Goal: Task Accomplishment & Management: Manage account settings

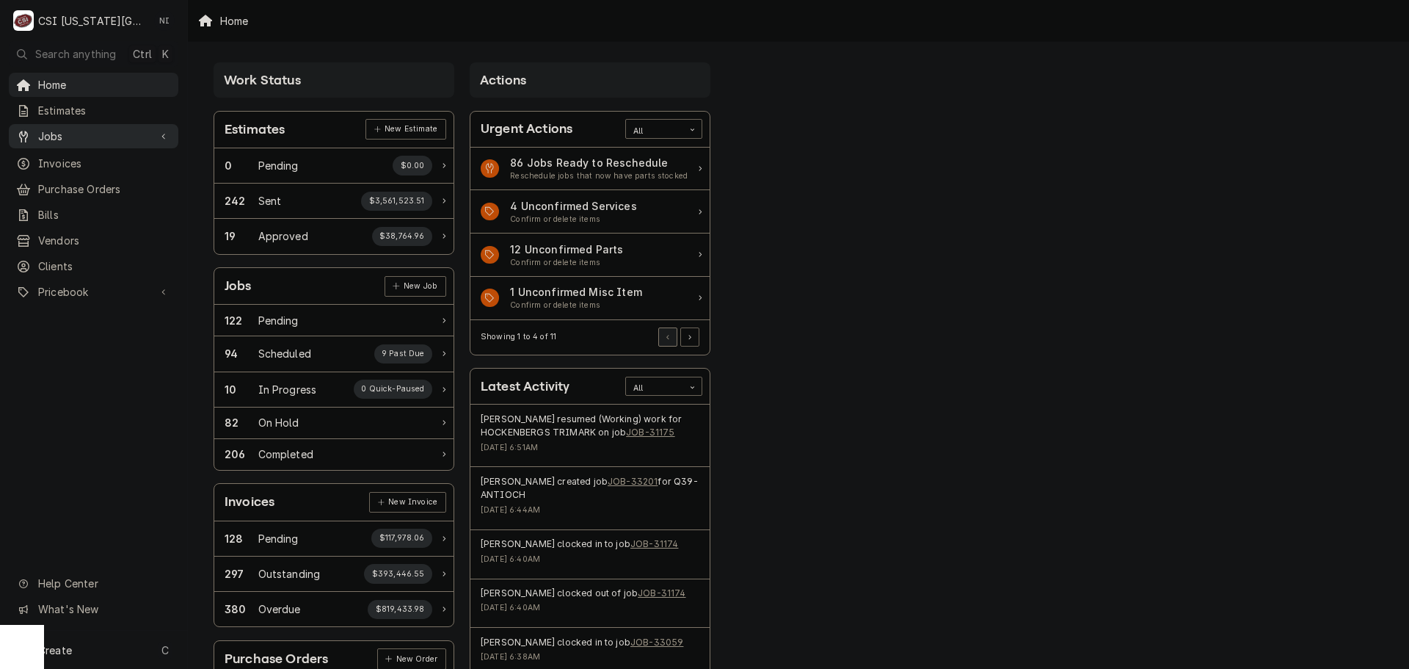
click at [141, 131] on span "Jobs" at bounding box center [93, 135] width 111 height 15
click at [87, 174] on div "Jobs Job Series" at bounding box center [94, 174] width 170 height 48
click at [96, 230] on span "Purchase Orders" at bounding box center [104, 237] width 133 height 15
click at [93, 333] on span "Pricebook" at bounding box center [93, 340] width 111 height 15
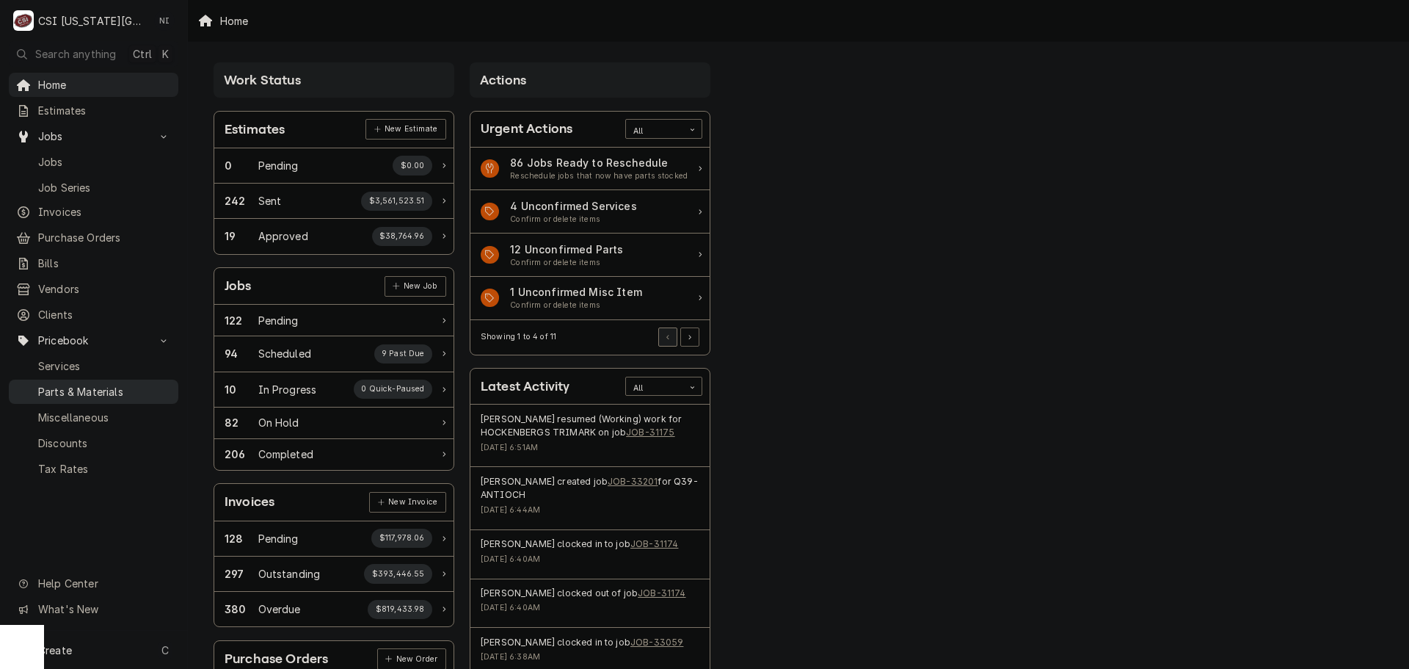
click at [105, 385] on span "Parts & Materials" at bounding box center [104, 391] width 133 height 15
click at [82, 159] on span "Jobs" at bounding box center [104, 161] width 133 height 15
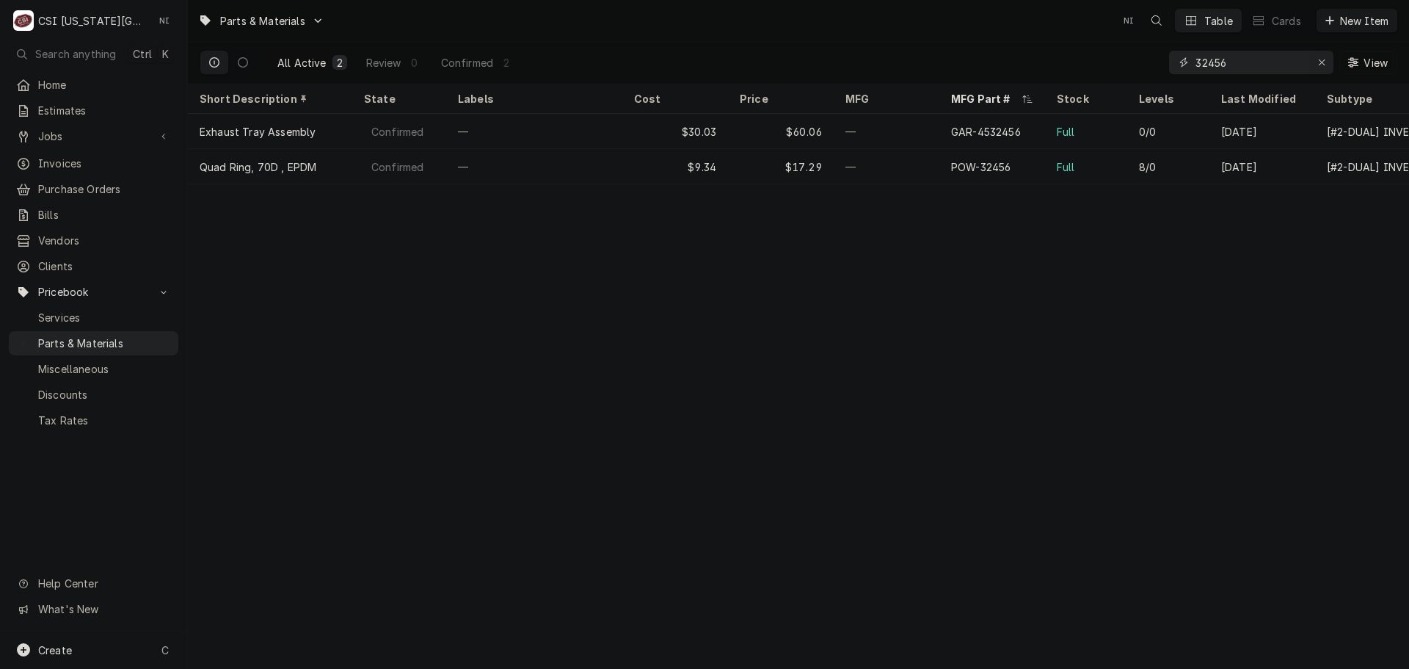
click at [1318, 62] on icon "Erase input" at bounding box center [1322, 62] width 8 height 10
paste input "934755"
type input "934755"
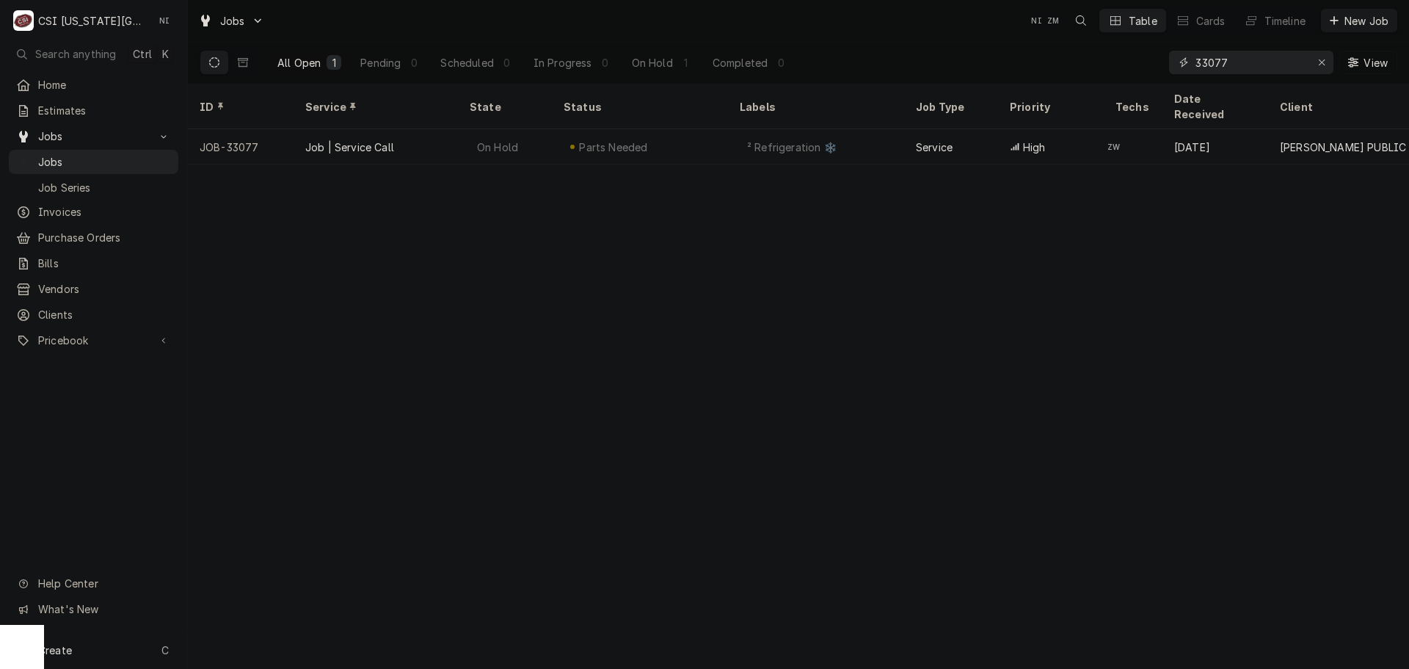
click at [1320, 60] on icon "Erase input" at bounding box center [1322, 62] width 8 height 10
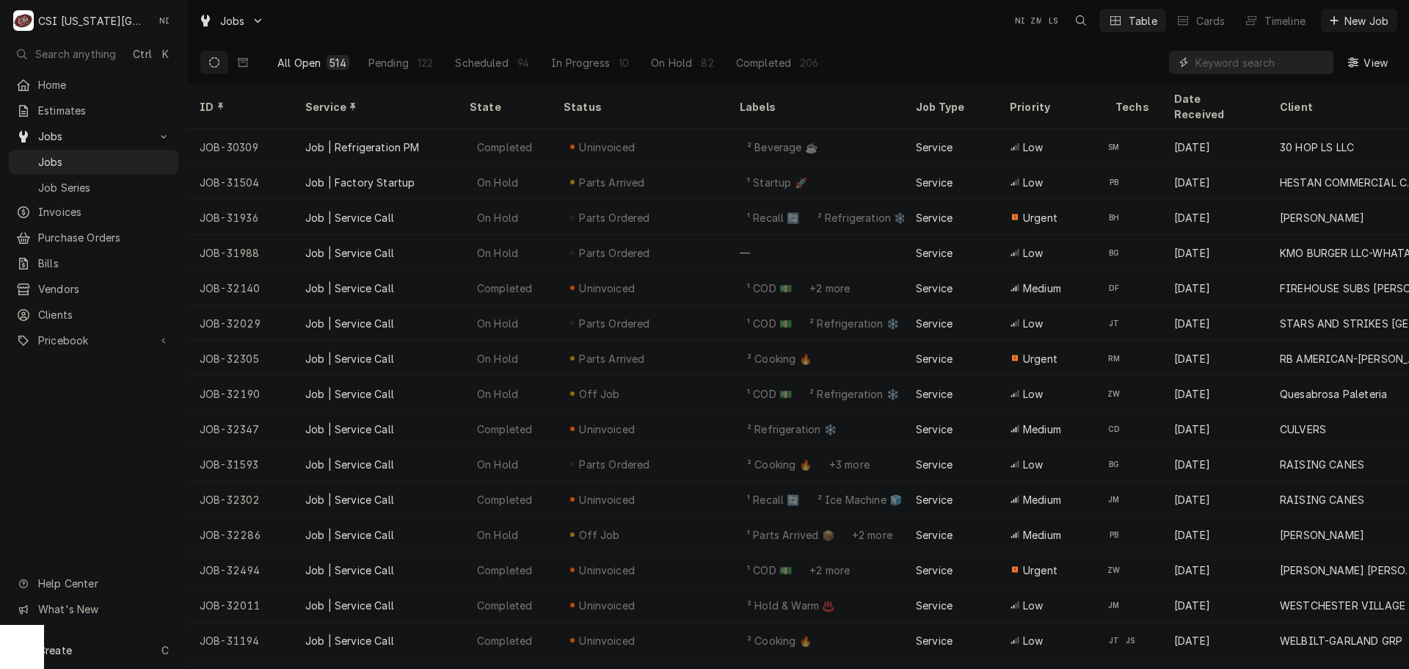
click at [1232, 64] on input "Dynamic Content Wrapper" at bounding box center [1261, 62] width 131 height 23
paste input "33202"
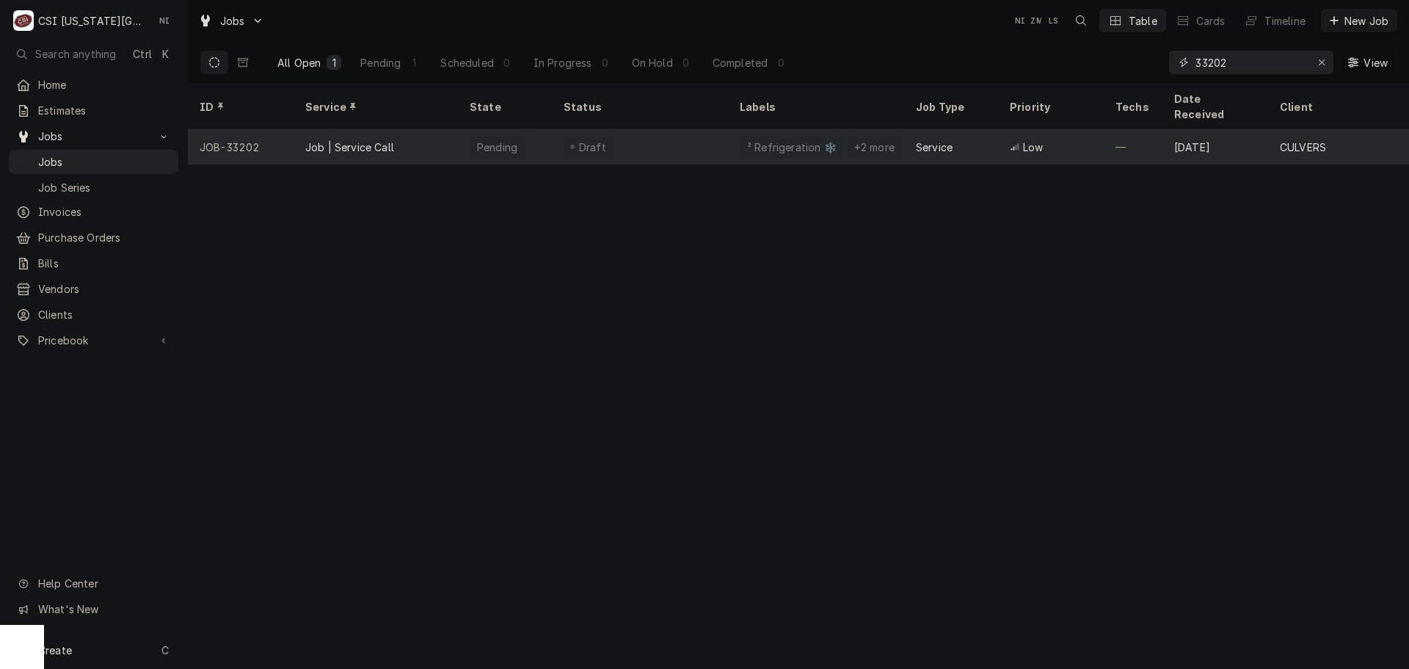
type input "33202"
click at [678, 134] on div "Draft" at bounding box center [640, 146] width 176 height 35
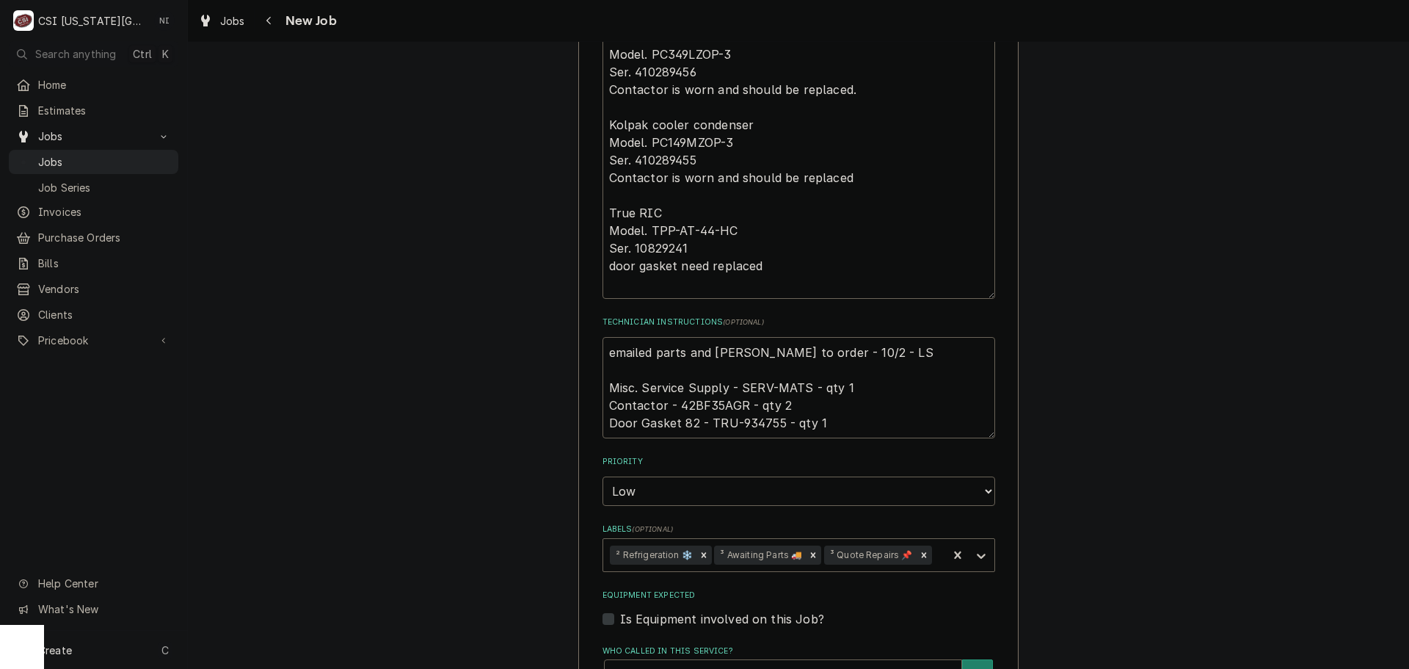
scroll to position [661, 0]
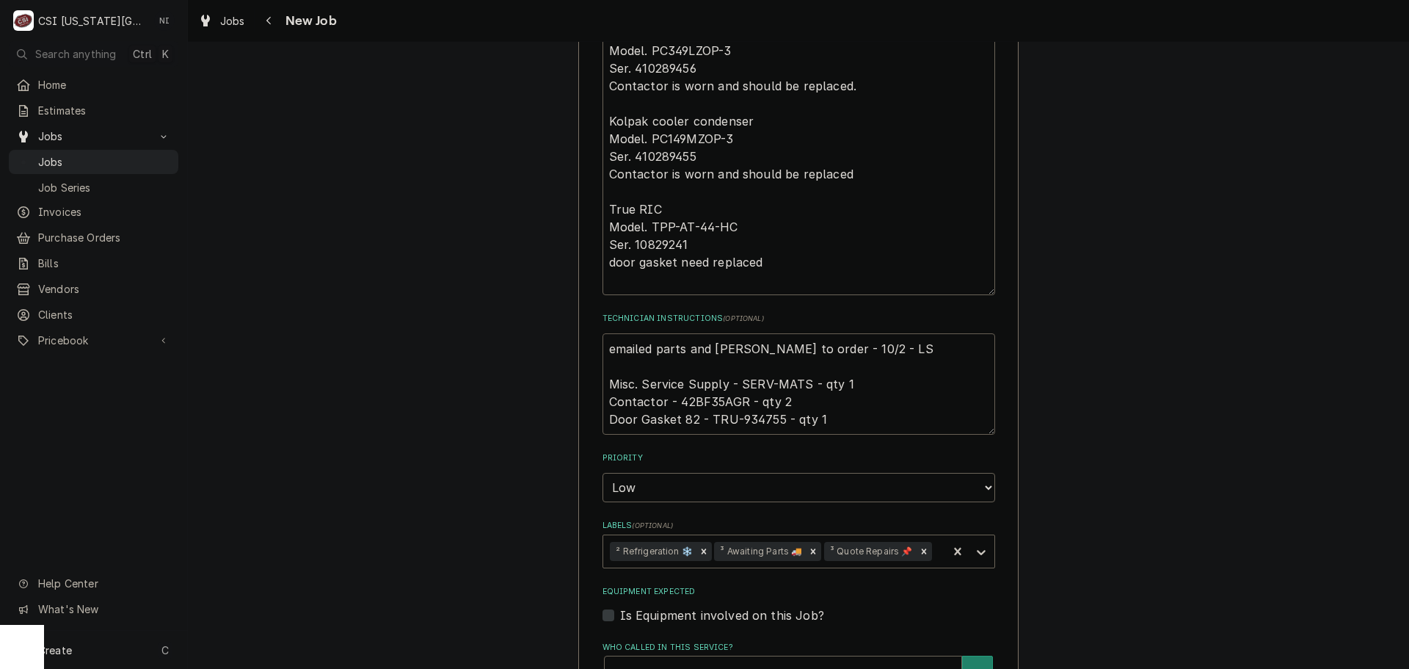
click at [750, 418] on textarea "emailed parts and lindy to order - 10/2 - LS Misc. Service Supply - SERV-MATS -…" at bounding box center [799, 383] width 393 height 101
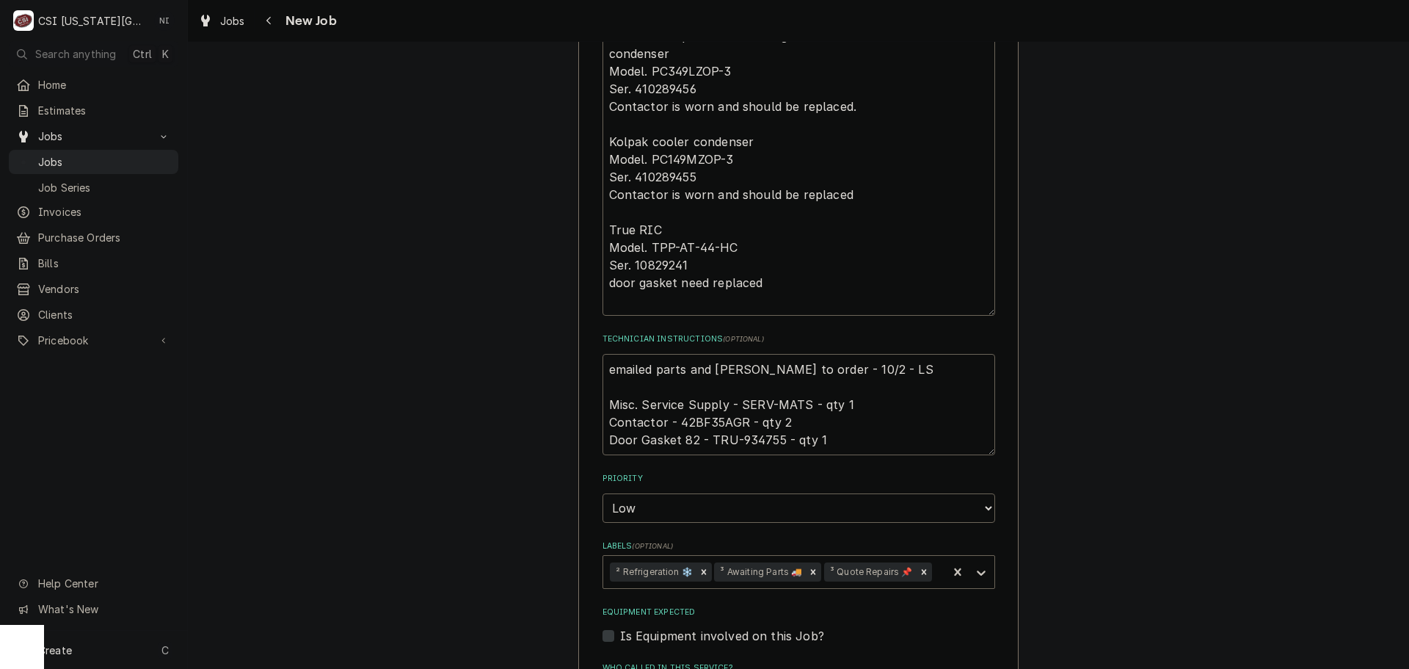
scroll to position [734, 0]
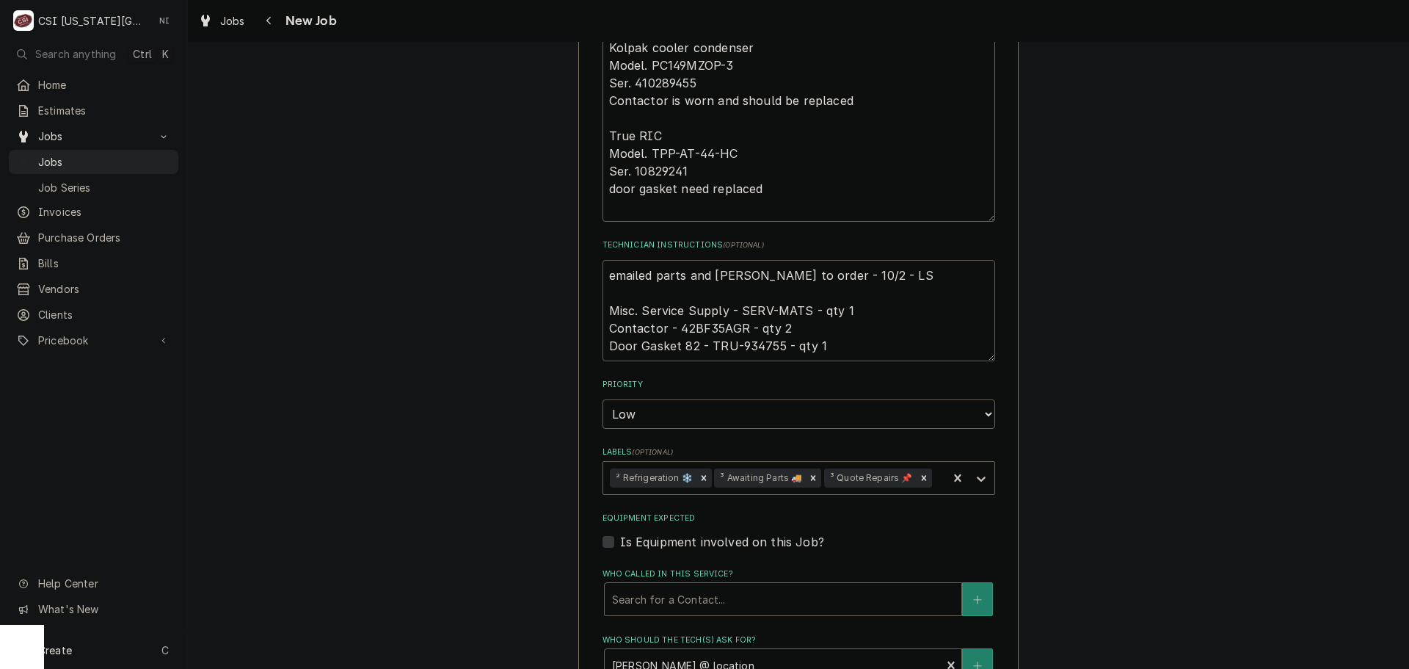
click at [603, 277] on textarea "emailed parts and lindy to order - 10/2 - LS Misc. Service Supply - SERV-MATS -…" at bounding box center [799, 310] width 393 height 101
type textarea "x"
type textarea "emailed parts and lindy to order - 10/2 - LS Misc. Service Supply - SERV-MATS -…"
type textarea "x"
type textarea "emailed parts and lindy to order - 10/2 - LS Misc. Service Supply - SERV-MATS -…"
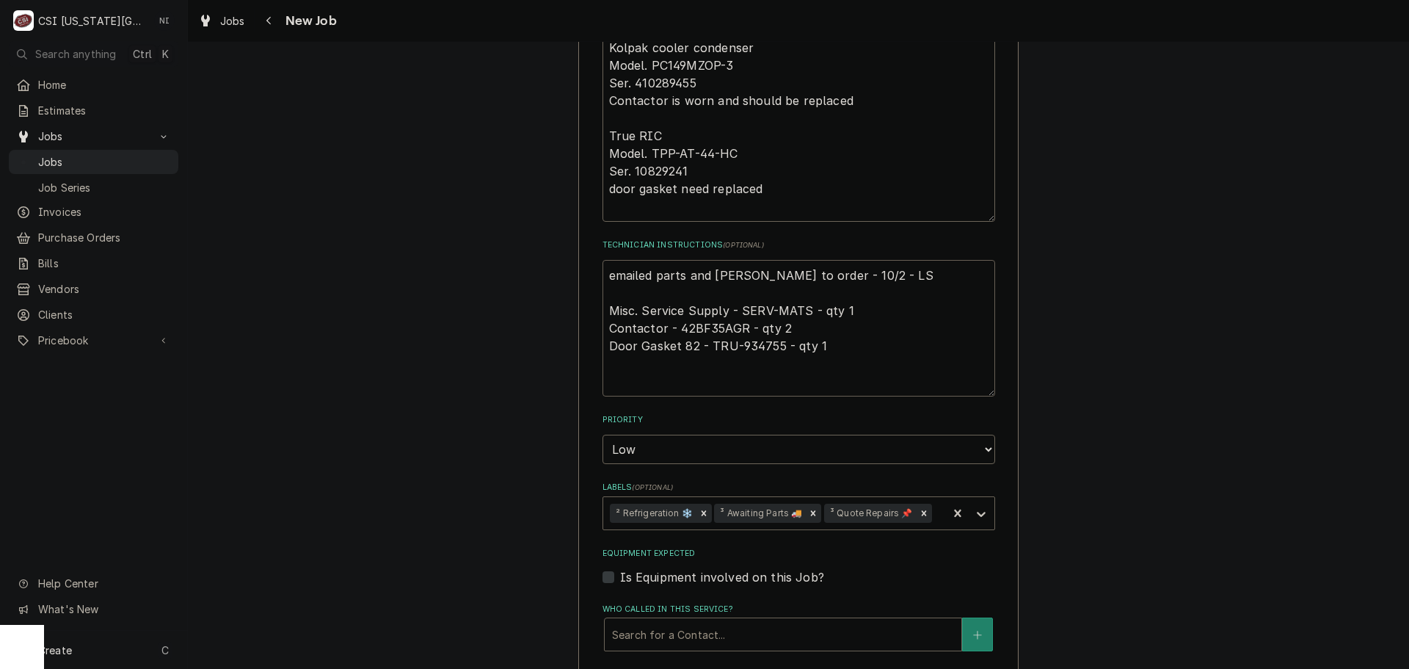
click at [691, 277] on textarea "emailed parts and lindy to order - 10/2 - LS Misc. Service Supply - SERV-MATS -…" at bounding box center [799, 328] width 393 height 137
type textarea "x"
type textarea "p emailed parts and lindy to order - 10/2 - LS Misc. Service Supply - SERV-MATS…"
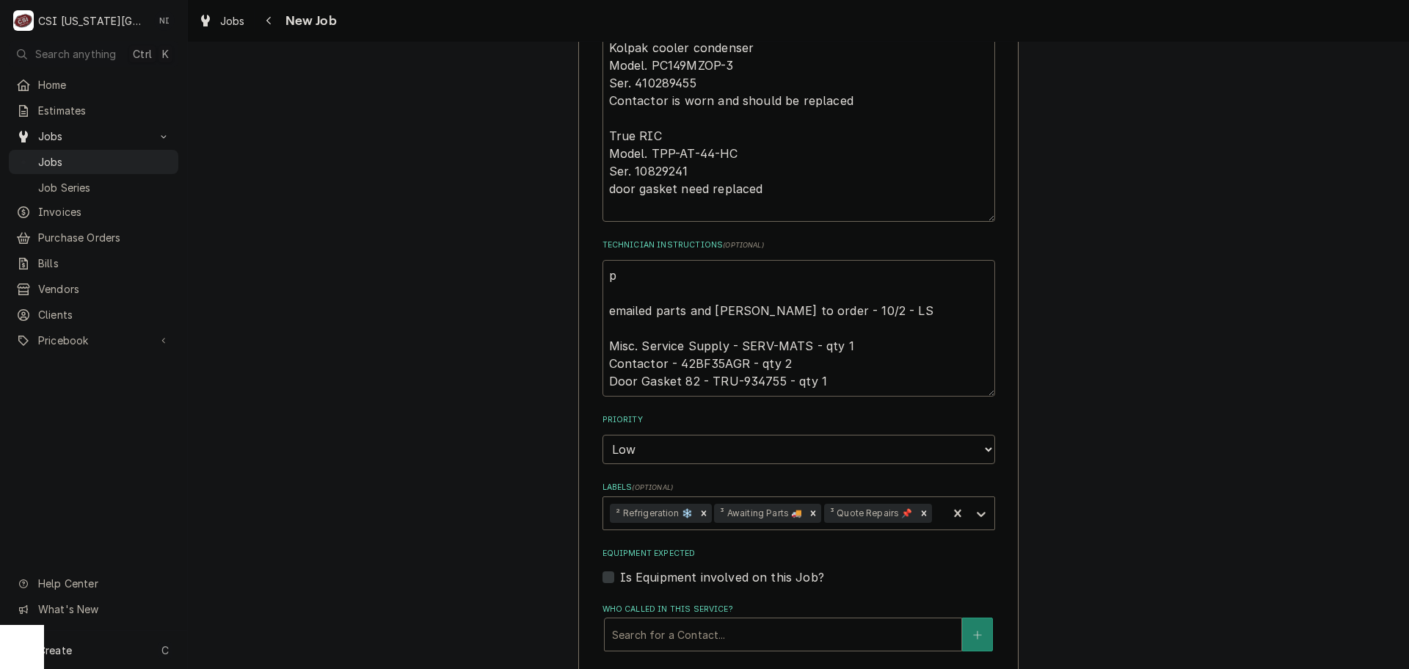
type textarea "x"
type textarea "pa emailed parts and lindy to order - 10/2 - LS Misc. Service Supply - SERV-MAT…"
type textarea "x"
type textarea "part emailed parts and lindy to order - 10/2 - LS Misc. Service Supply - SERV-M…"
type textarea "x"
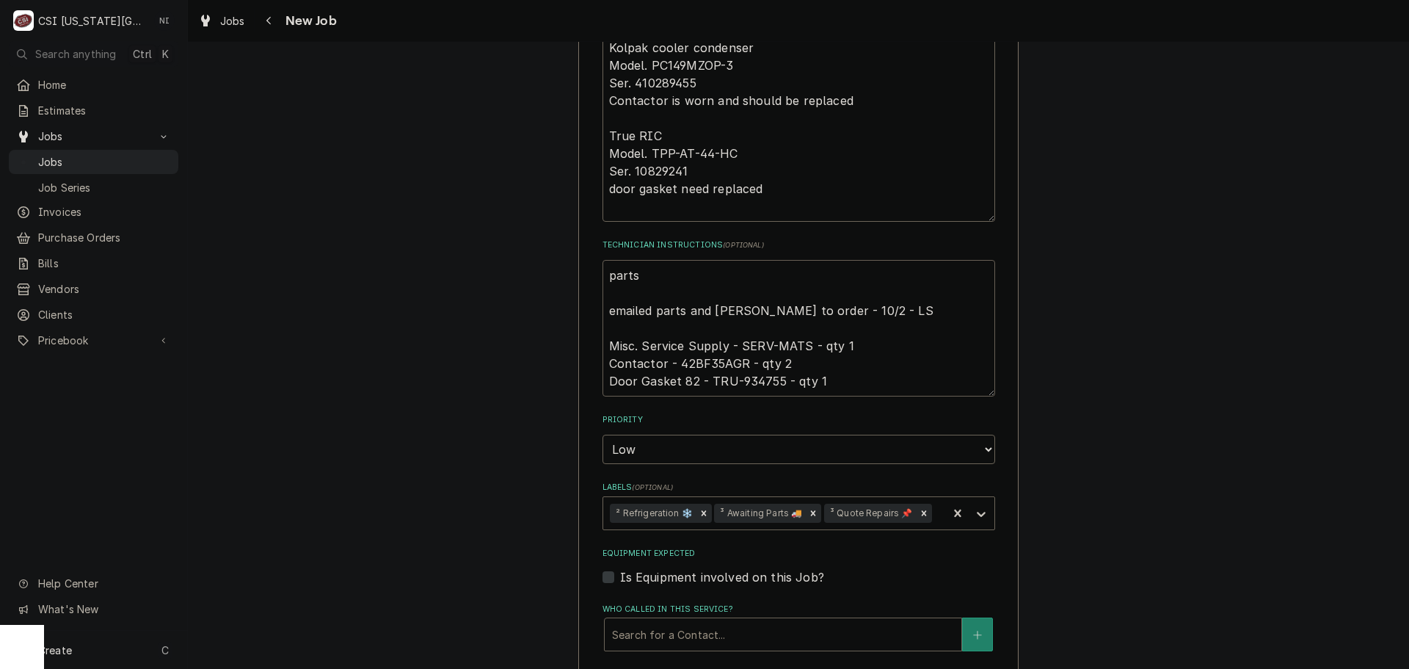
type textarea "parts emailed parts and lindy to order - 10/2 - LS Misc. Service Supply - SERV-…"
type textarea "x"
type textarea "parts o emailed parts and lindy to order - 10/2 - LS Misc. Service Supply - SER…"
type textarea "x"
type textarea "parts or emailed parts and lindy to order - 10/2 - LS Misc. Service Supply - SE…"
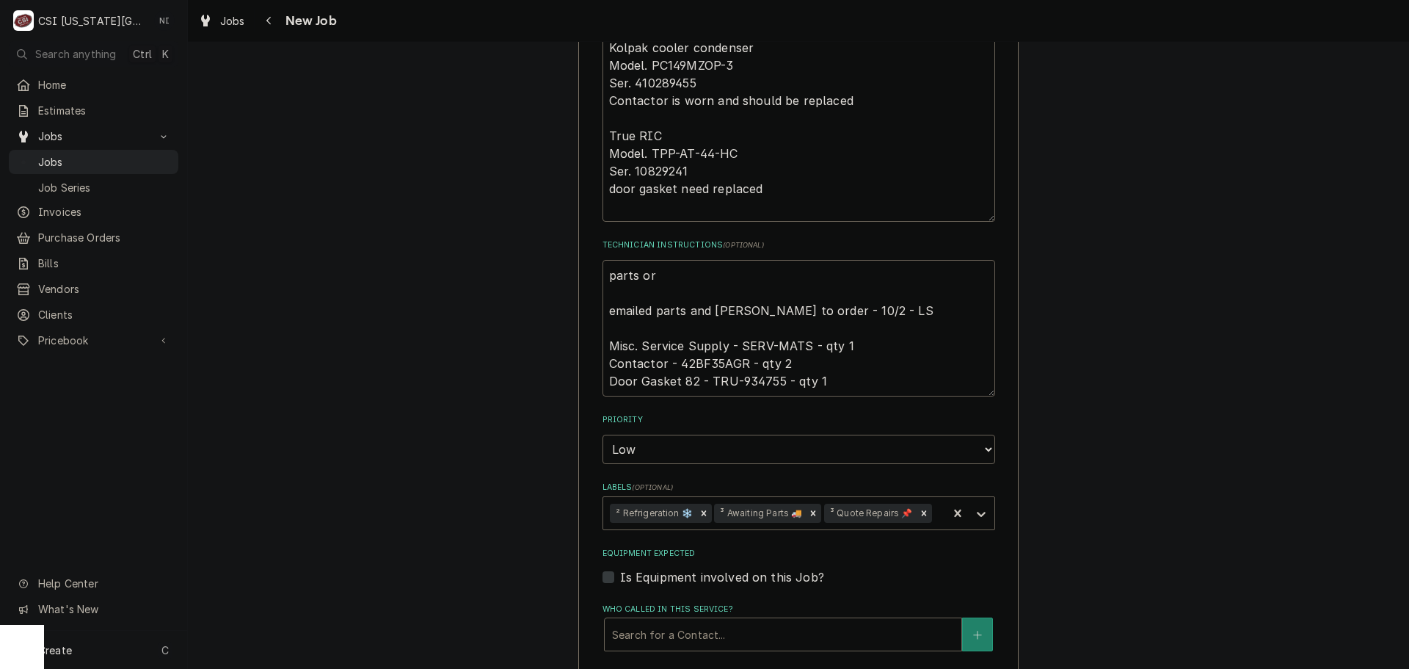
type textarea "x"
type textarea "parts ord emailed parts and lindy to order - 10/2 - LS Misc. Service Supply - S…"
type textarea "x"
type textarea "parts orde emailed parts and lindy to order - 10/2 - LS Misc. Service Supply - …"
type textarea "x"
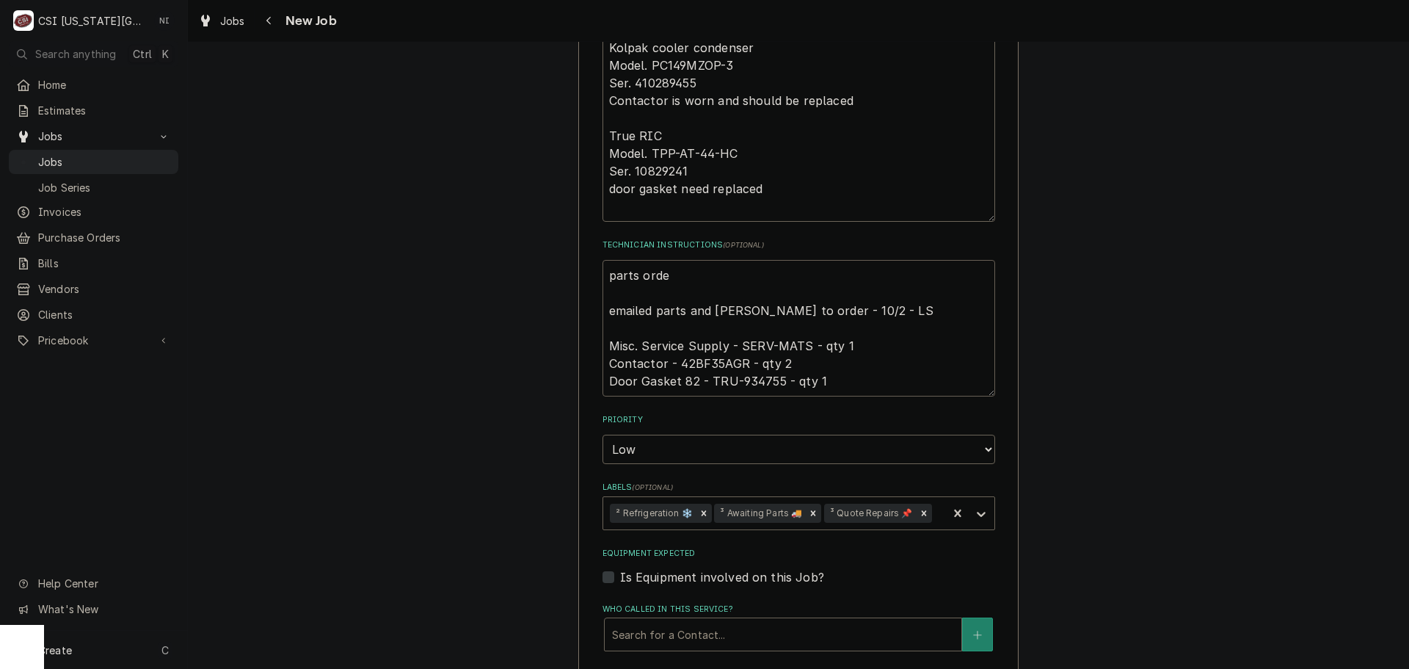
type textarea "parts order emailed parts and lindy to order - 10/2 - LS Misc. Service Supply -…"
type textarea "x"
type textarea "parts ordere emailed parts and lindy to order - 10/2 - LS Misc. Service Supply …"
type textarea "x"
type textarea "parts ordered emailed parts and lindy to order - 10/2 - LS Misc. Service Supply…"
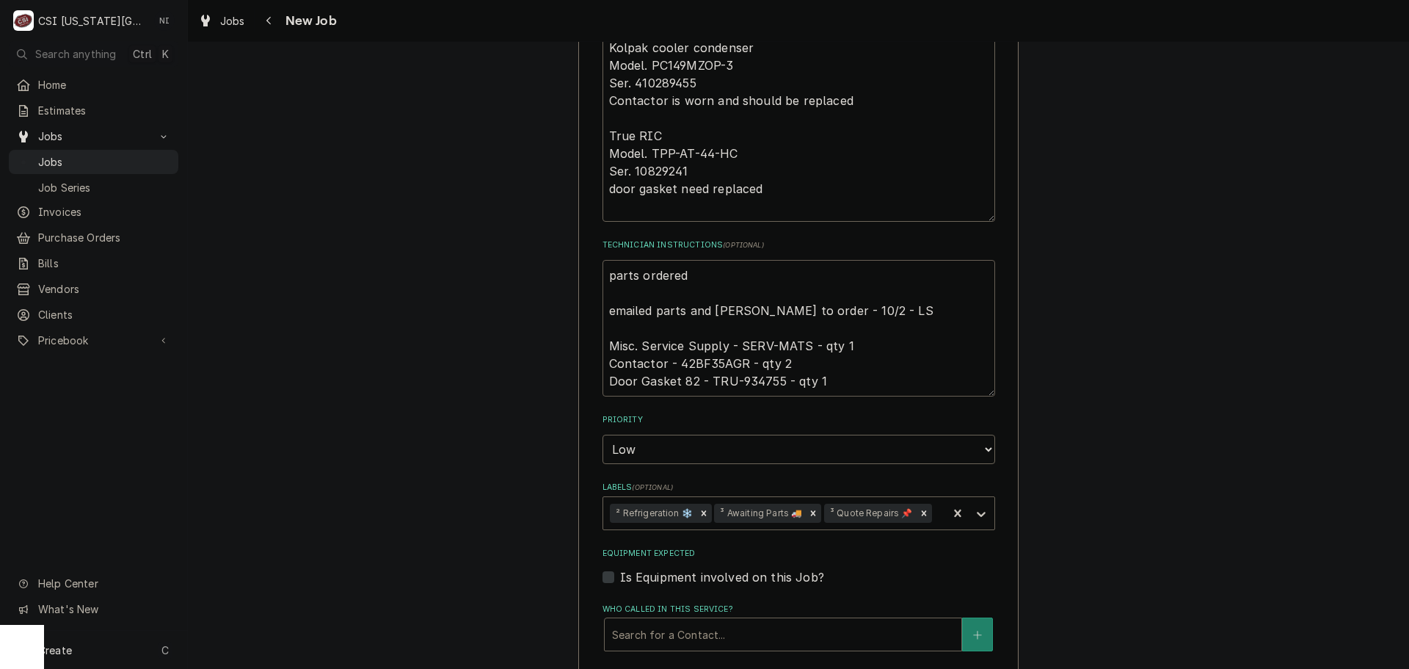
type textarea "x"
type textarea "parts ordered o emailed parts and lindy to order - 10/2 - LS Misc. Service Supp…"
type textarea "x"
type textarea "parts ordered on emailed parts and lindy to order - 10/2 - LS Misc. Service Sup…"
type textarea "x"
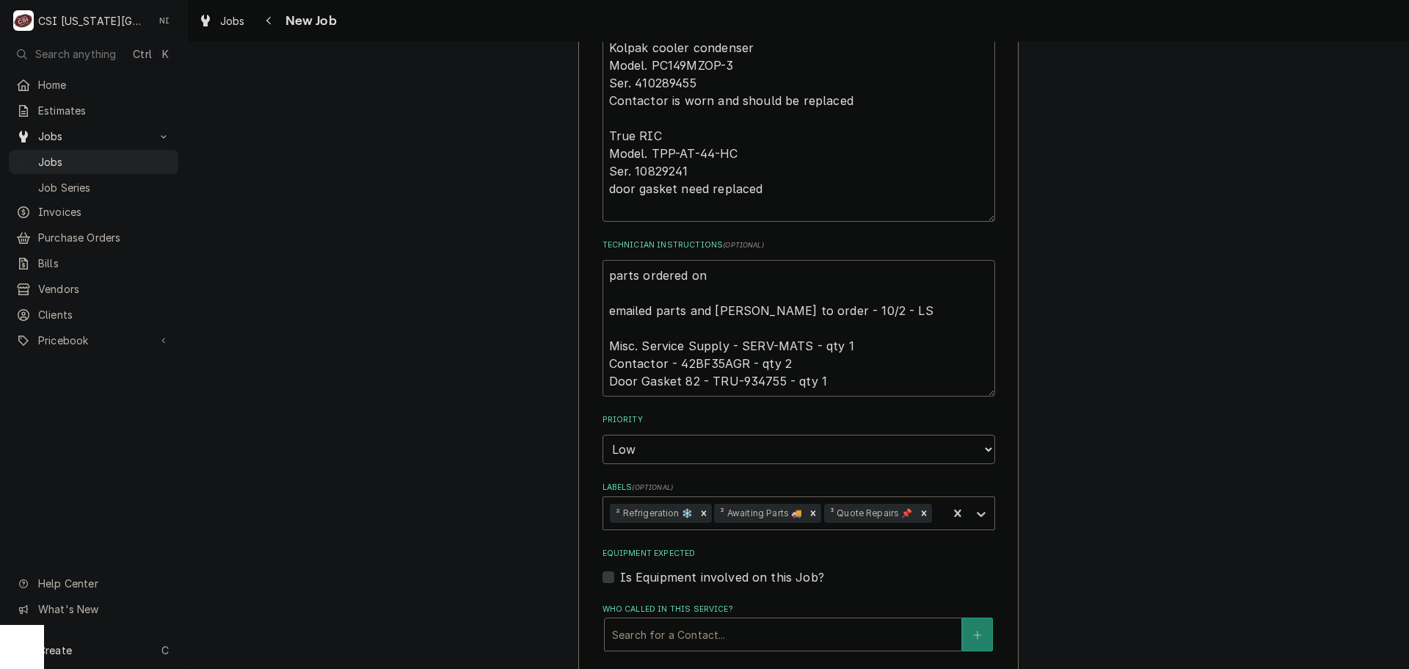
type textarea "parts ordered on P emailed parts and lindy to order - 10/2 - LS Misc. Service S…"
type textarea "x"
type textarea "parts ordered on Po emailed parts and lindy to order - 10/2 - LS Misc. Service …"
type textarea "x"
type textarea "parts ordered on Po emailed parts and lindy to order - 10/2 - LS Misc. Service …"
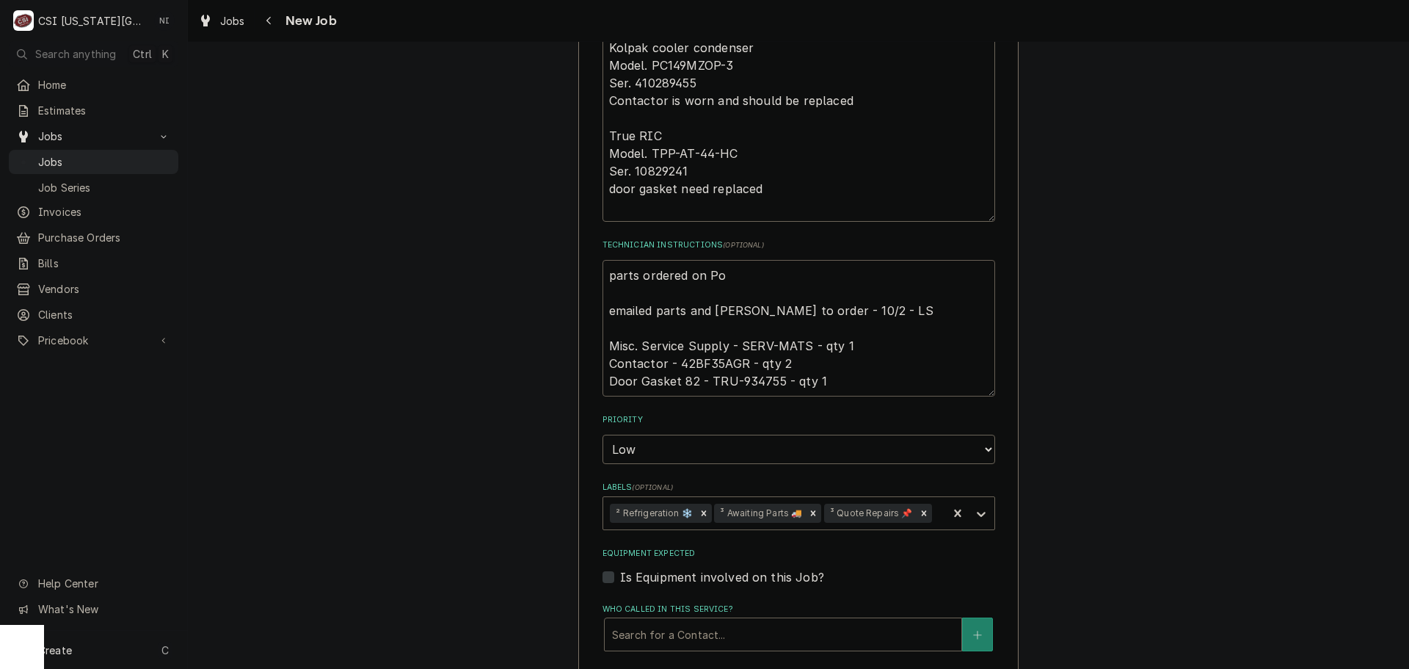
type textarea "x"
type textarea "parts ordered on Po emailed parts and lindy to order - 10/2 - LS Misc. Service …"
type textarea "x"
type textarea "parts ordered on Po 3 emailed parts and lindy to order - 10/2 - LS Misc. Servic…"
type textarea "x"
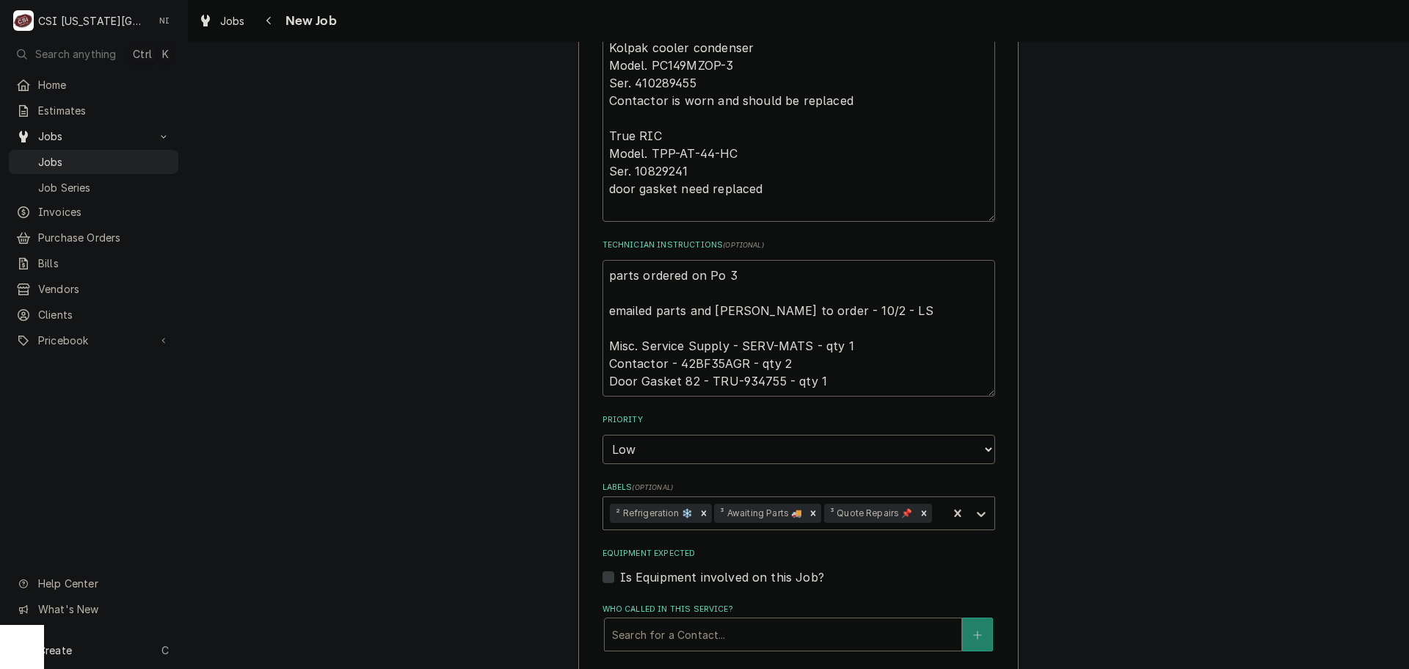
type textarea "parts ordered on Po 30 emailed parts and lindy to order - 10/2 - LS Misc. Servi…"
type textarea "x"
type textarea "parts ordered on Po 301 emailed parts and lindy to order - 10/2 - LS Misc. Serv…"
type textarea "x"
type textarea "parts ordered on Po 3016 emailed parts and lindy to order - 10/2 - LS Misc. Ser…"
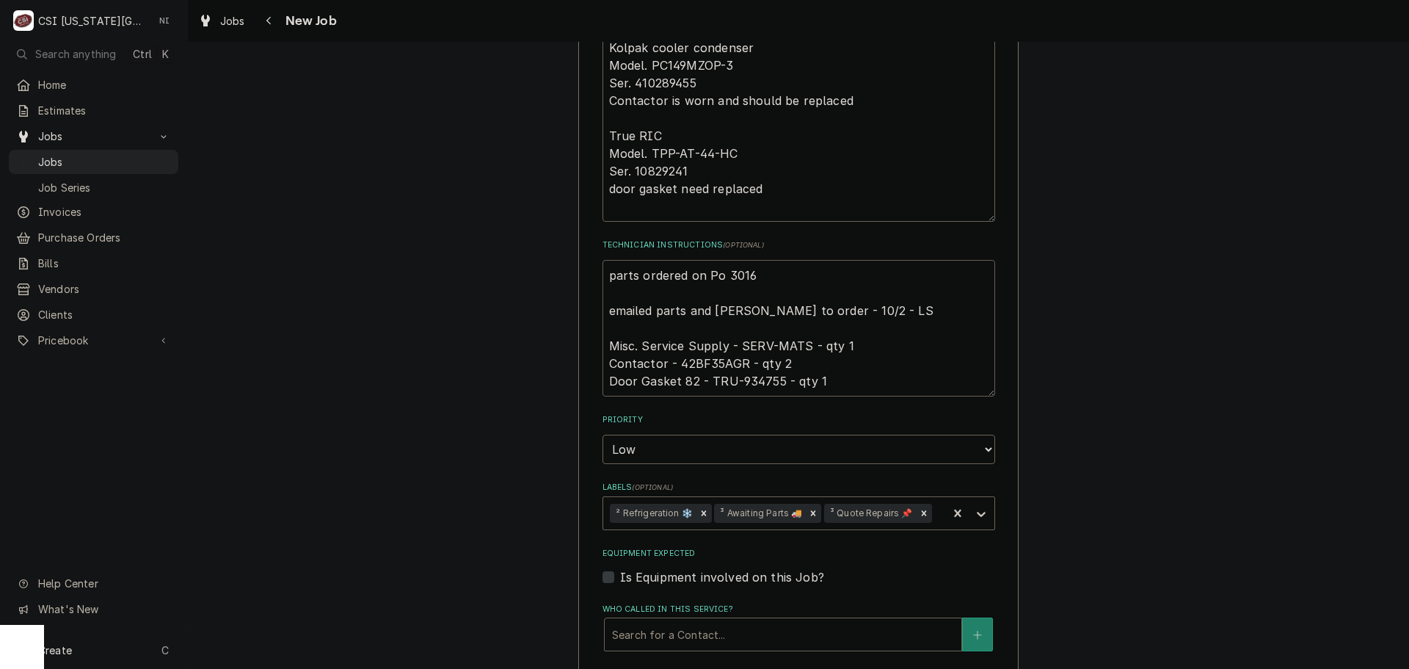
type textarea "x"
type textarea "parts ordered on Po 30169 emailed parts and lindy to order - 10/2 - LS Misc. Se…"
type textarea "x"
type textarea "parts ordered on Po 301693 emailed parts and lindy to order - 10/2 - LS Misc. S…"
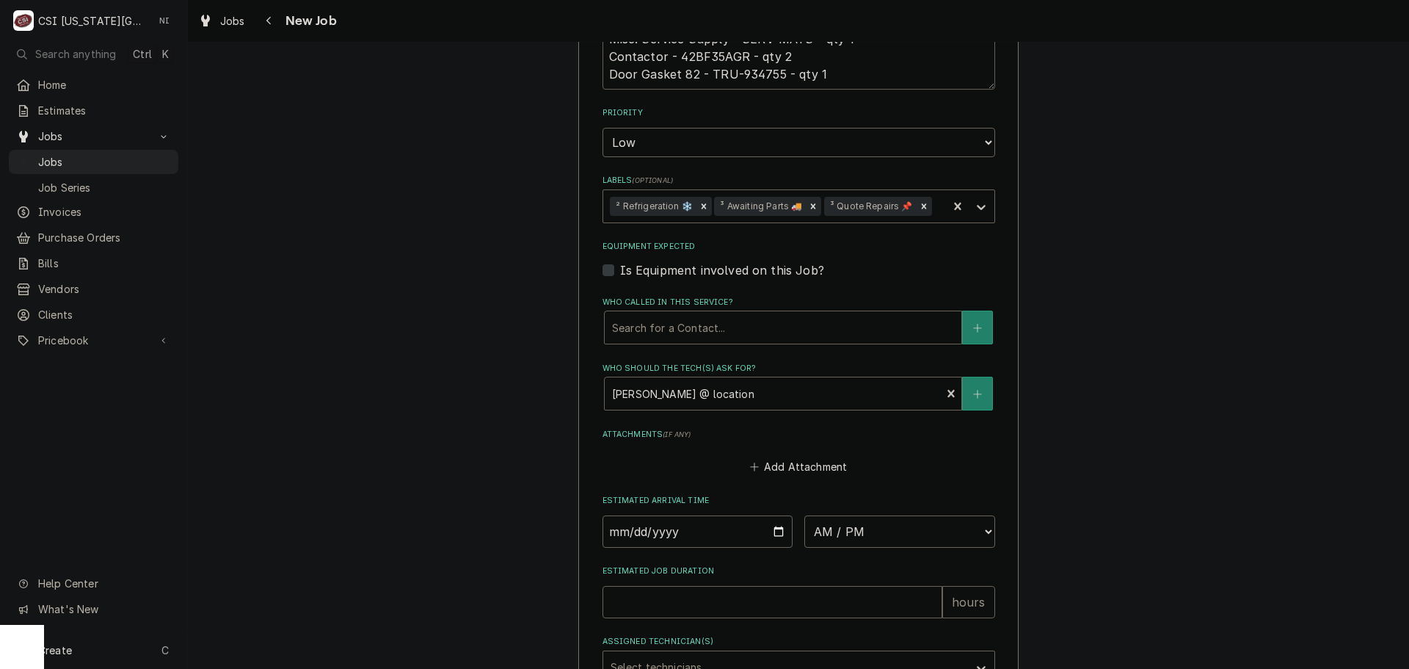
scroll to position [780, 0]
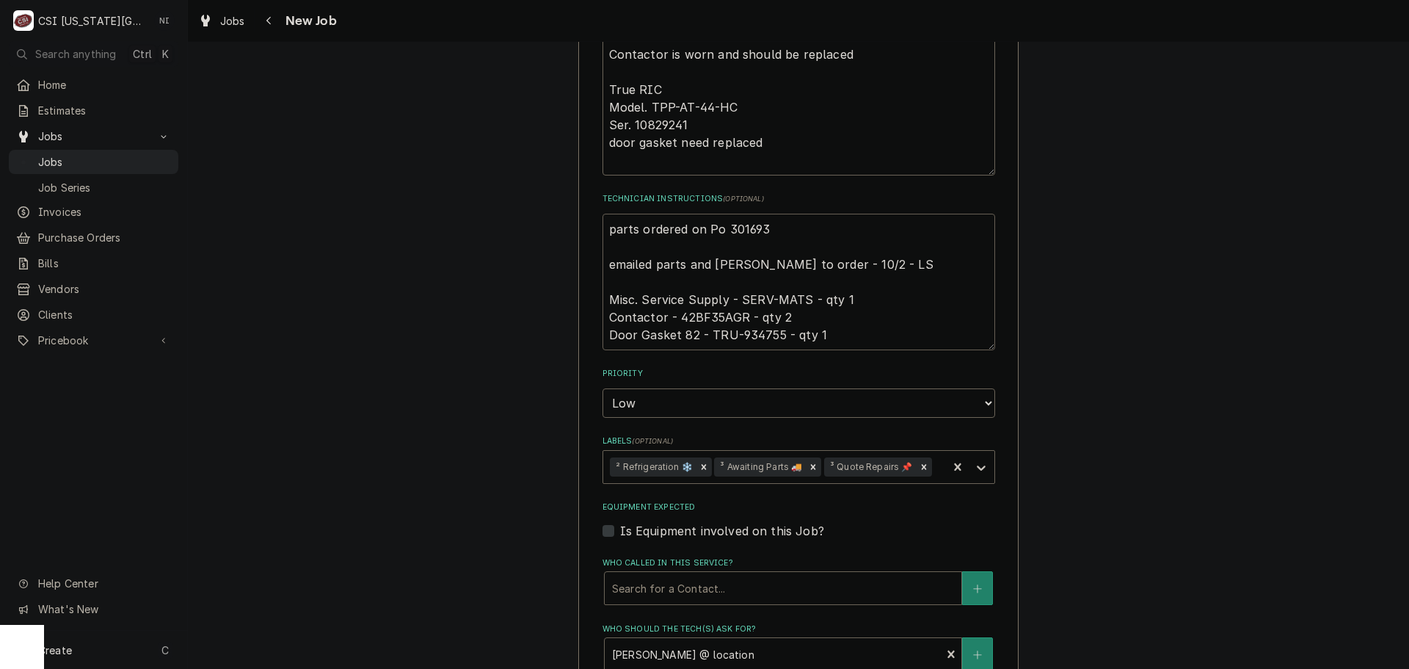
type textarea "x"
type textarea "parts ordered on Po 301693. emailed parts and lindy to order - 10/2 - LS Misc. …"
type textarea "x"
type textarea "parts ordered on Po 301693. emailed parts and lindy to order - 10/2 - LS Misc. …"
type textarea "x"
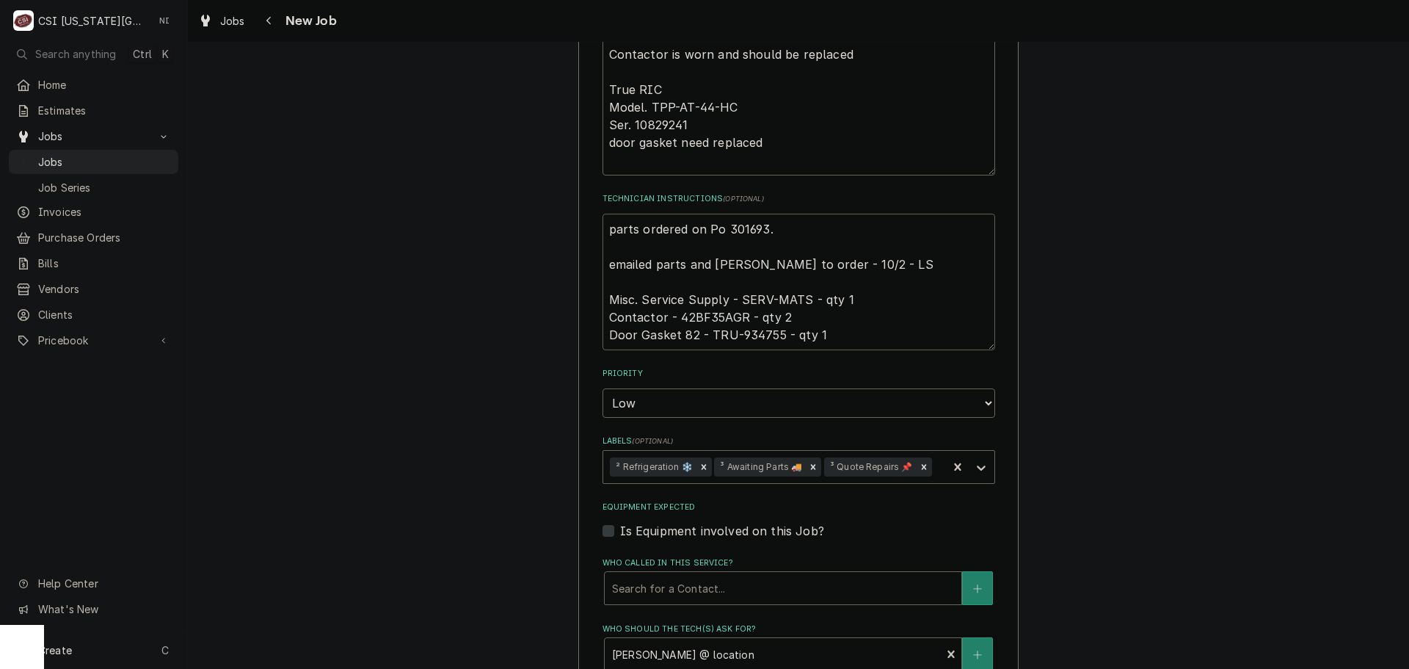
type textarea "parts ordered on Po 301693. c emailed parts and lindy to order - 10/2 - LS Misc…"
type textarea "x"
type textarea "parts ordered on Po 301693. co emailed parts and lindy to order - 10/2 - LS Mis…"
type textarea "x"
type textarea "parts ordered on Po 301693. con emailed parts and lindy to order - 10/2 - LS Mi…"
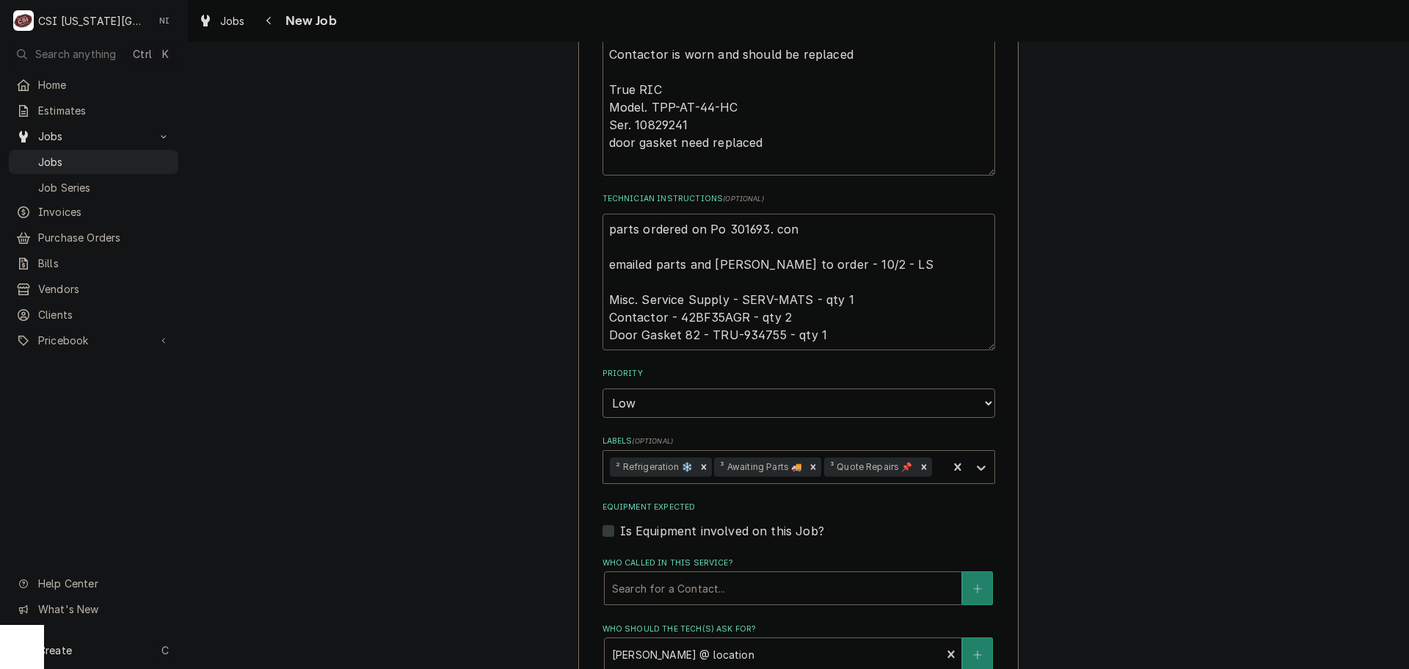
type textarea "x"
type textarea "parts ordered on Po 301693. cont emailed parts and lindy to order - 10/2 - LS M…"
type textarea "x"
type textarea "parts ordered on Po 301693. conta emailed parts and lindy to order - 10/2 - LS …"
type textarea "x"
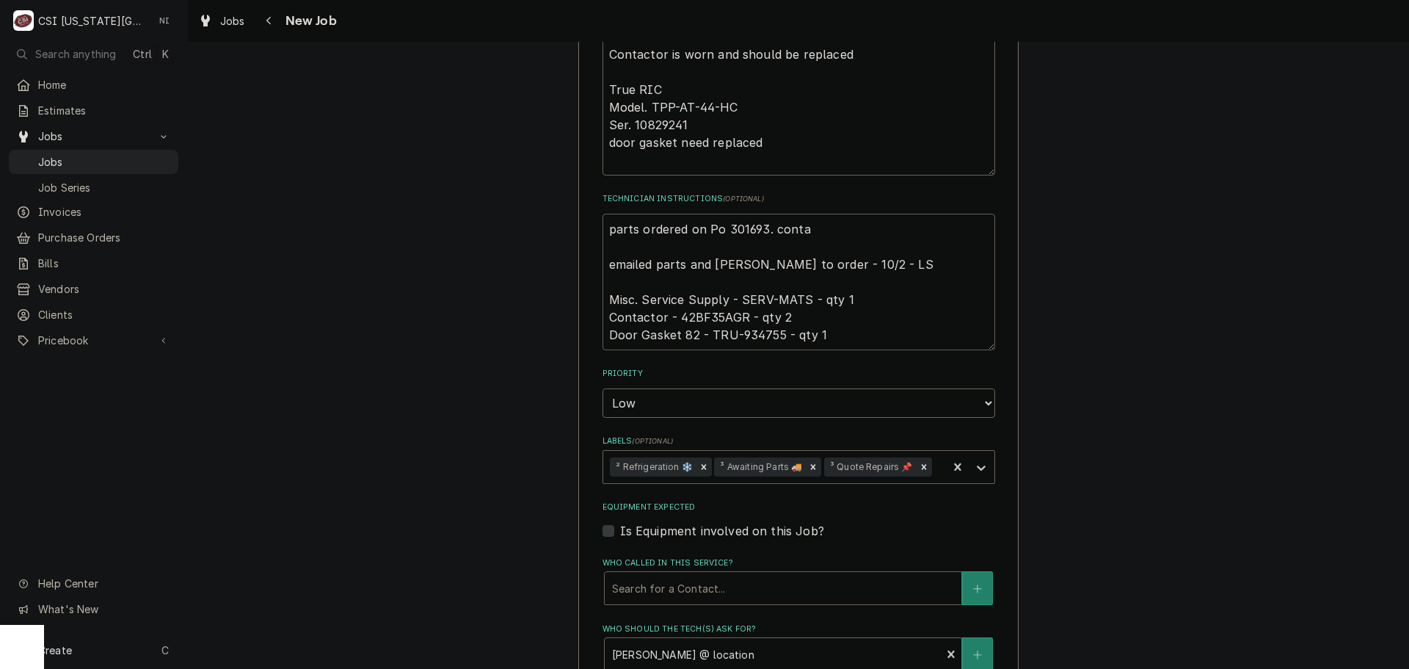
type textarea "parts ordered on Po 301693. contac emailed parts and lindy to order - 10/2 - LS…"
type textarea "x"
type textarea "parts ordered on Po 301693. contact emailed parts and lindy to order - 10/2 - L…"
type textarea "x"
type textarea "parts ordered on Po 301693. contactor emailed parts and lindy to order - 10/2 -…"
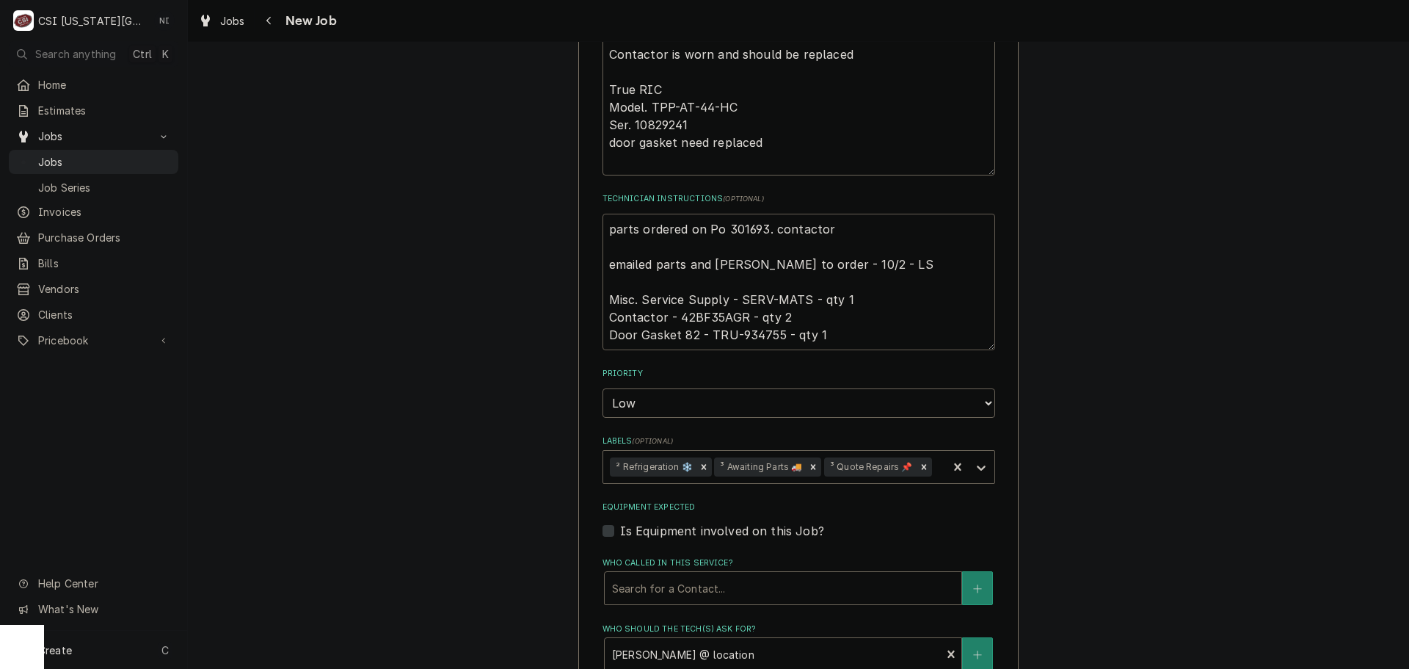
type textarea "x"
type textarea "parts ordered on Po 301693. contactort emailed parts and lindy to order - 10/2 …"
type textarea "x"
type textarea "parts ordered on Po 301693. contactort emailed parts and lindy to order - 10/2 …"
type textarea "x"
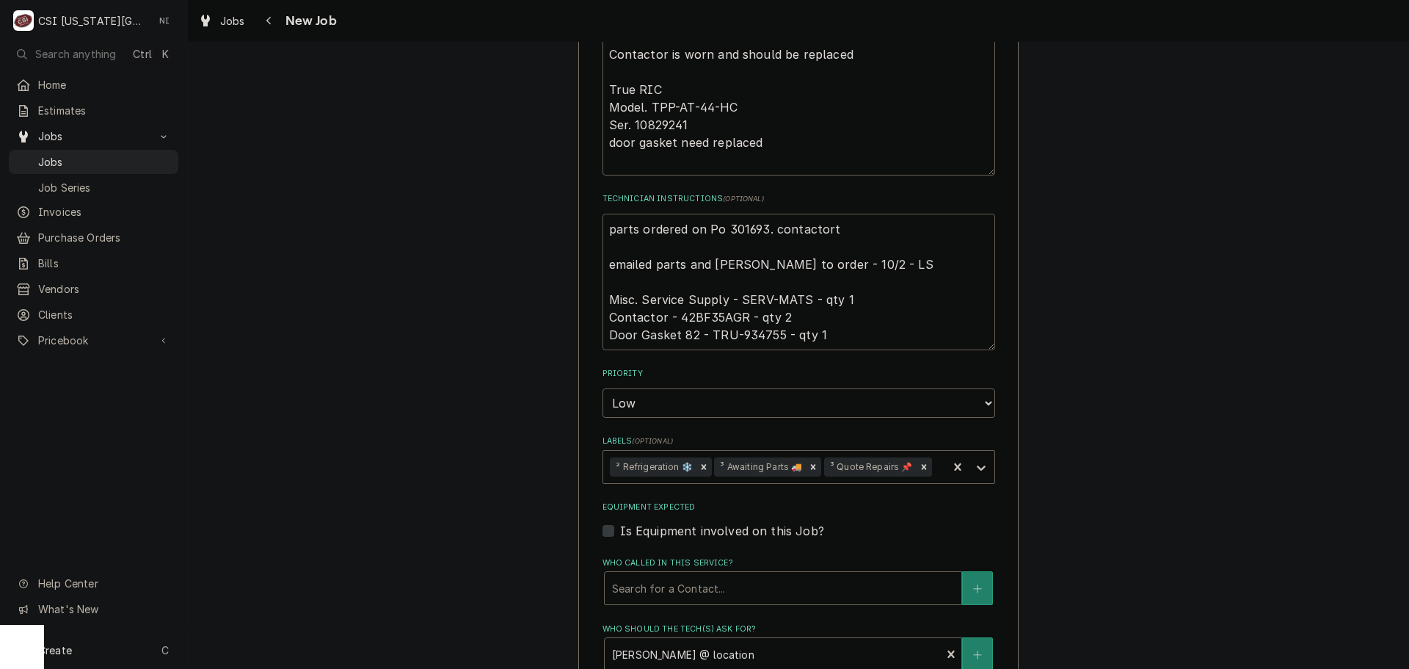
type textarea "parts ordered on Po 301693. contactort emailed parts and lindy to order - 10/2 …"
type textarea "x"
type textarea "parts ordered on Po 301693. contactor emailed parts and lindy to order - 10/2 -…"
type textarea "x"
type textarea "parts ordered on Po 301693. contactor emailed parts and lindy to order - 10/2 -…"
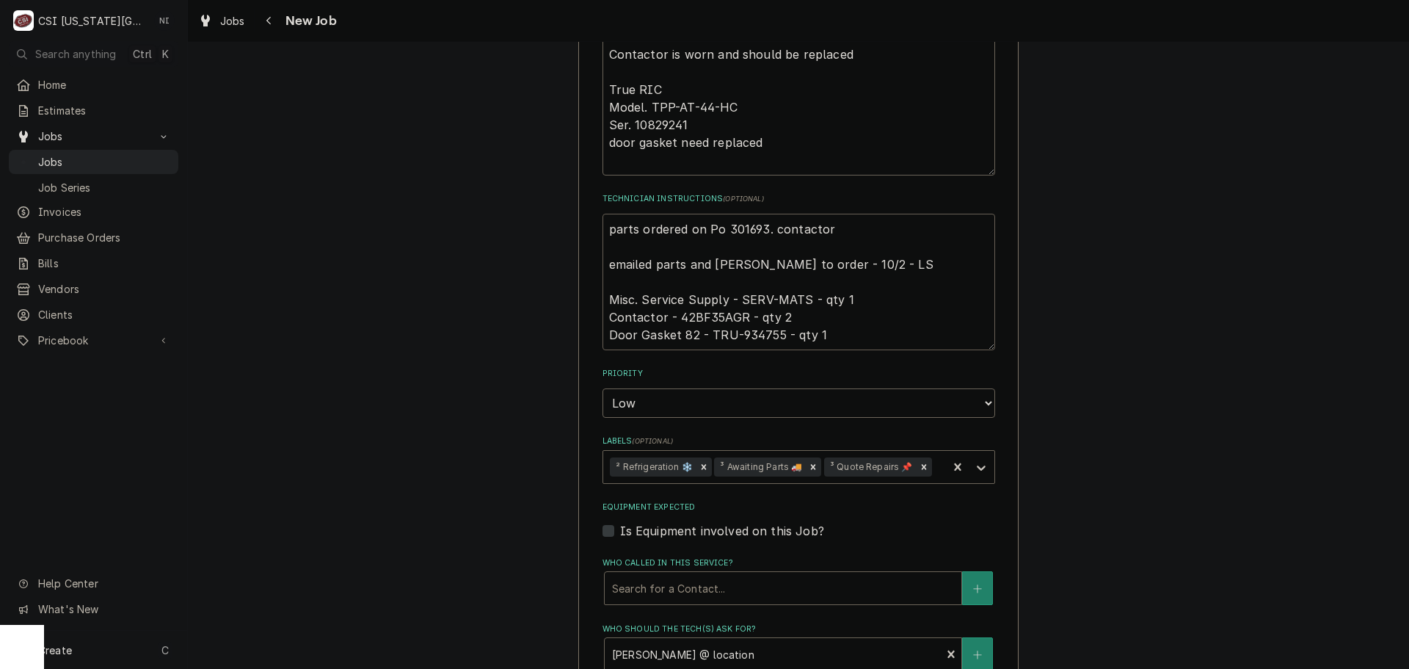
type textarea "x"
type textarea "parts ordered on Po 301693. contactor t emailed parts and lindy to order - 10/2…"
type textarea "x"
type textarea "parts ordered on Po 301693. contactor to emailed parts and lindy to order - 10/…"
type textarea "x"
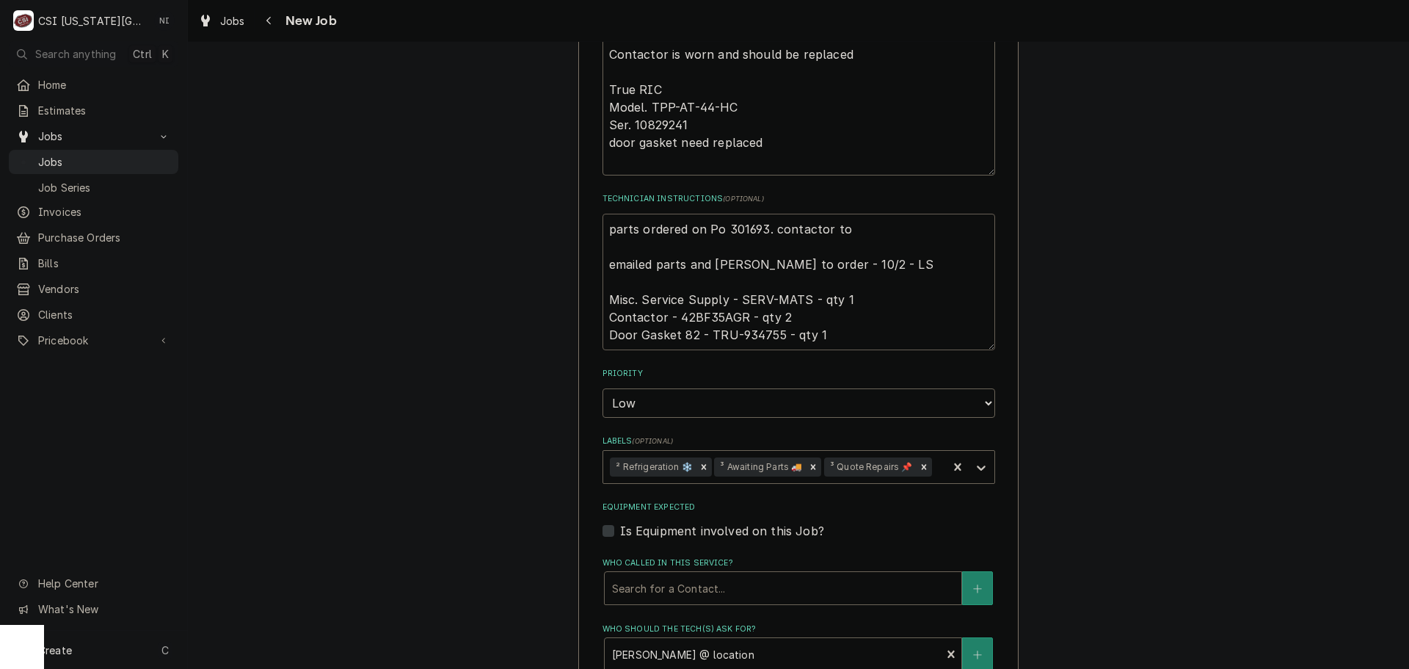
type textarea "parts ordered on Po 301693. contactor to emailed parts and lindy to order - 10/…"
type textarea "x"
type textarea "parts ordered on Po 301693. contactor to b emailed parts and lindy to order - 1…"
type textarea "x"
type textarea "parts ordered on Po 301693. contactor to be emailed parts and lindy to order - …"
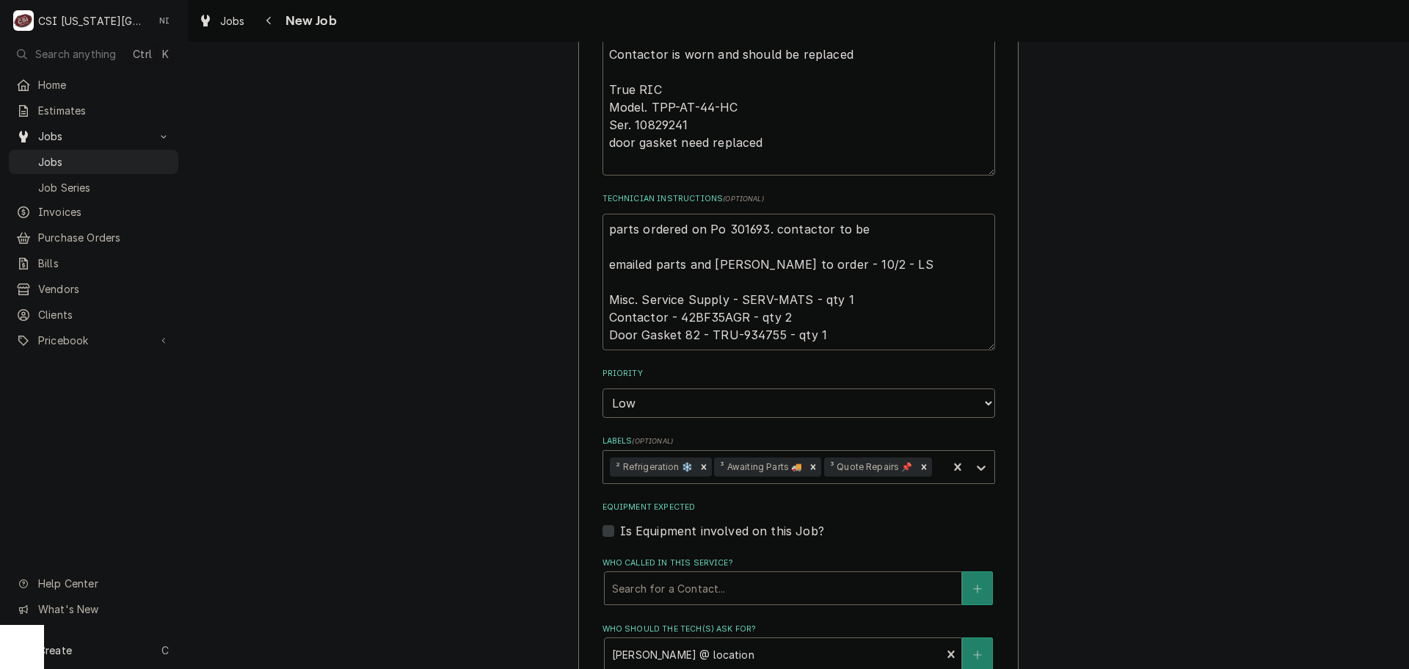
type textarea "x"
type textarea "parts ordered on Po 301693. contactor to be emailed parts and lindy to order - …"
type textarea "x"
type textarea "parts ordered on Po 301693. contactor to be s emailed parts and lindy to order …"
type textarea "x"
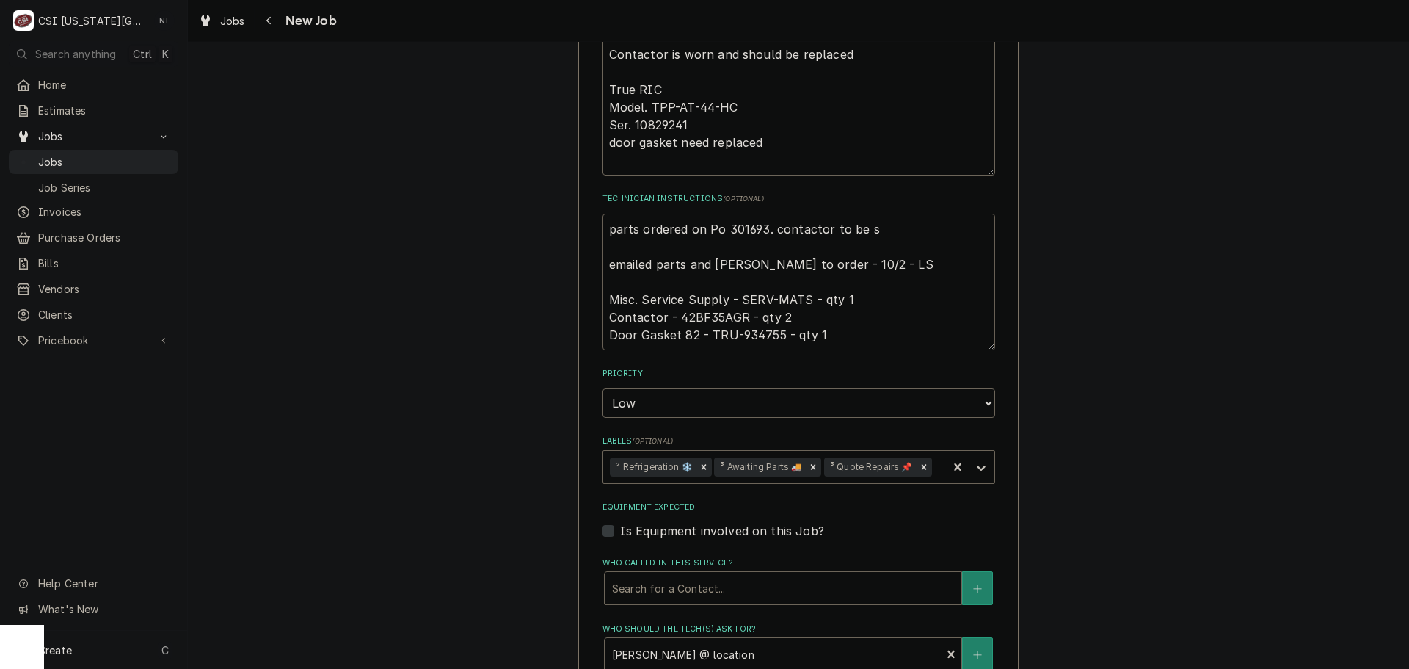
type textarea "parts ordered on Po 301693. contactor to be so emailed parts and lindy to order…"
type textarea "x"
type textarea "parts ordered on Po 301693. contactor to be sou emailed parts and lindy to orde…"
type textarea "x"
type textarea "parts ordered on Po 301693. contactor to be sour emailed parts and lindy to ord…"
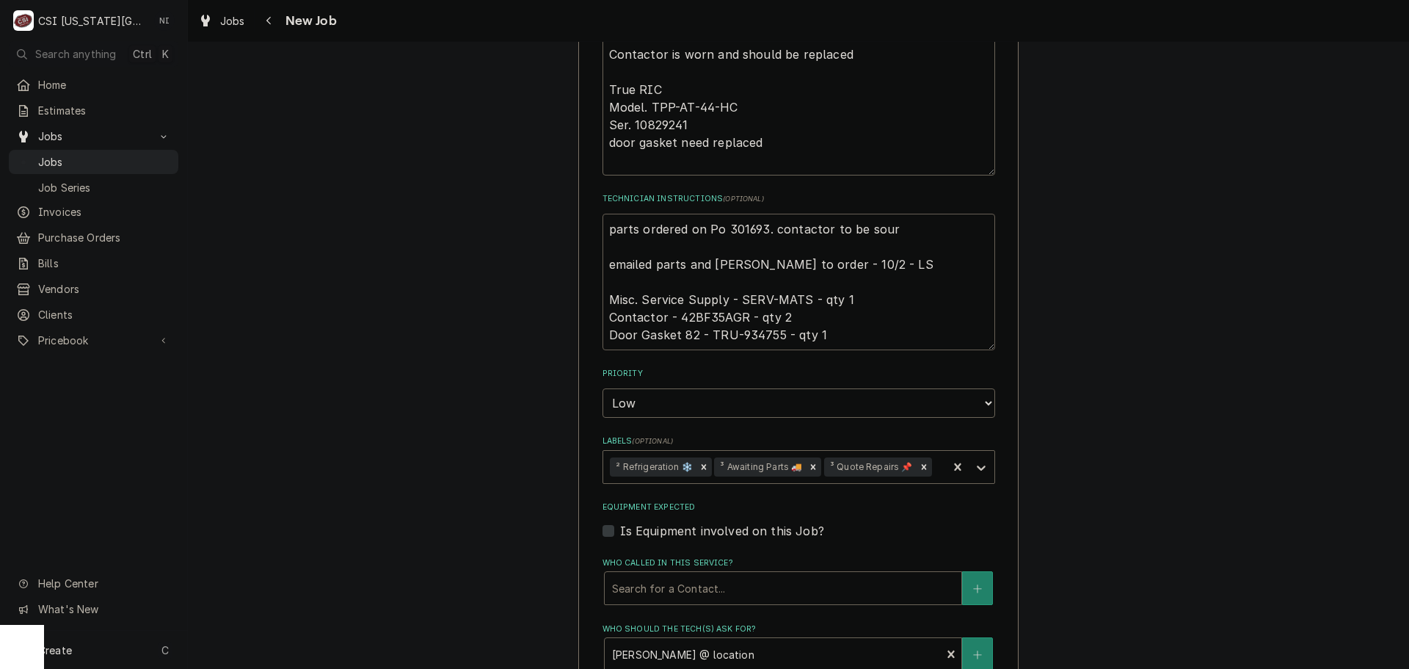
type textarea "x"
type textarea "parts ordered on Po 301693. contactor to be sourc emailed parts and lindy to or…"
type textarea "x"
type textarea "parts ordered on Po 301693. contactor to be source emailed parts and lindy to o…"
type textarea "x"
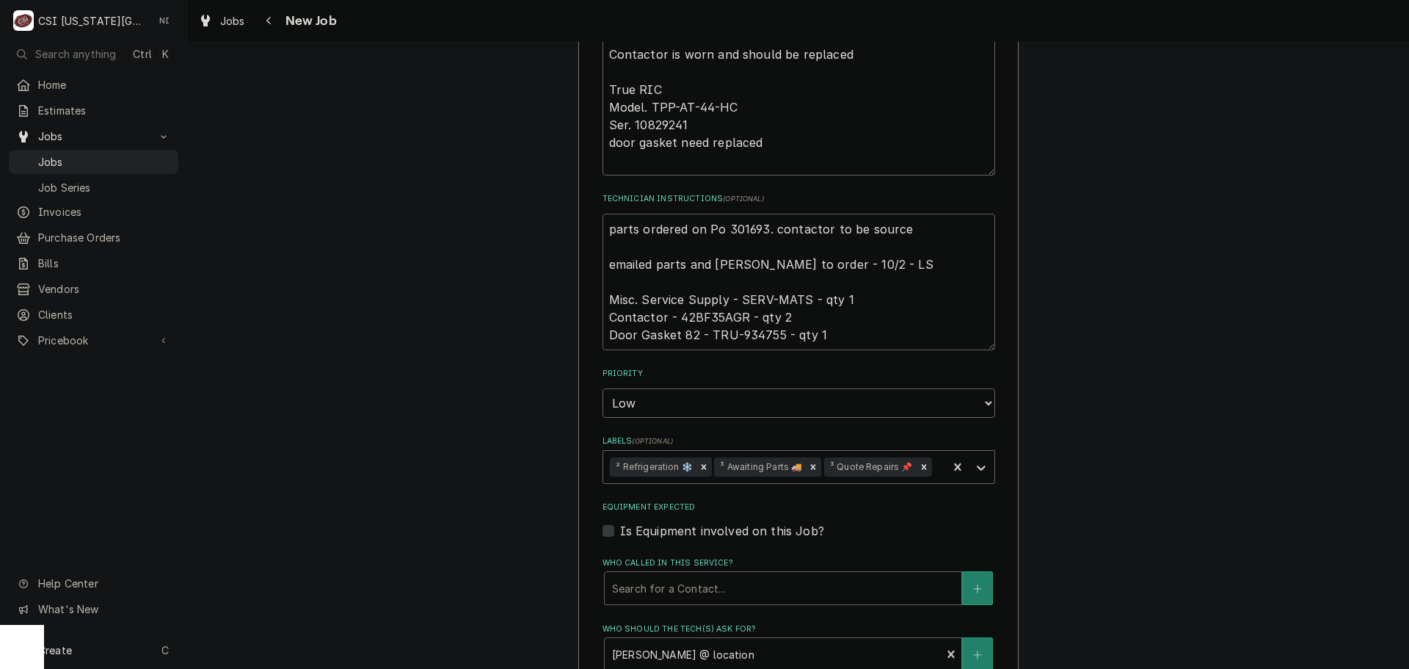
type textarea "parts ordered on Po 301693. contactor to be source emailed parts and lindy to o…"
type textarea "x"
type textarea "parts ordered on Po 301693. contactor to be source emailed parts and lindy to o…"
type textarea "x"
type textarea "parts ordered on Po 301693. contactor to be sourced emailed parts and lindy to …"
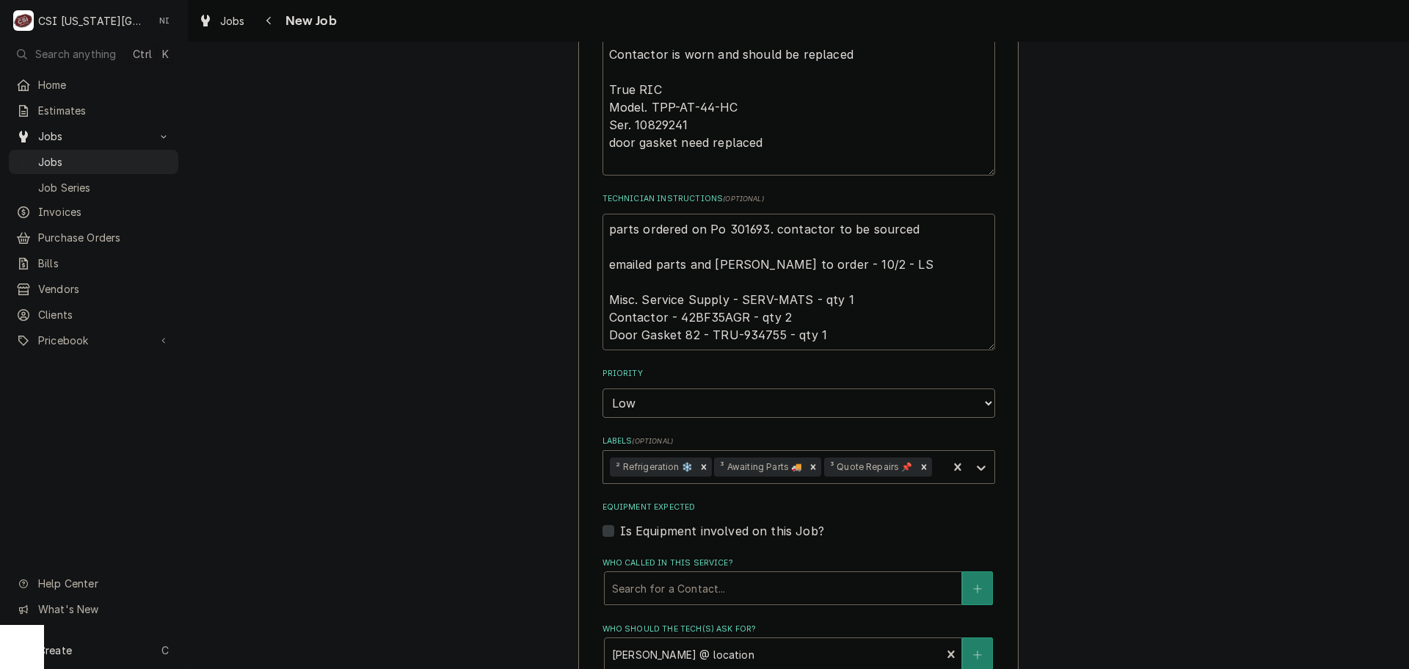
type textarea "x"
type textarea "parts ordered on Po 301693. contactor to be sourced emailed parts and lindy to …"
type textarea "x"
type textarea "parts ordered on Po 301693. contactor to be sourced l emailed parts and lindy t…"
type textarea "x"
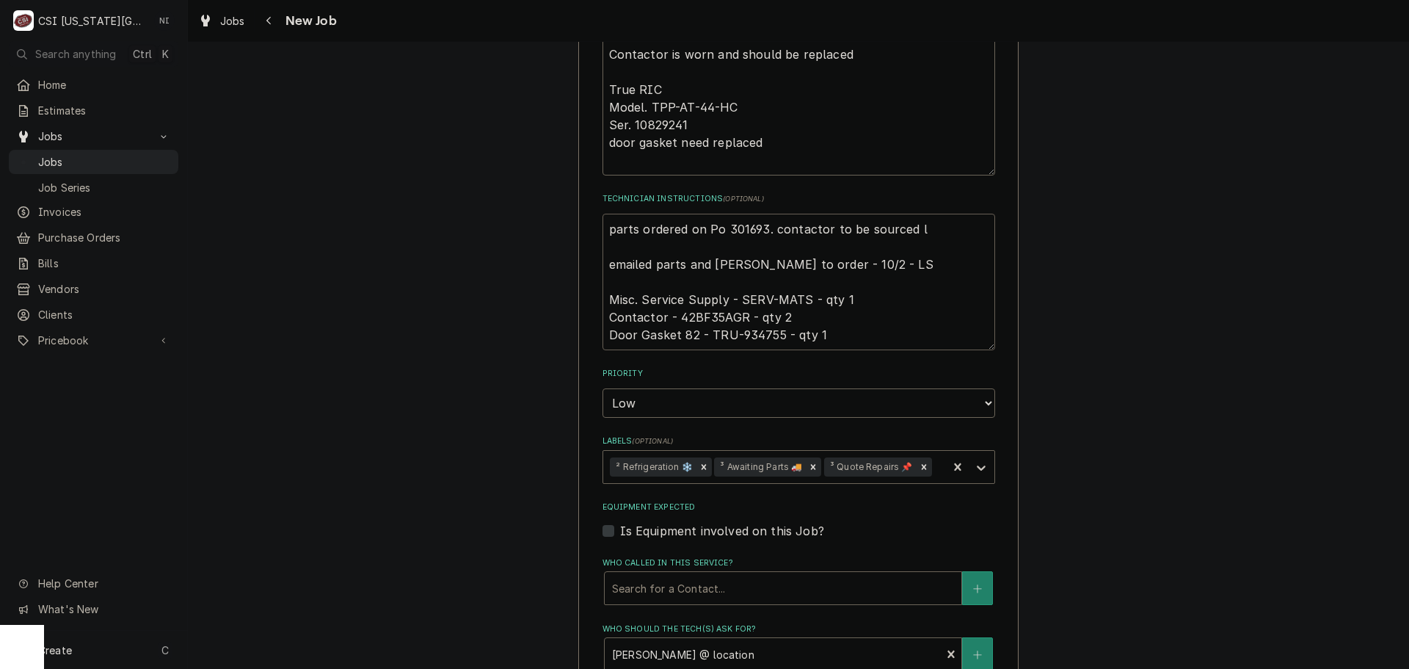
type textarea "parts ordered on Po 301693. contactor to be sourced lo emailed parts and lindy …"
type textarea "x"
type textarea "parts ordered on Po 301693. contactor to be sourced loc emailed parts and lindy…"
type textarea "x"
type textarea "parts ordered on Po 301693. contactor to be sourced loca emailed parts and lind…"
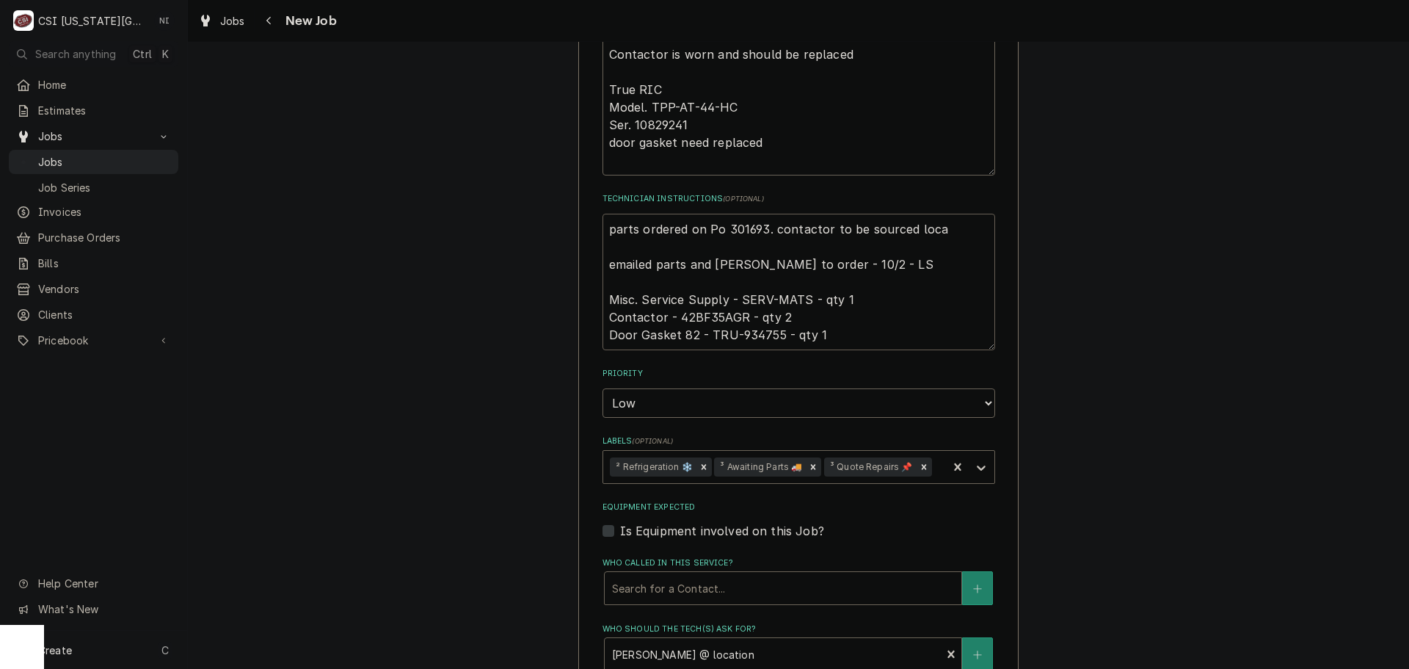
type textarea "x"
type textarea "parts ordered on Po 301693. contactor to be sourced local emailed parts and lin…"
type textarea "x"
type textarea "parts ordered on Po 301693. contactor to be sourced locall emailed parts and li…"
type textarea "x"
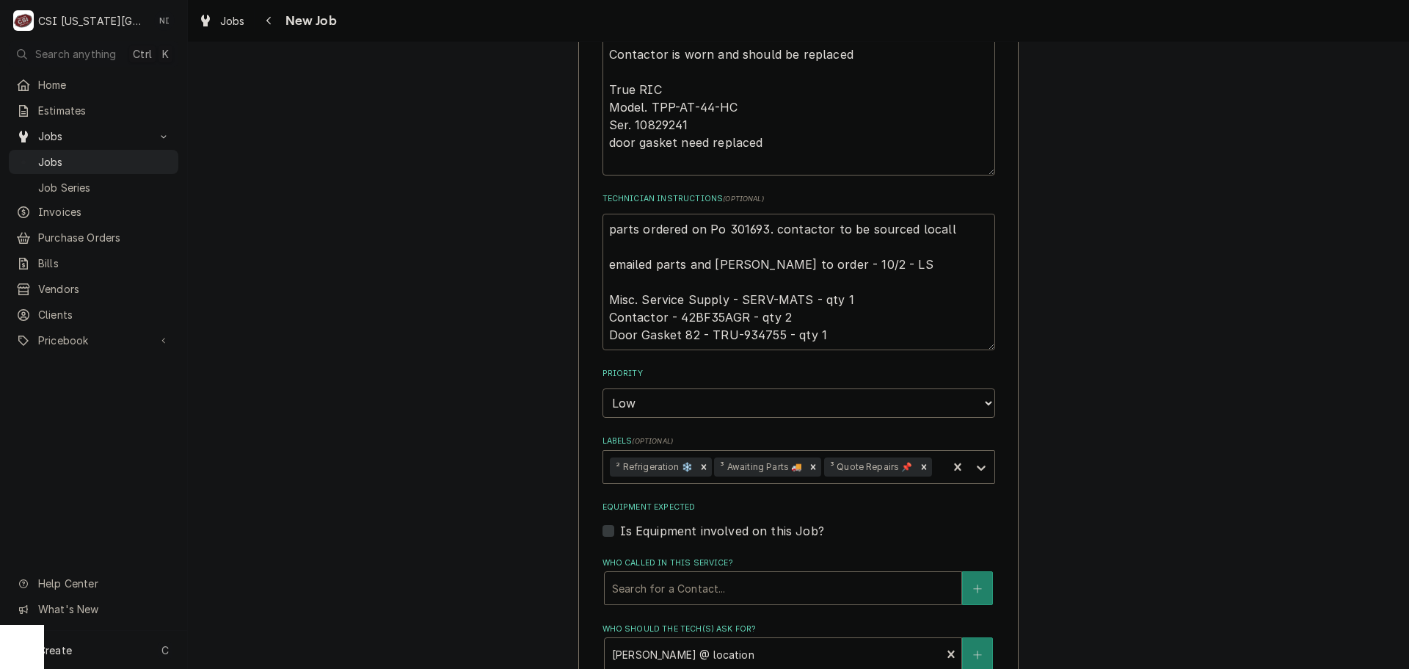
type textarea "parts ordered on Po 301693. contactor to be sourced locally emailed parts and l…"
type textarea "x"
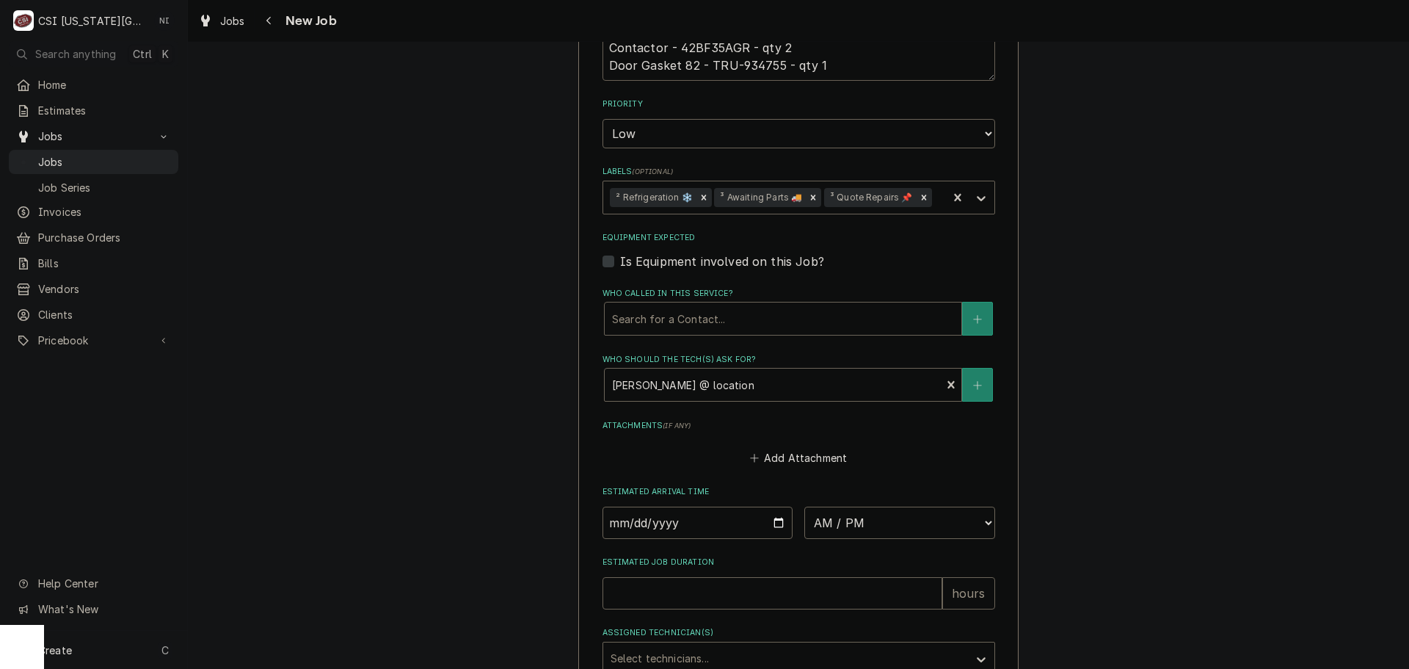
scroll to position [1221, 0]
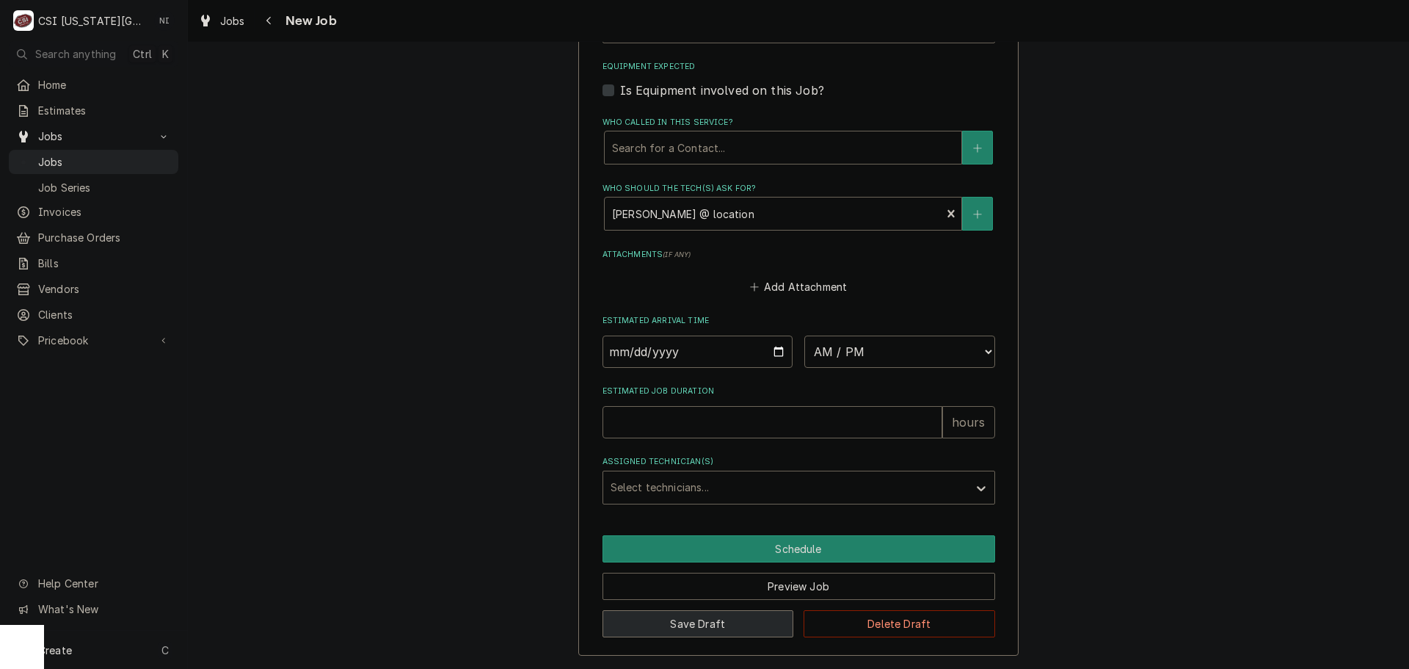
type textarea "parts ordered on Po 301693. contactor to be sourced locally emailed parts and l…"
click at [730, 615] on button "Save Draft" at bounding box center [699, 623] width 192 height 27
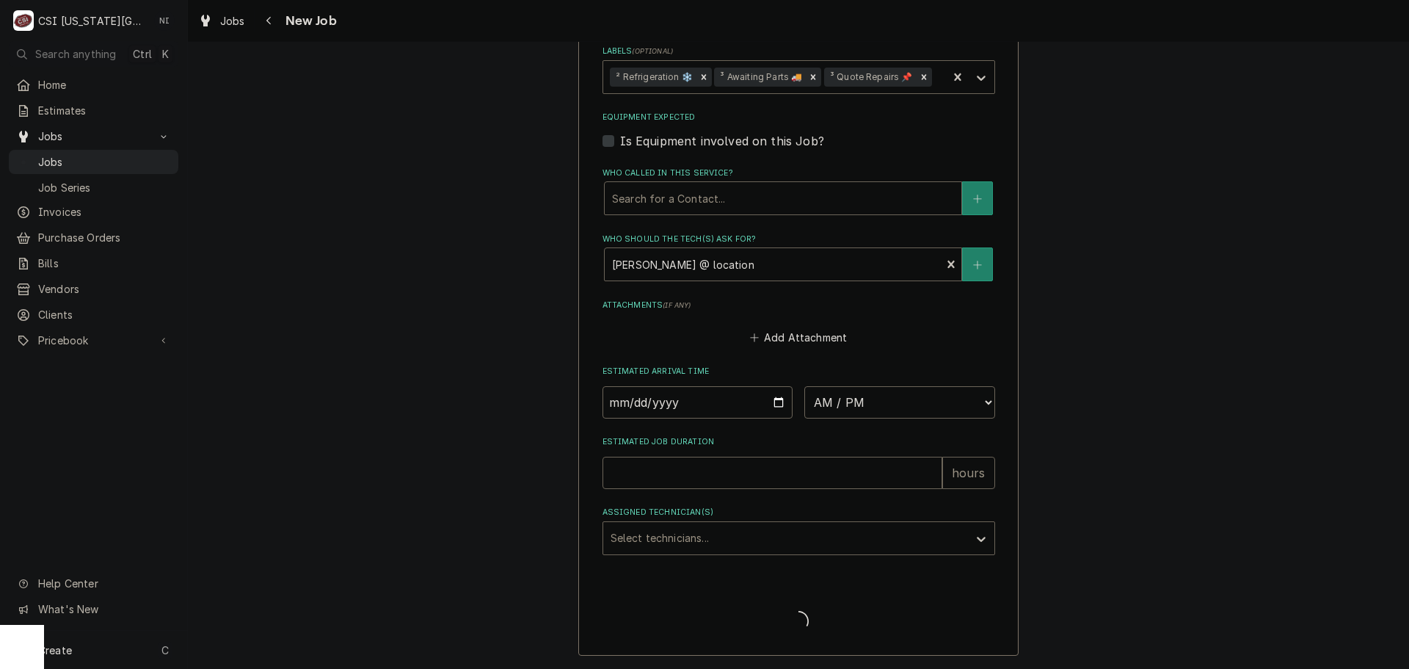
type textarea "x"
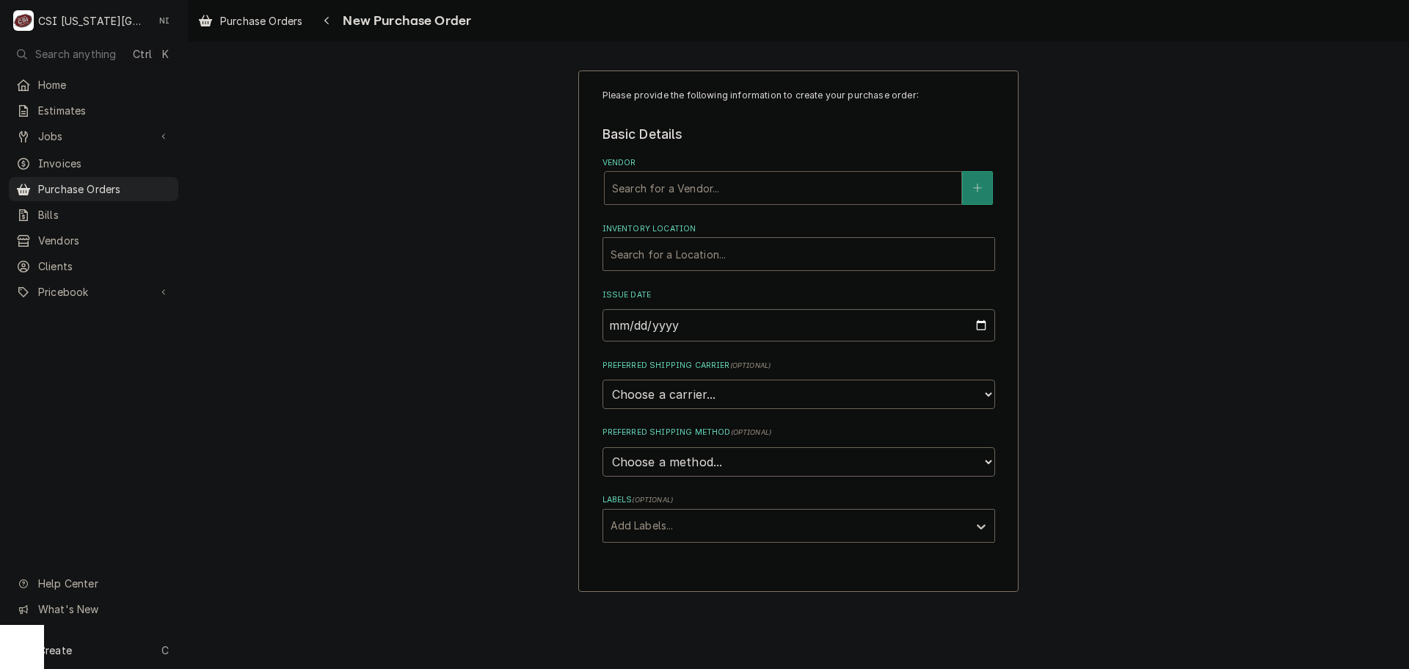
click at [636, 193] on div "Vendor" at bounding box center [783, 188] width 342 height 26
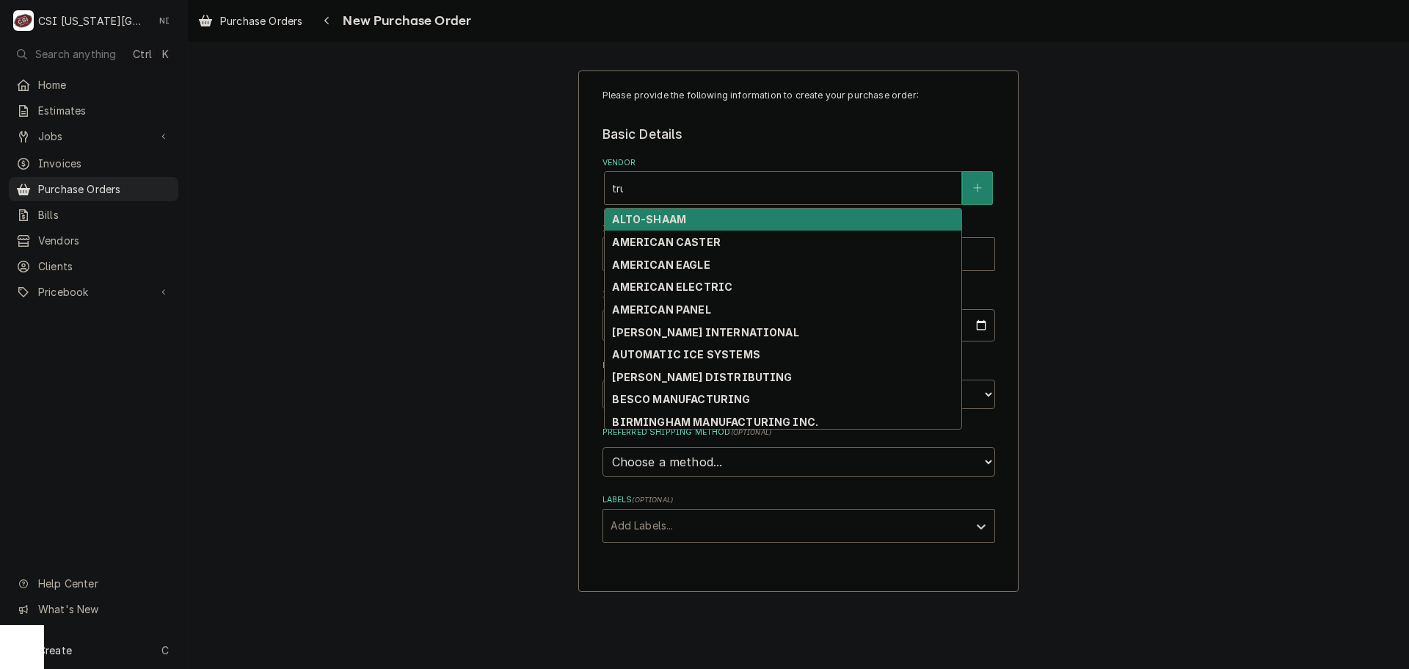
type input "true"
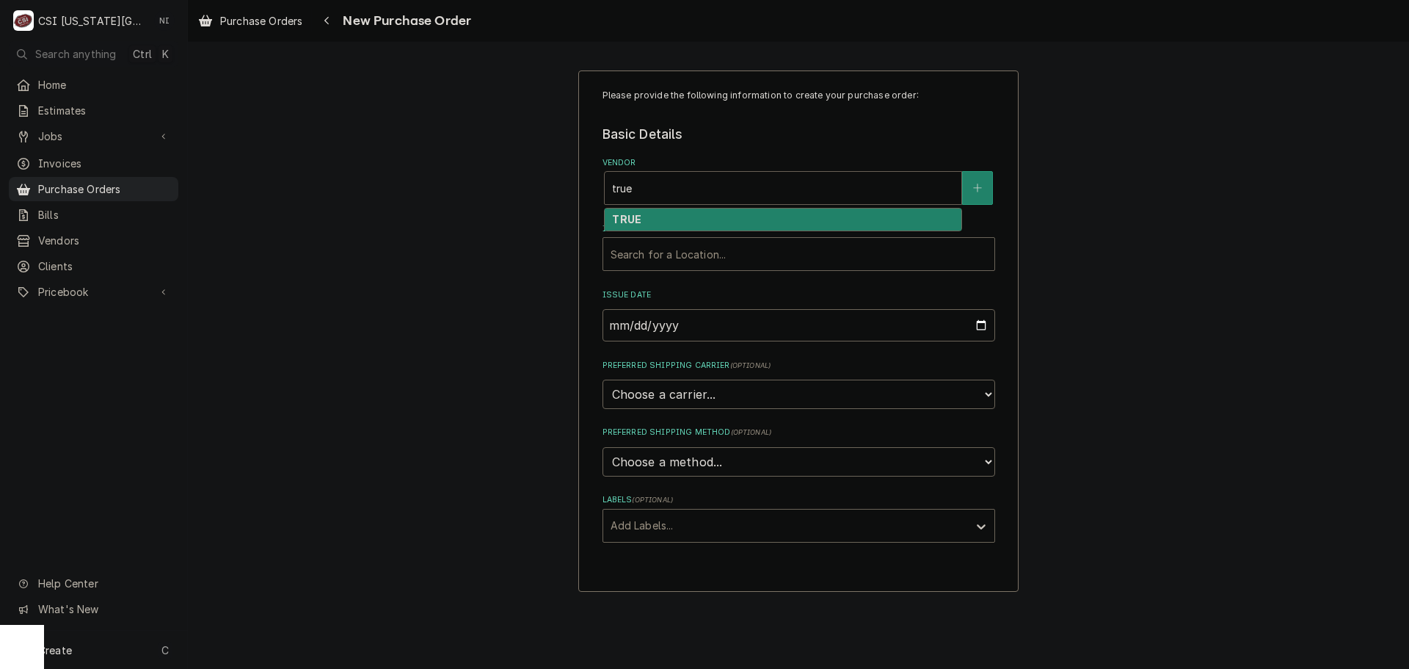
click at [658, 221] on div "TRUE" at bounding box center [783, 219] width 357 height 23
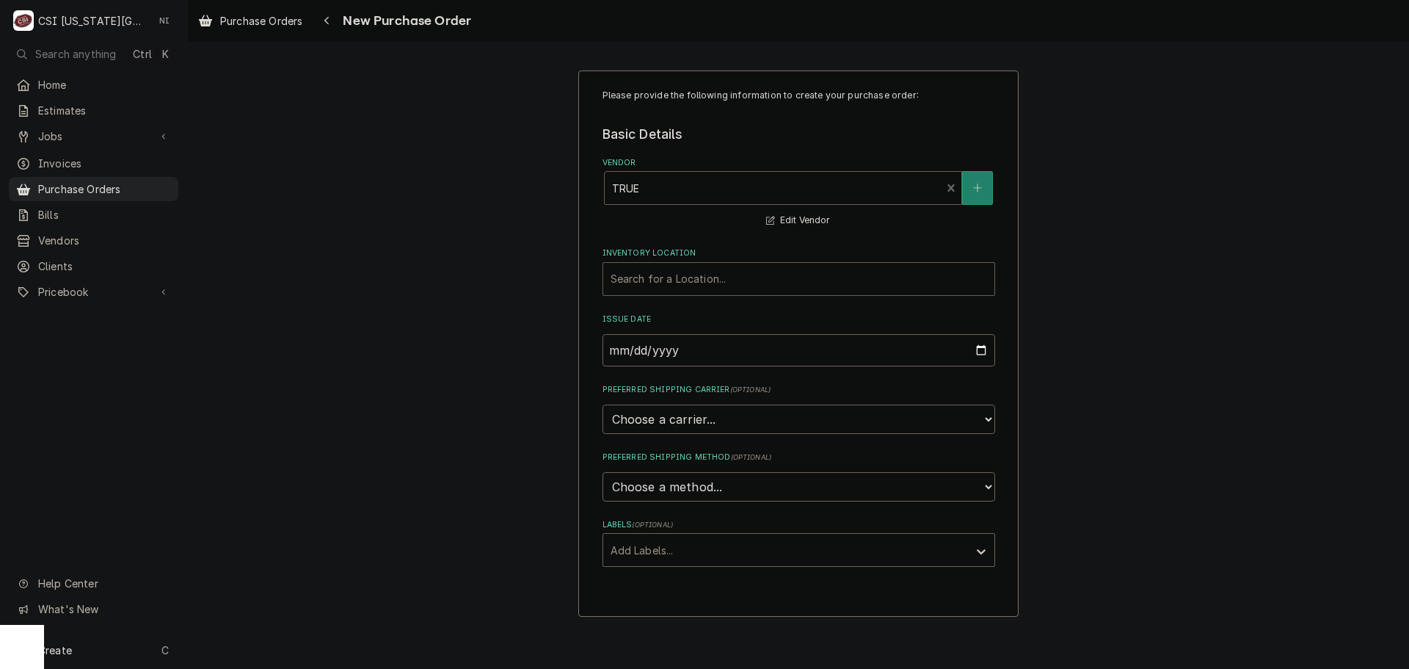
click at [666, 286] on div "Inventory Location" at bounding box center [799, 279] width 377 height 26
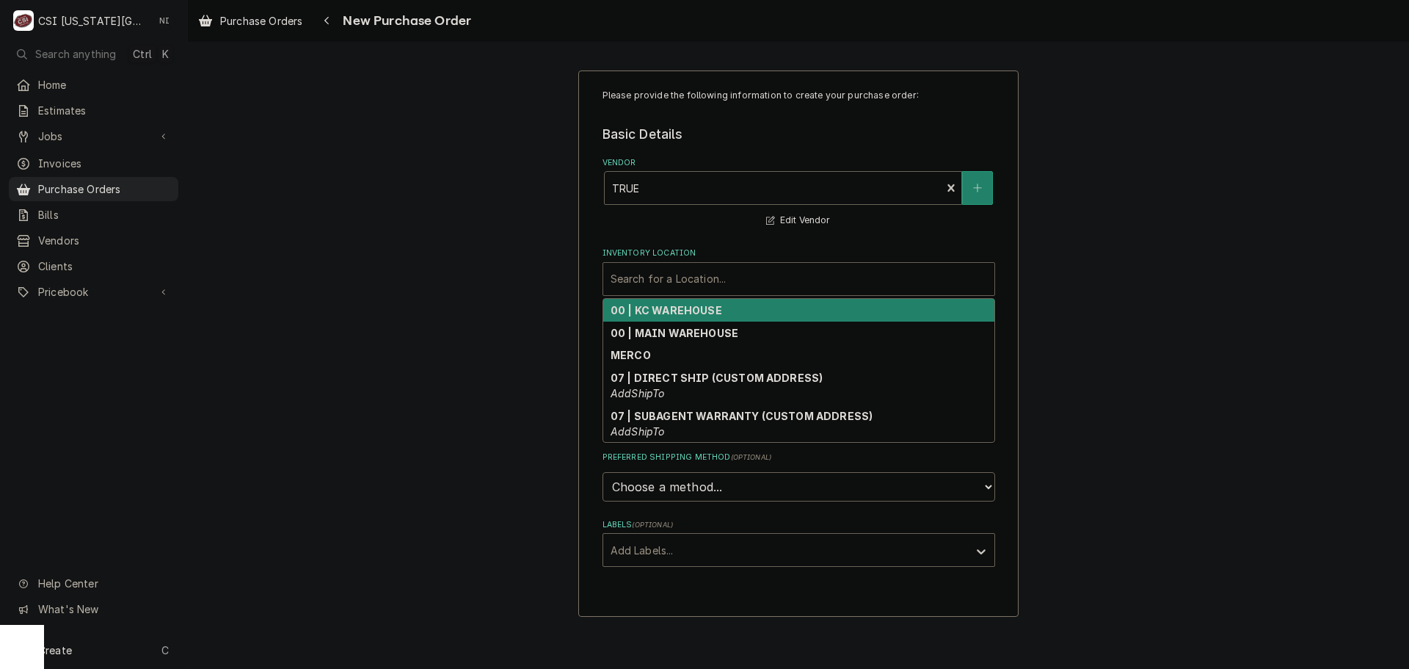
click at [672, 317] on div "00 | KC WAREHOUSE" at bounding box center [798, 310] width 391 height 23
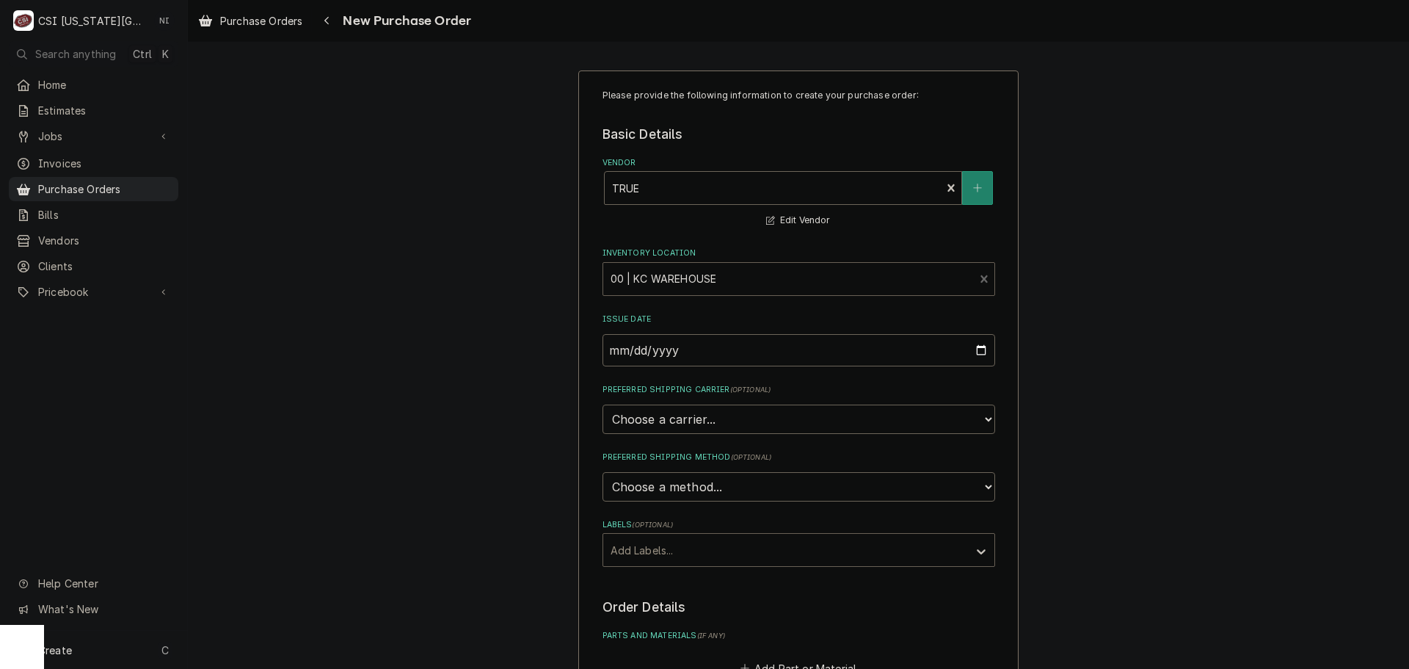
click at [668, 552] on div "Labels" at bounding box center [786, 550] width 350 height 26
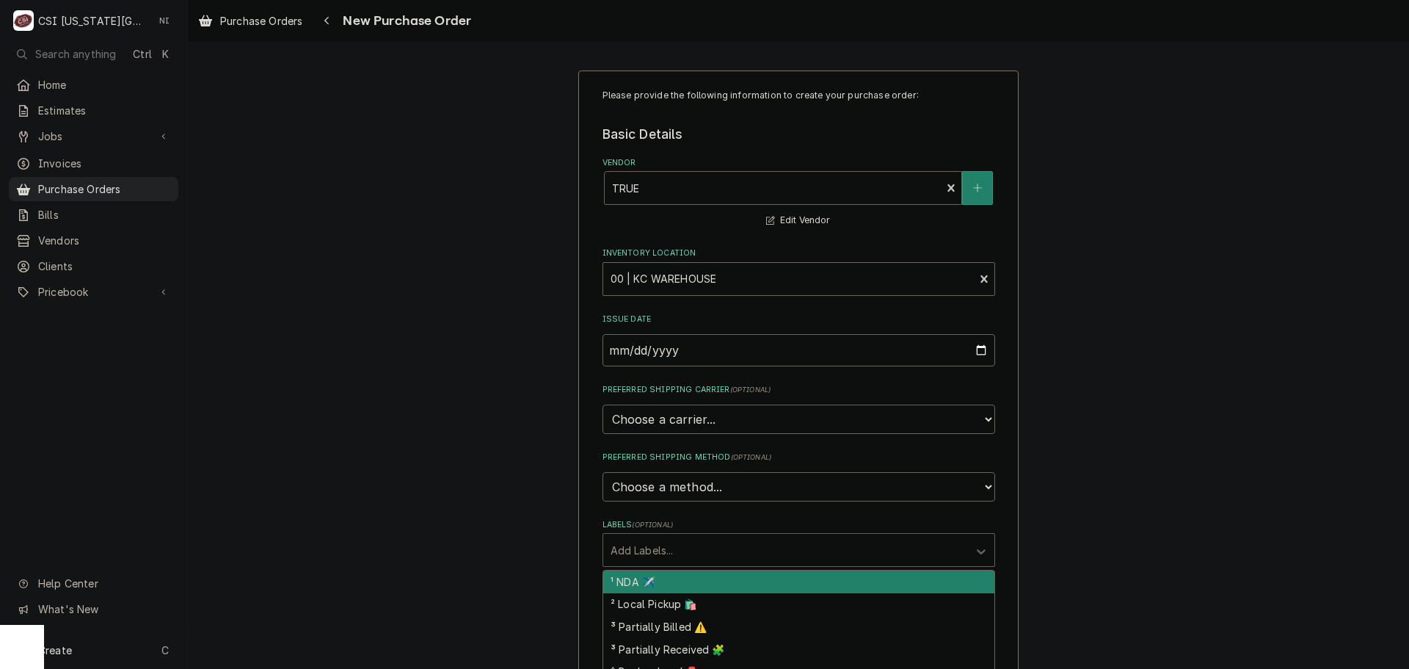
click at [1235, 468] on div "Please provide the following information to create your purchase order: Basic D…" at bounding box center [798, 555] width 1221 height 997
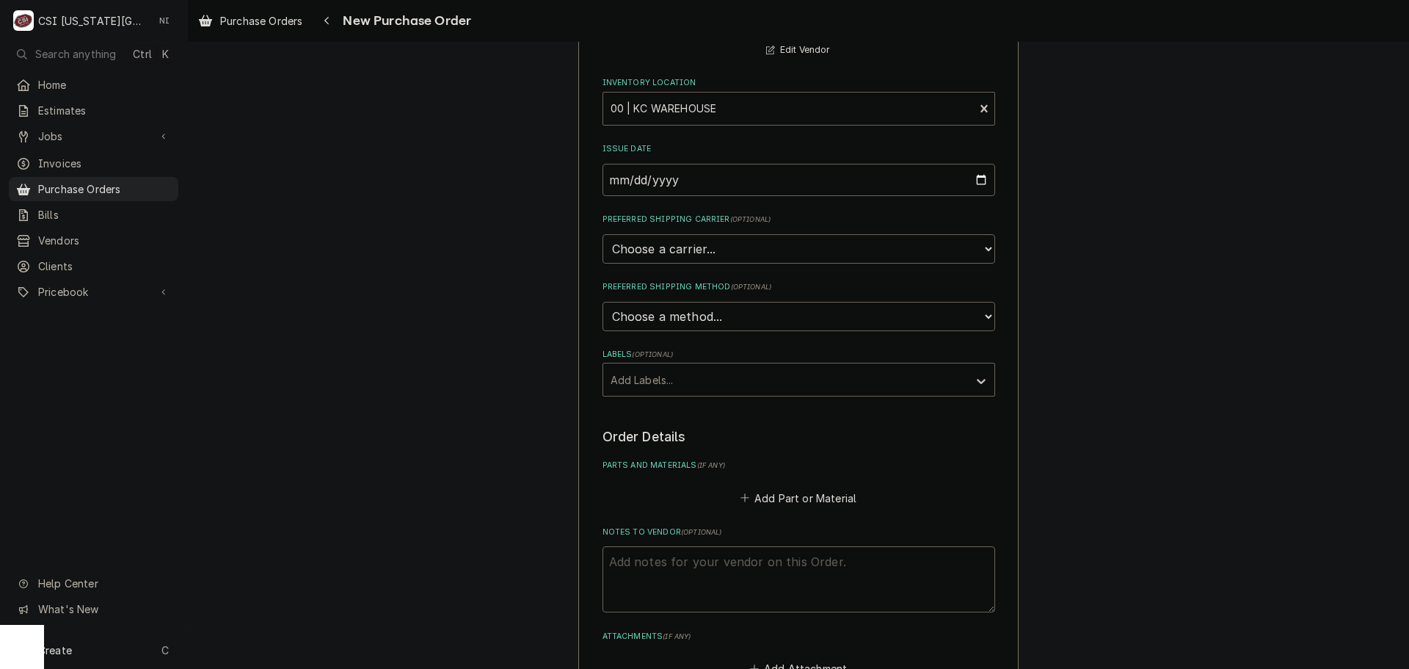
scroll to position [385, 0]
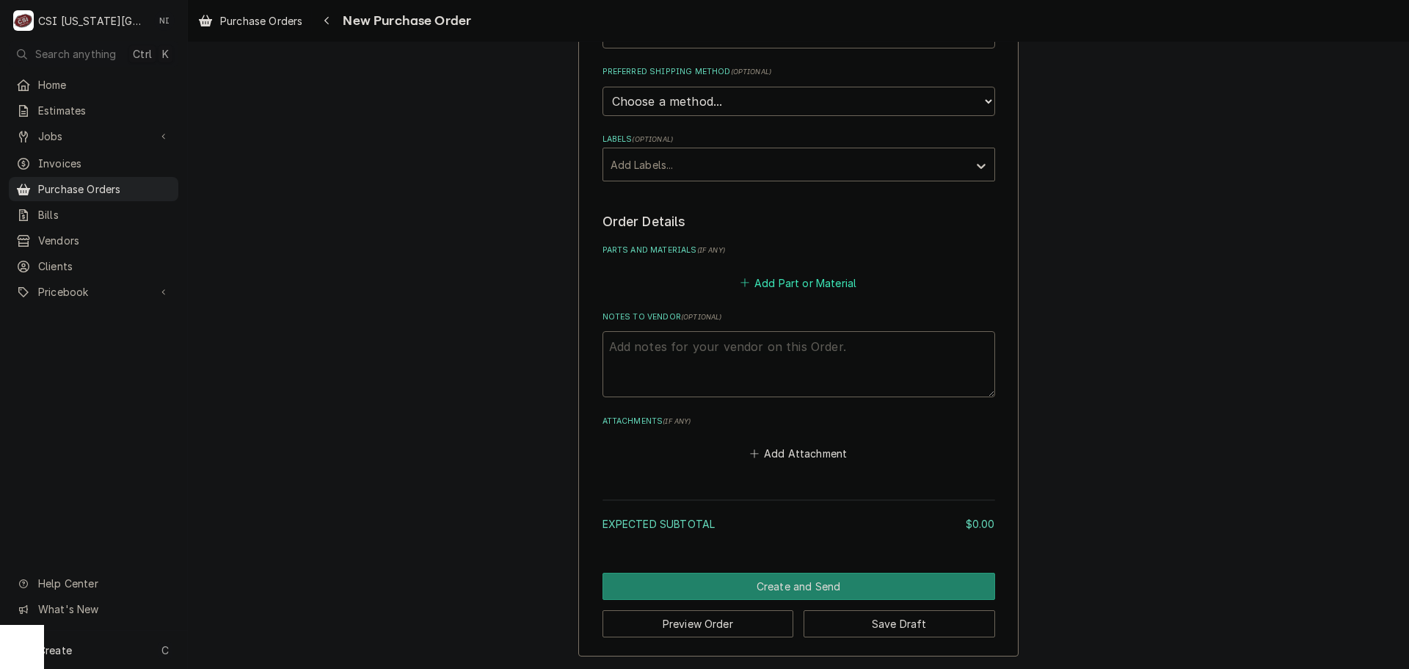
click at [776, 278] on button "Add Part or Material" at bounding box center [798, 282] width 121 height 21
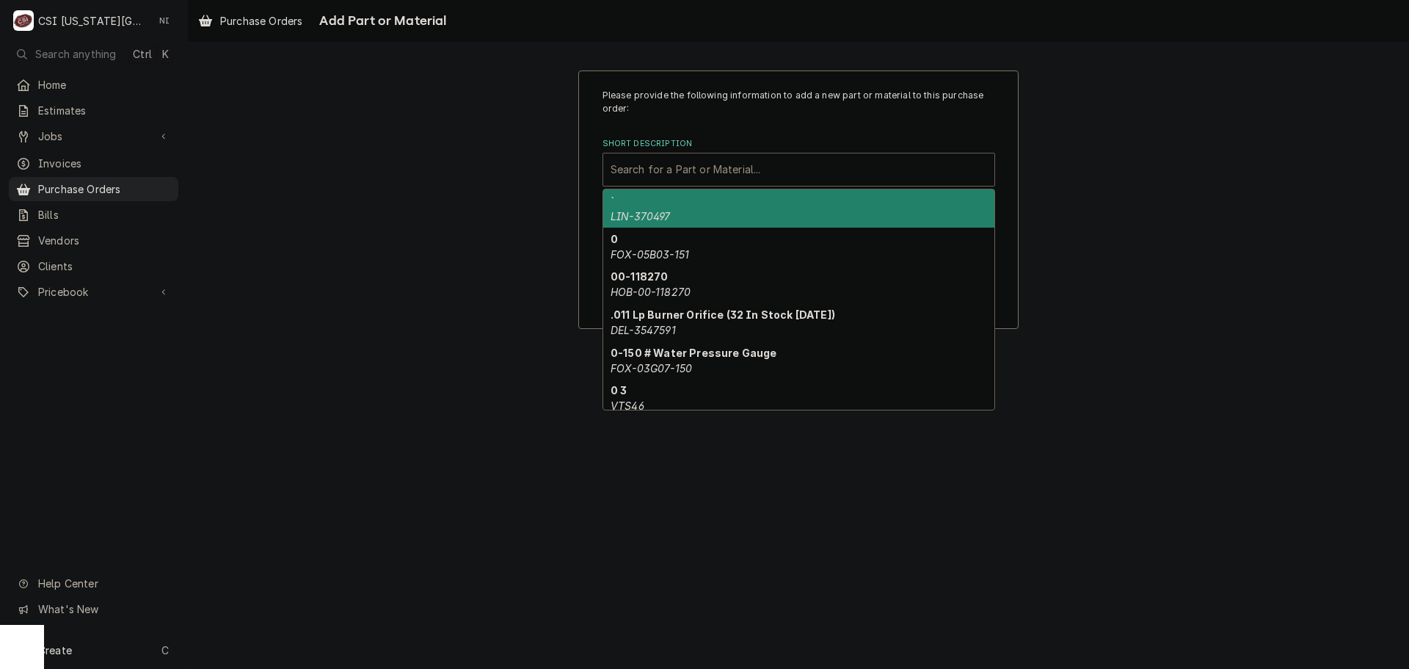
click at [705, 174] on div "Short Description" at bounding box center [799, 169] width 377 height 26
paste input "934755"
type input "934755"
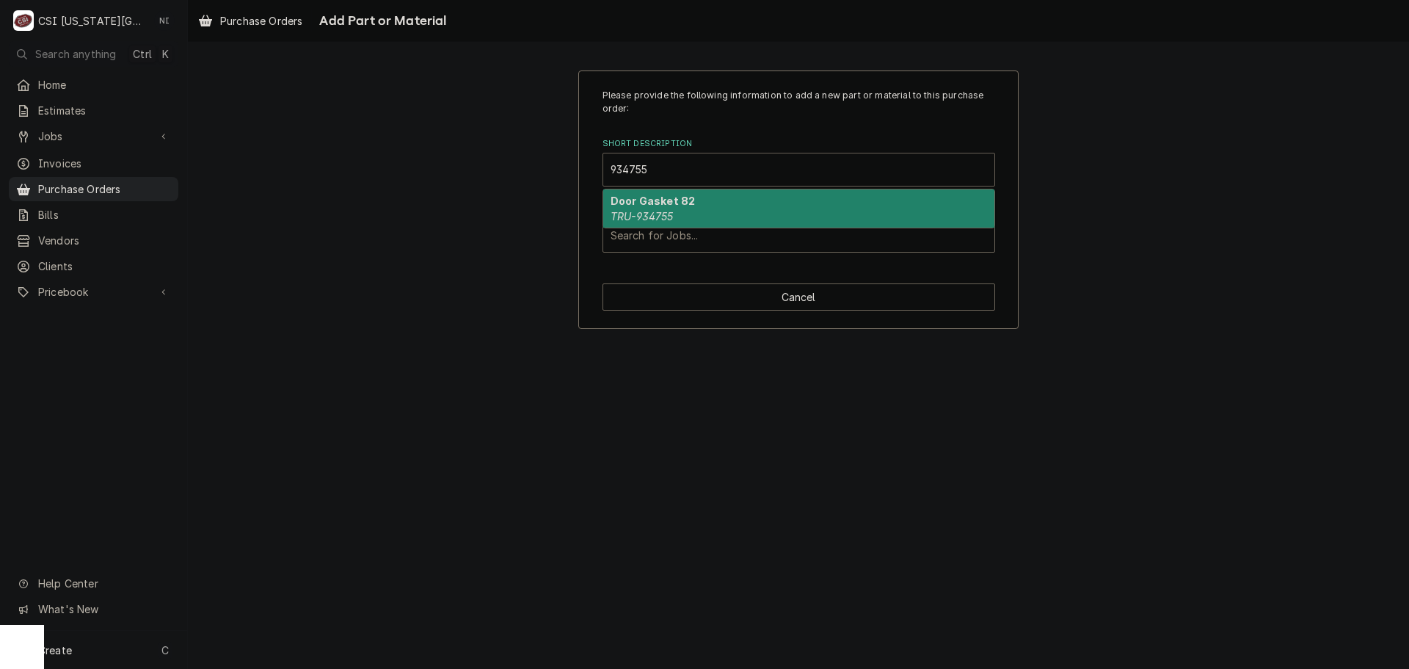
drag, startPoint x: 676, startPoint y: 208, endPoint x: 663, endPoint y: 180, distance: 31.5
click at [672, 202] on div "Door Gasket 82 TRU-934755" at bounding box center [798, 208] width 391 height 38
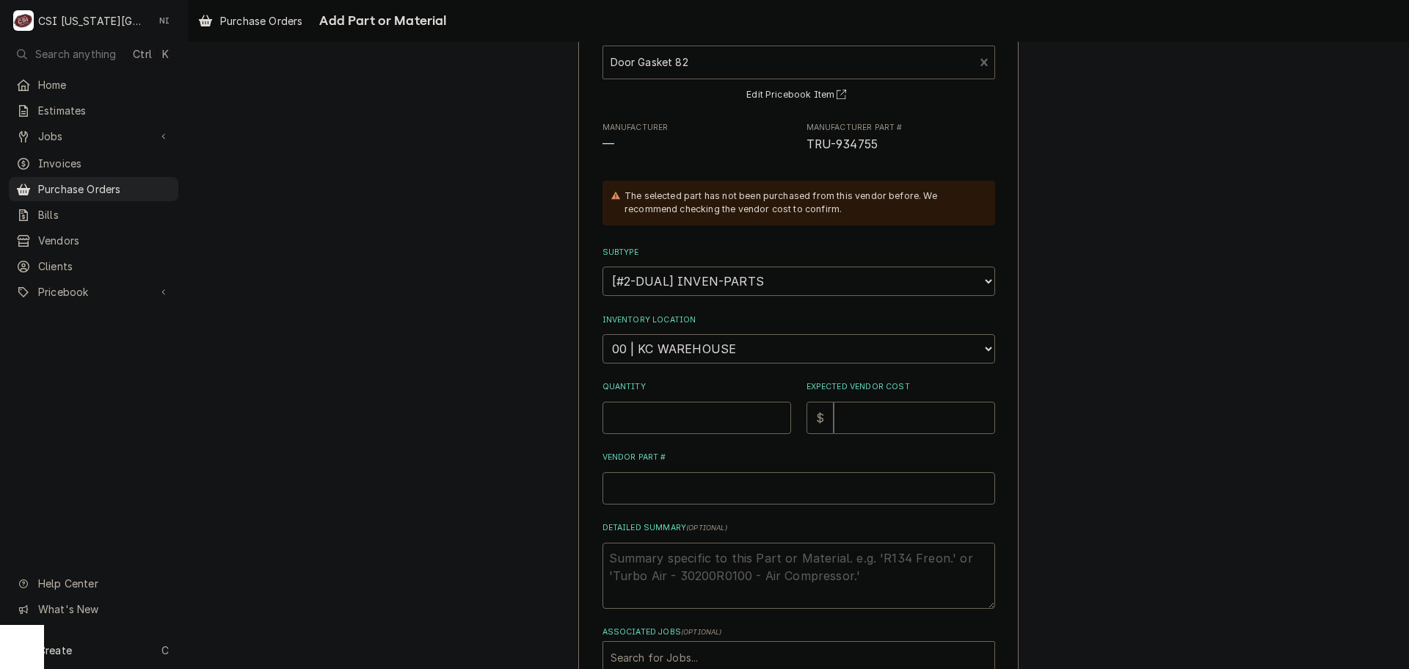
scroll to position [203, 0]
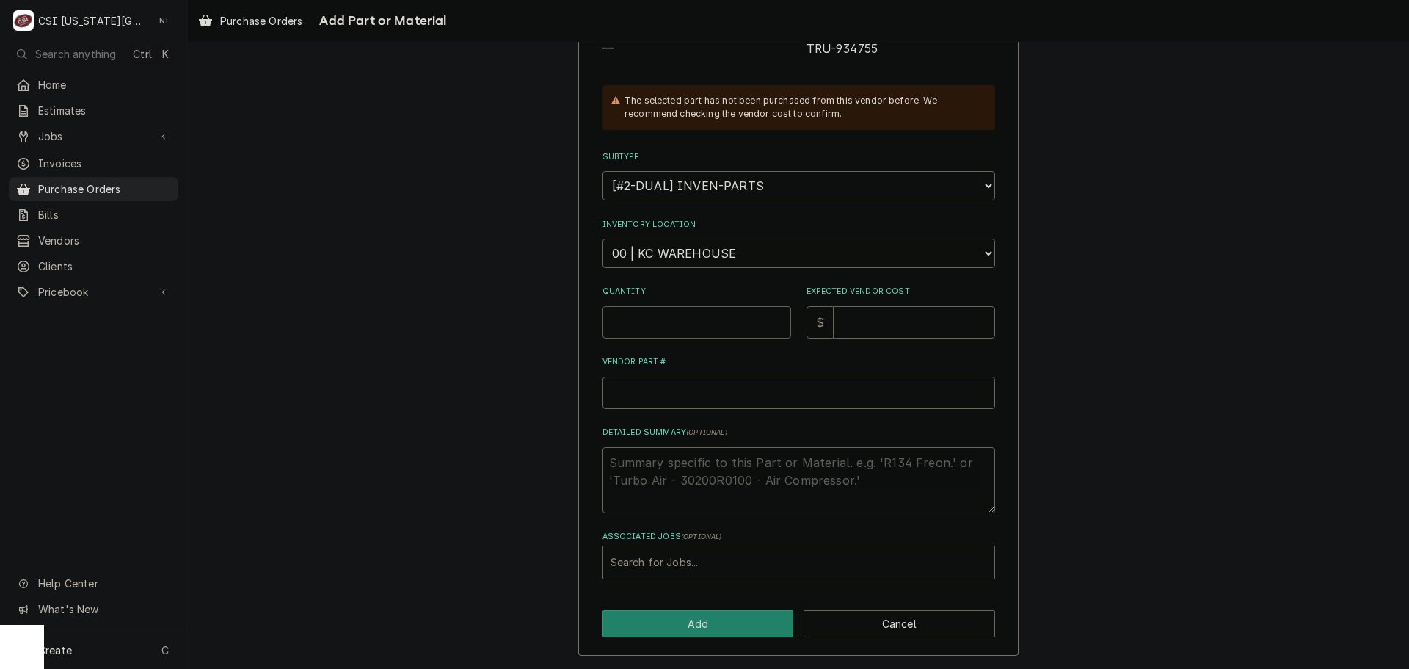
click at [679, 322] on input "Quantity" at bounding box center [697, 322] width 189 height 32
type textarea "x"
type input "1"
drag, startPoint x: 839, startPoint y: 315, endPoint x: 846, endPoint y: 319, distance: 7.6
click at [840, 316] on input "Expected Vendor Cost" at bounding box center [914, 322] width 161 height 32
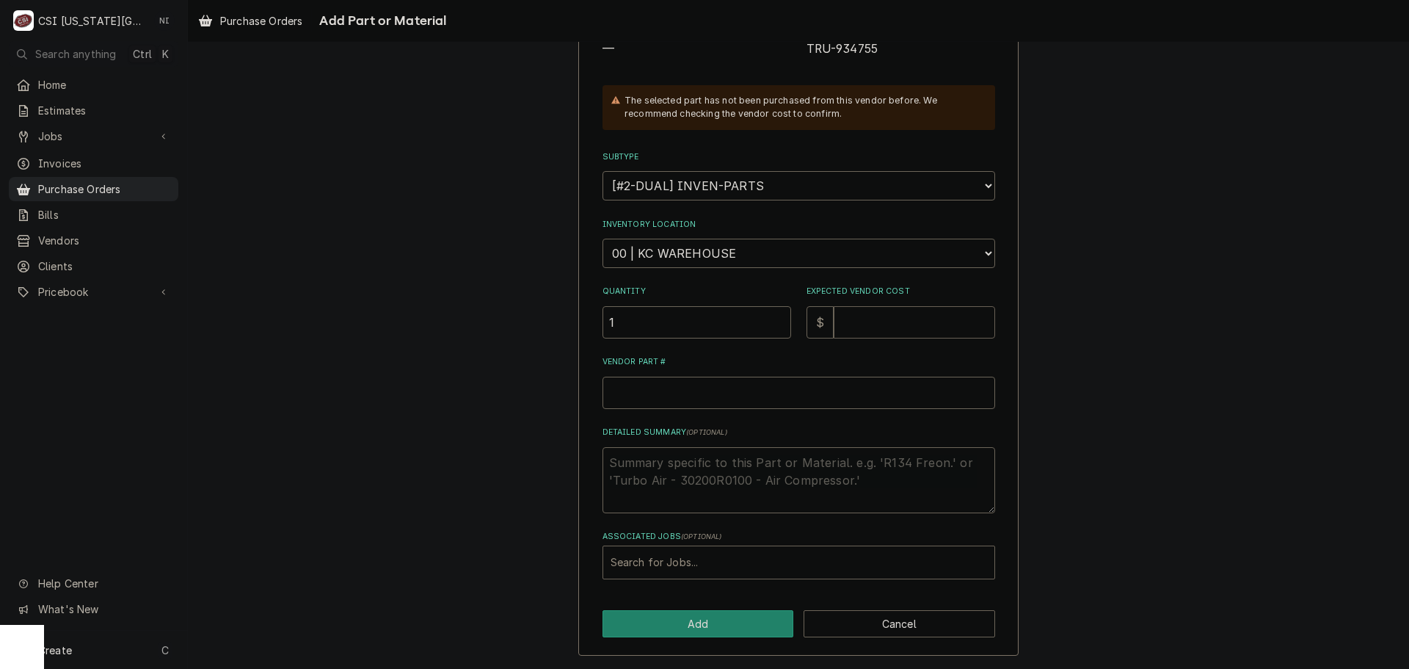
type textarea "x"
type input "7"
type textarea "x"
type input "78"
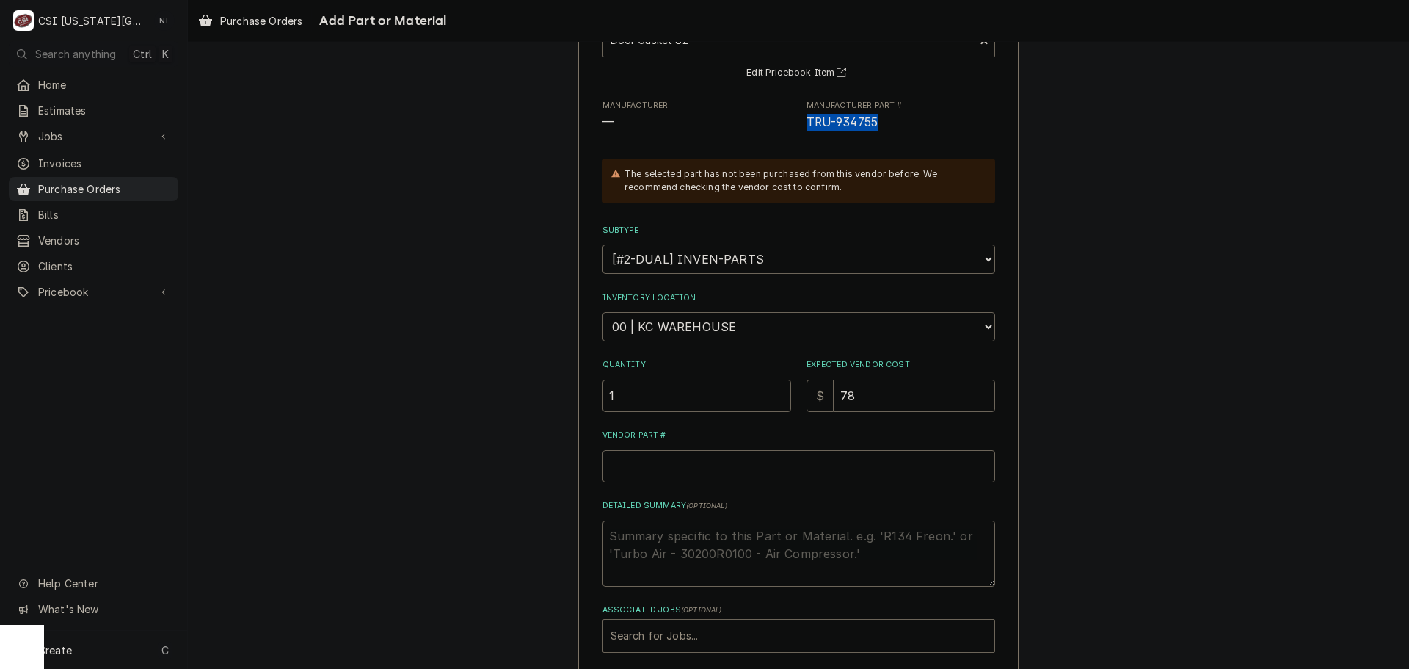
drag, startPoint x: 876, startPoint y: 123, endPoint x: 803, endPoint y: 132, distance: 73.2
click at [803, 132] on div "Please provide the following information to add a new part or material to this …" at bounding box center [799, 306] width 393 height 693
copy span "TRU-934755"
click at [680, 462] on input "Vendor Part #" at bounding box center [799, 466] width 393 height 32
paste input "TRU-934755"
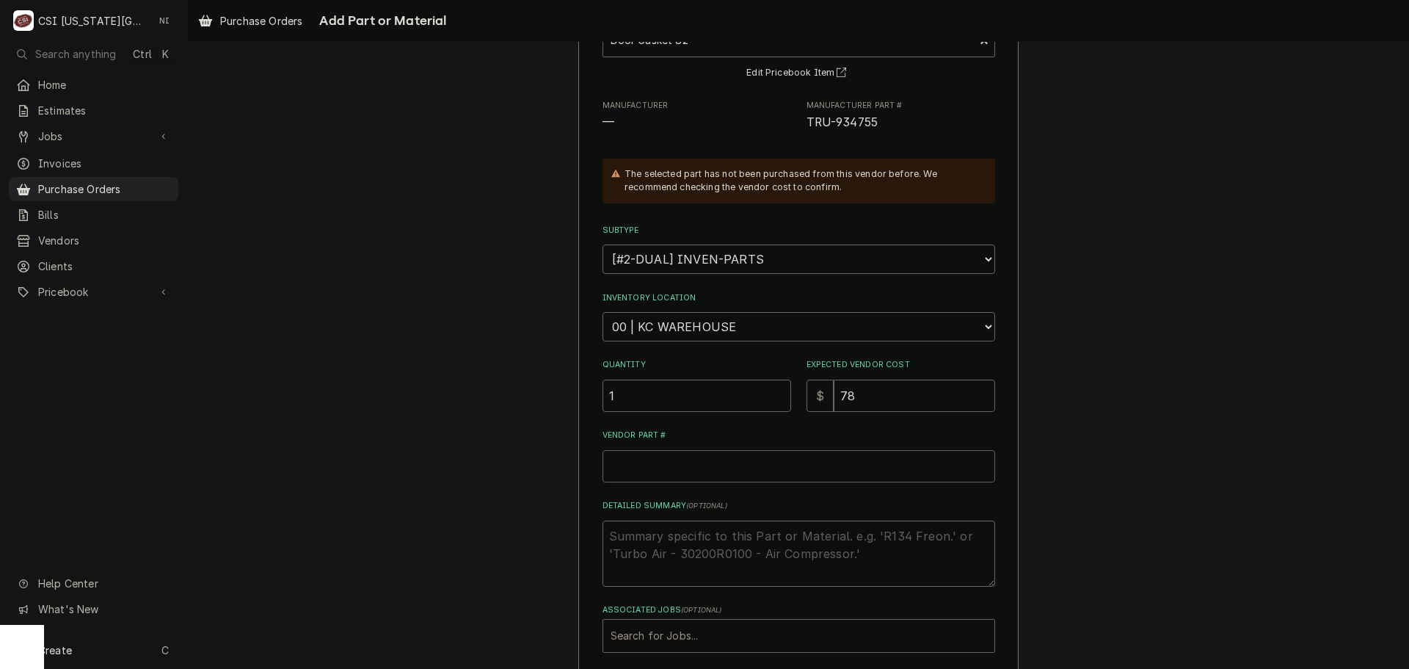
type textarea "x"
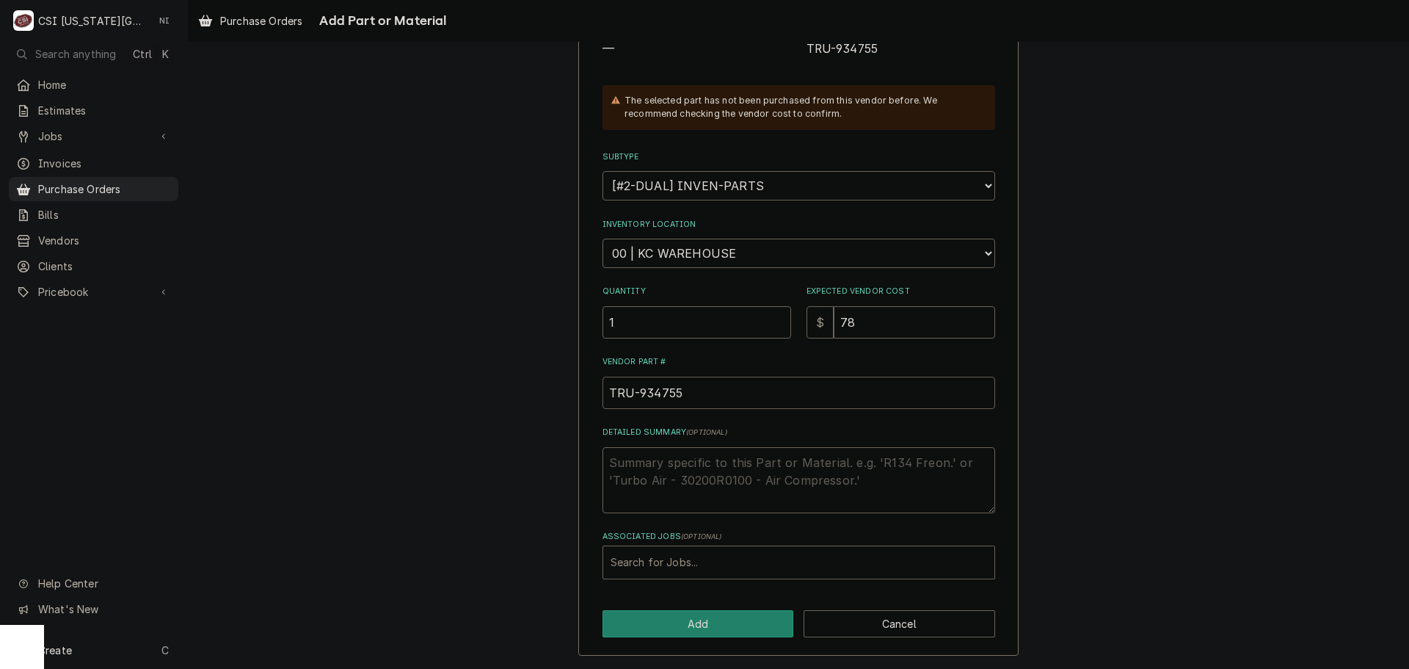
type input "TRU-934755"
click at [788, 568] on div "Associated Jobs" at bounding box center [799, 562] width 377 height 26
type input "3"
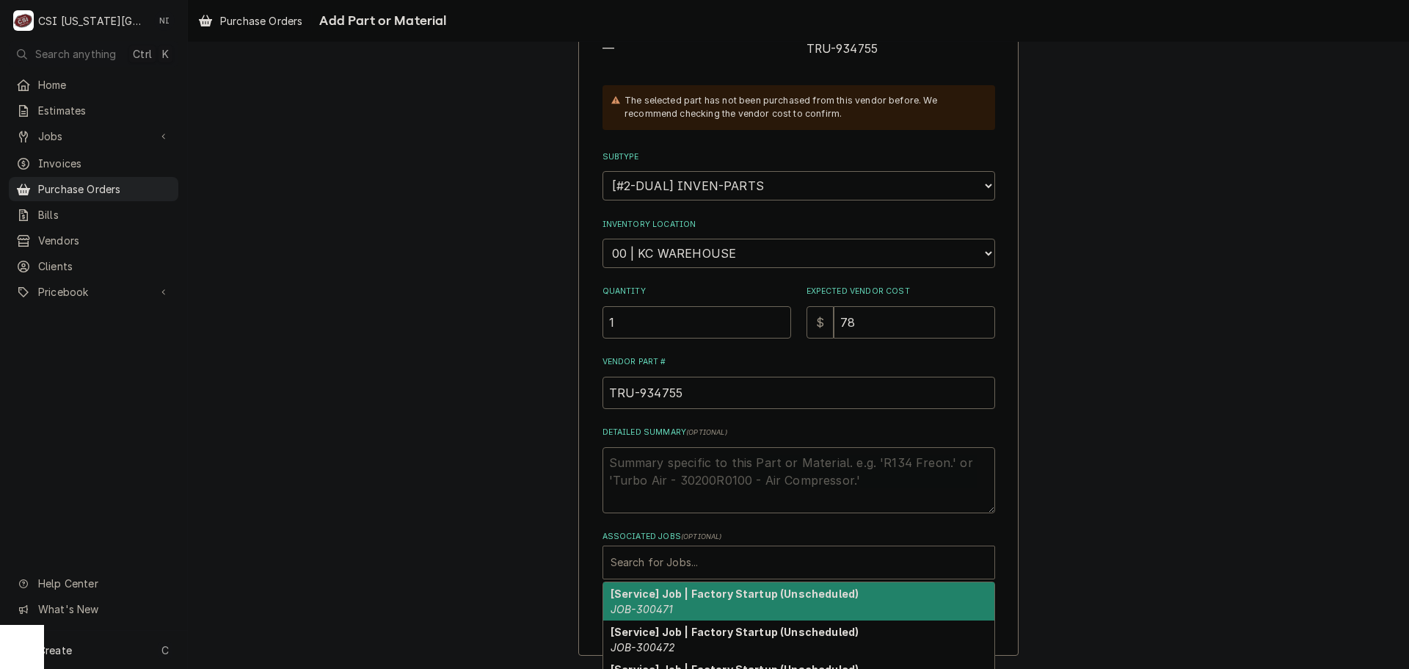
type textarea "x"
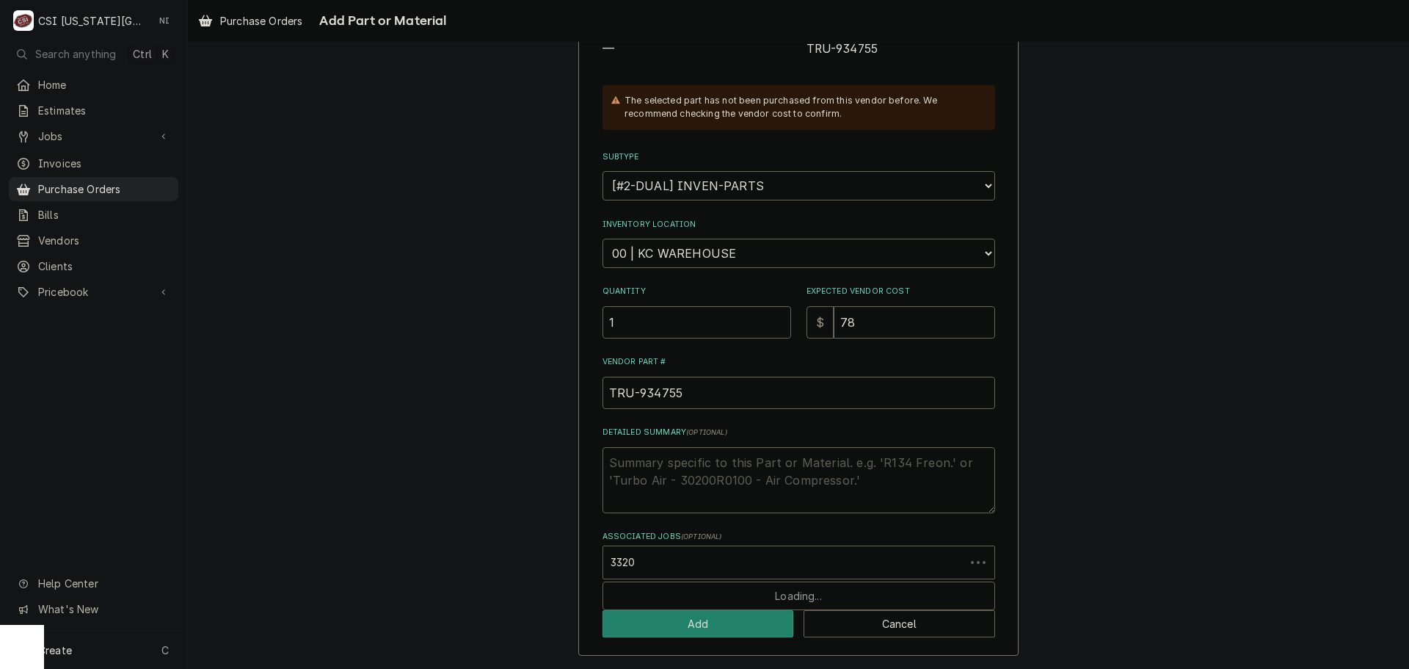
type input "33202"
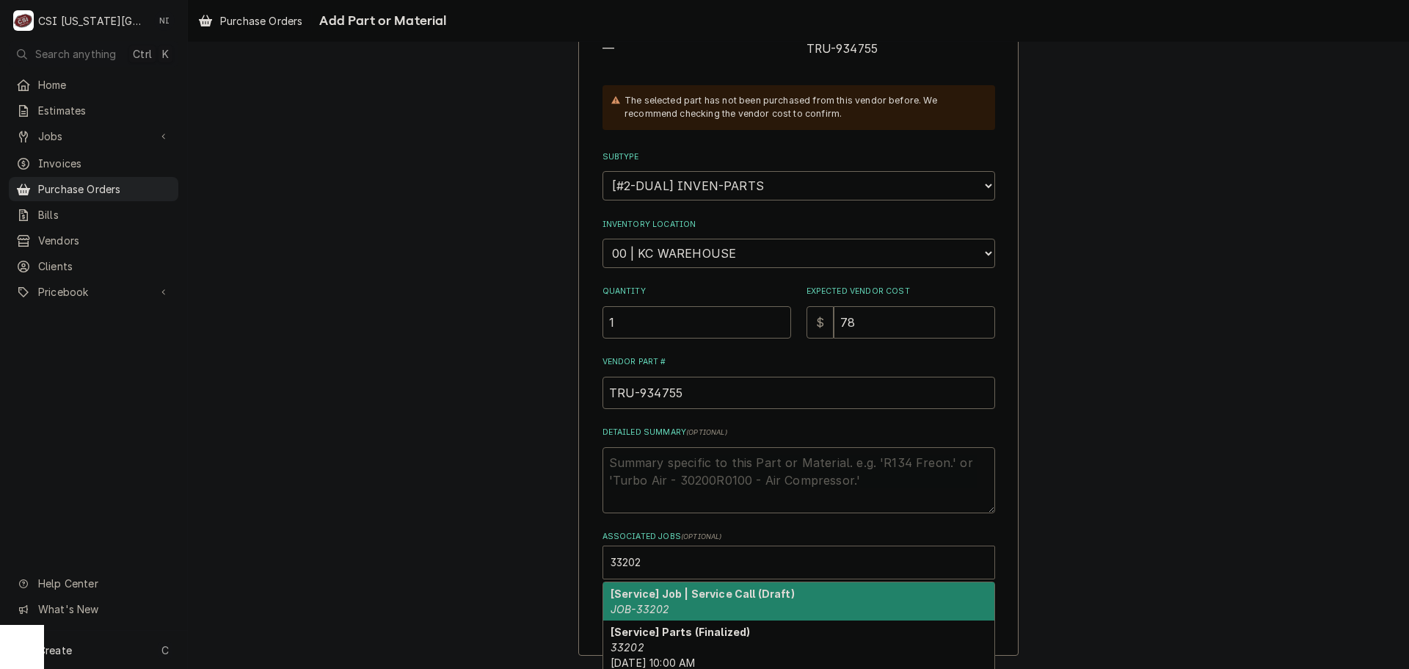
click at [744, 607] on div "[Service] Job | Service Call (Draft) JOB-33202" at bounding box center [798, 601] width 391 height 38
type textarea "x"
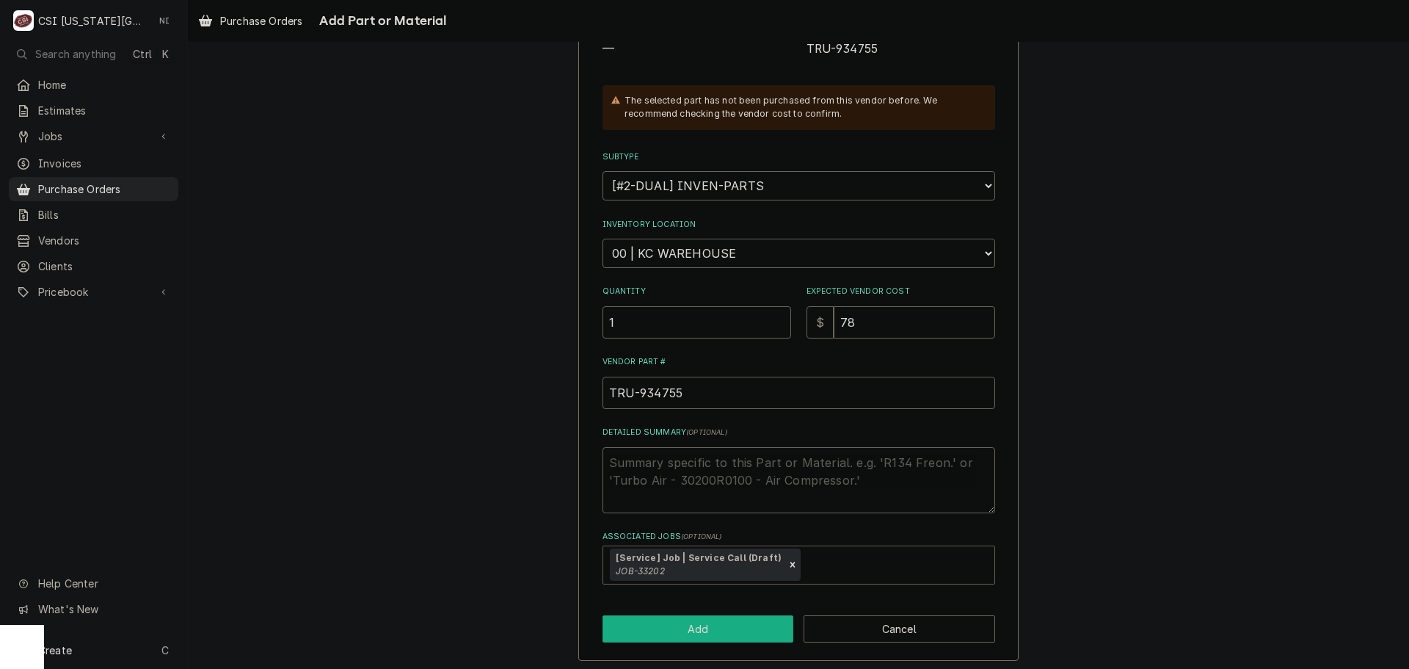
click at [733, 625] on button "Add" at bounding box center [699, 628] width 192 height 27
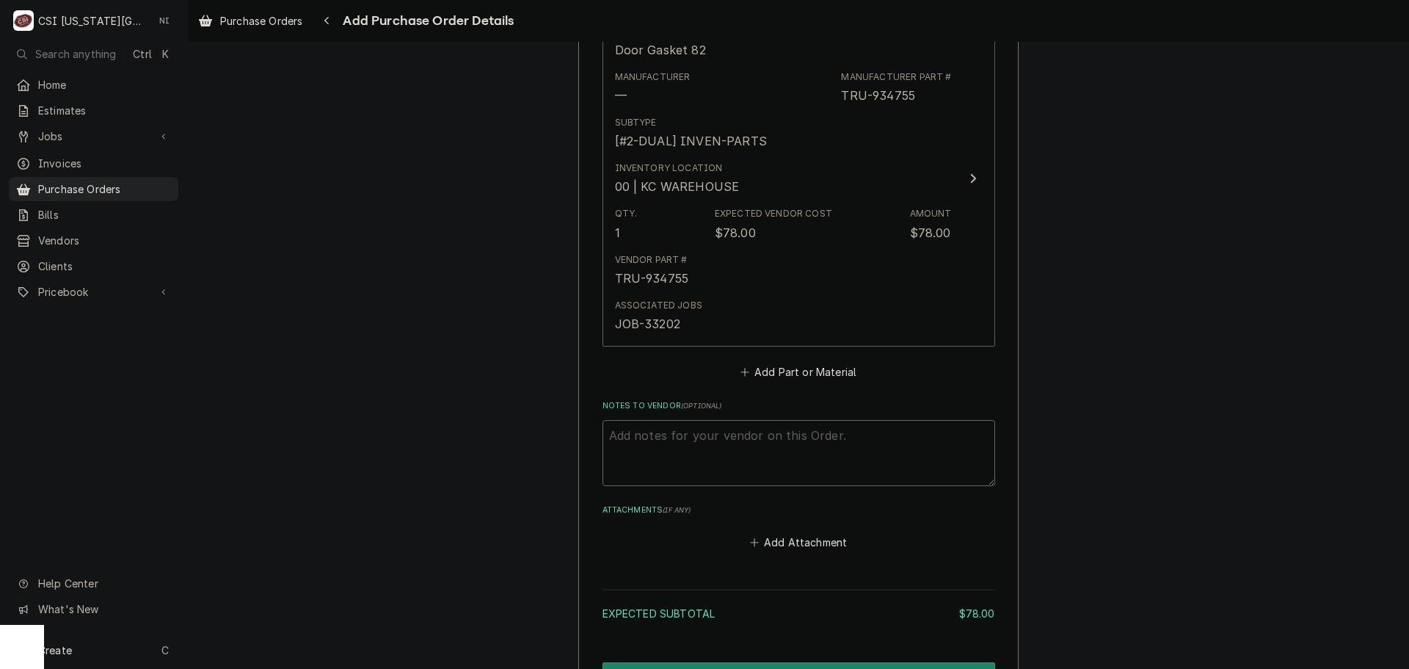
scroll to position [729, 0]
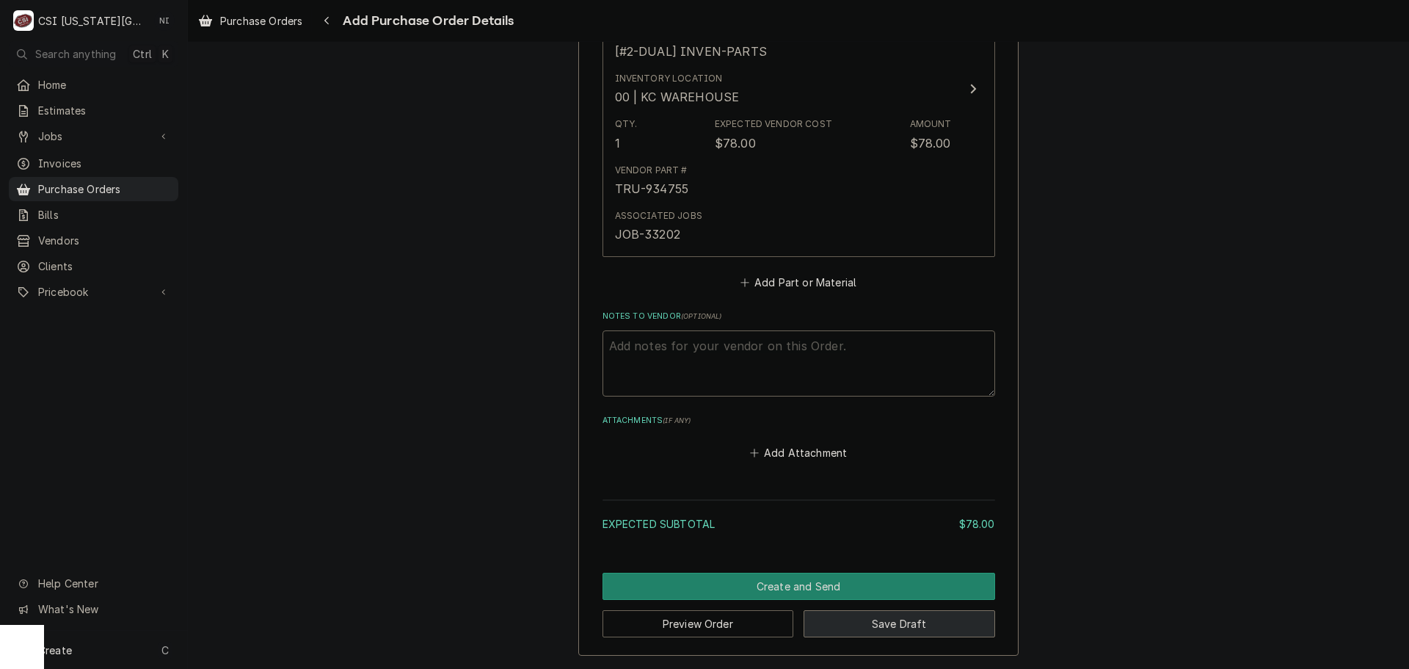
click at [896, 622] on button "Save Draft" at bounding box center [900, 623] width 192 height 27
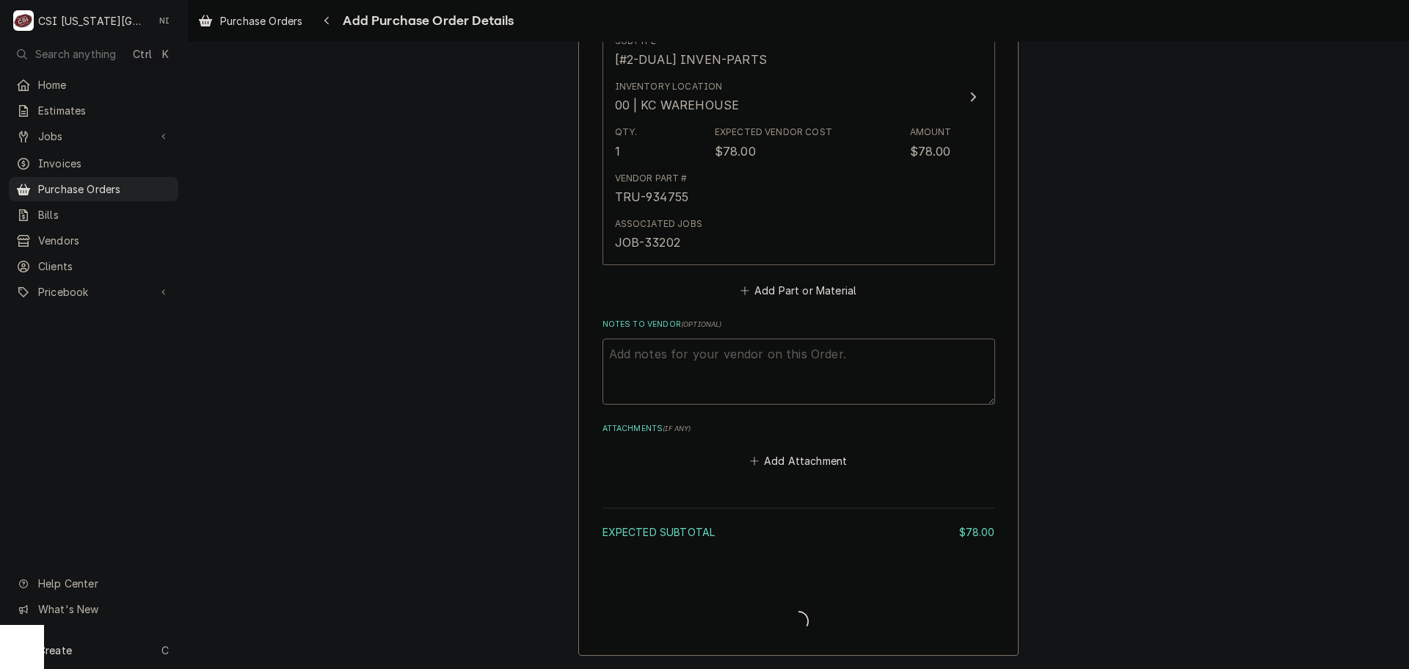
scroll to position [721, 0]
type textarea "x"
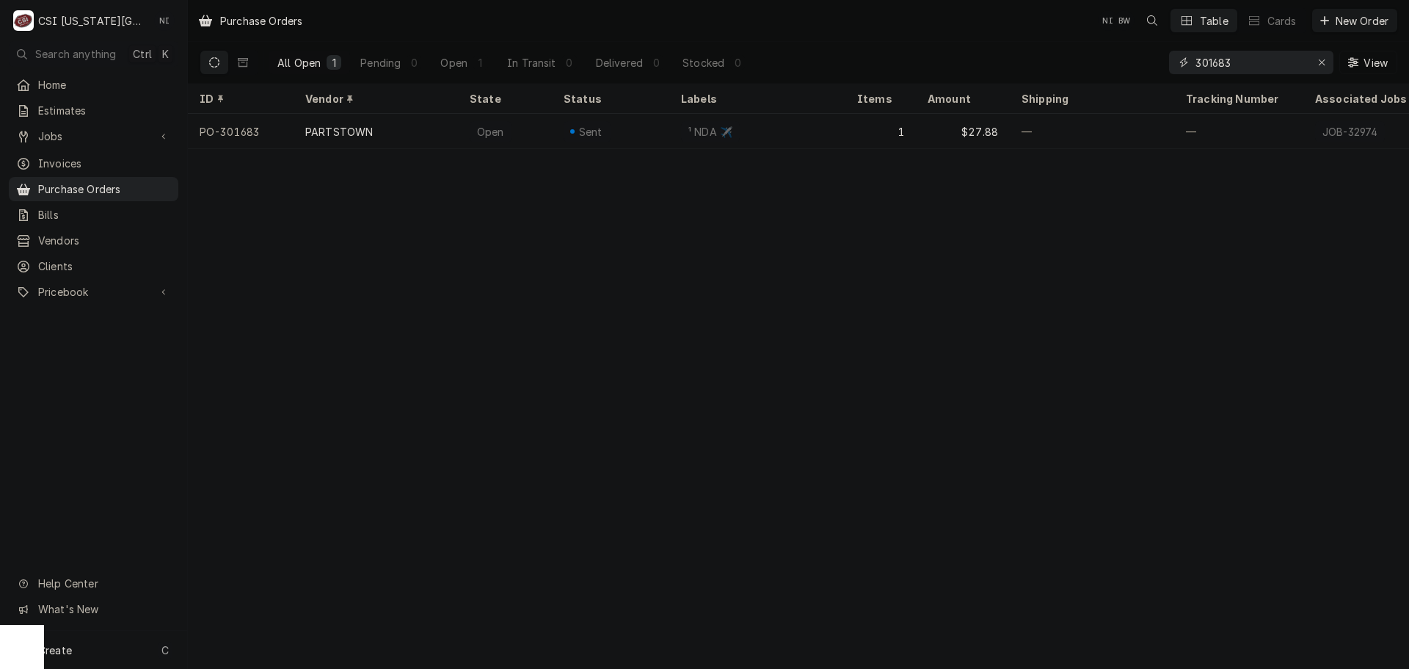
drag, startPoint x: 1123, startPoint y: 70, endPoint x: 1061, endPoint y: 64, distance: 61.9
click at [1086, 70] on div "All Open 1 Pending 0 Open 1 In Transit 0 Delivered 0 Stocked 0 301683 View" at bounding box center [799, 62] width 1198 height 41
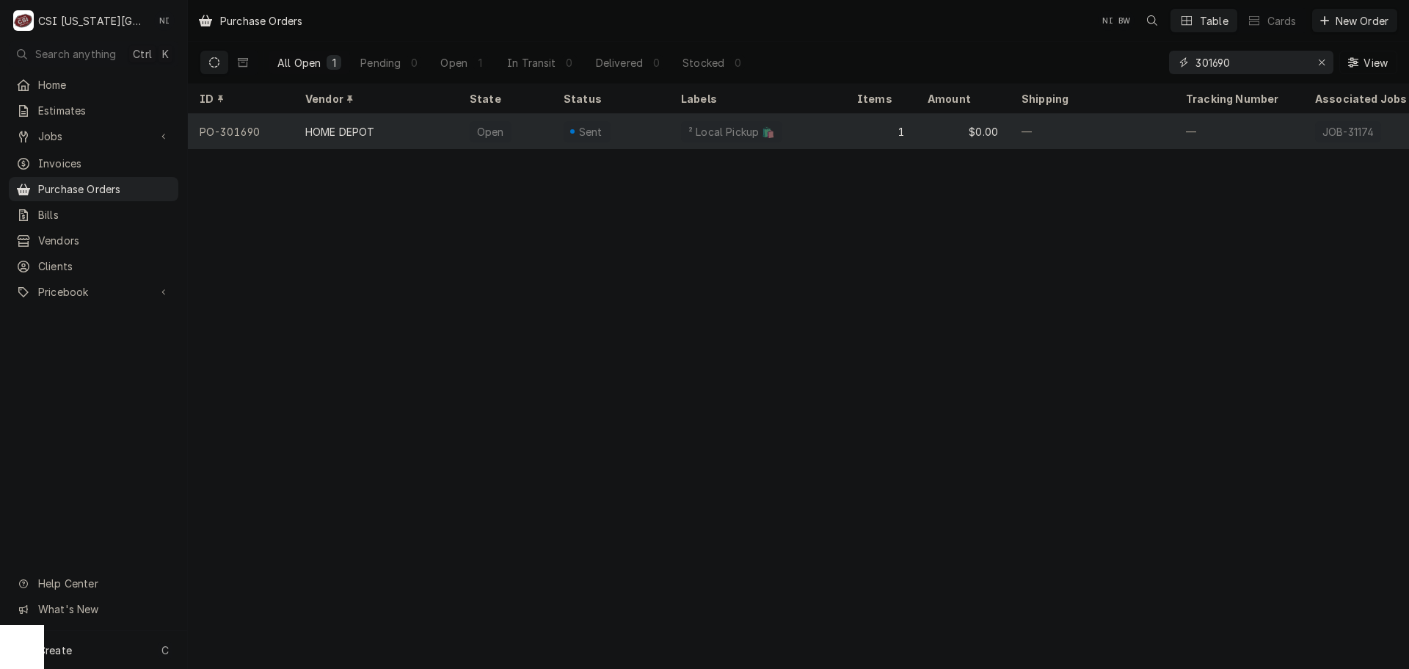
type input "301690"
click at [959, 131] on div "$0.00" at bounding box center [963, 131] width 94 height 35
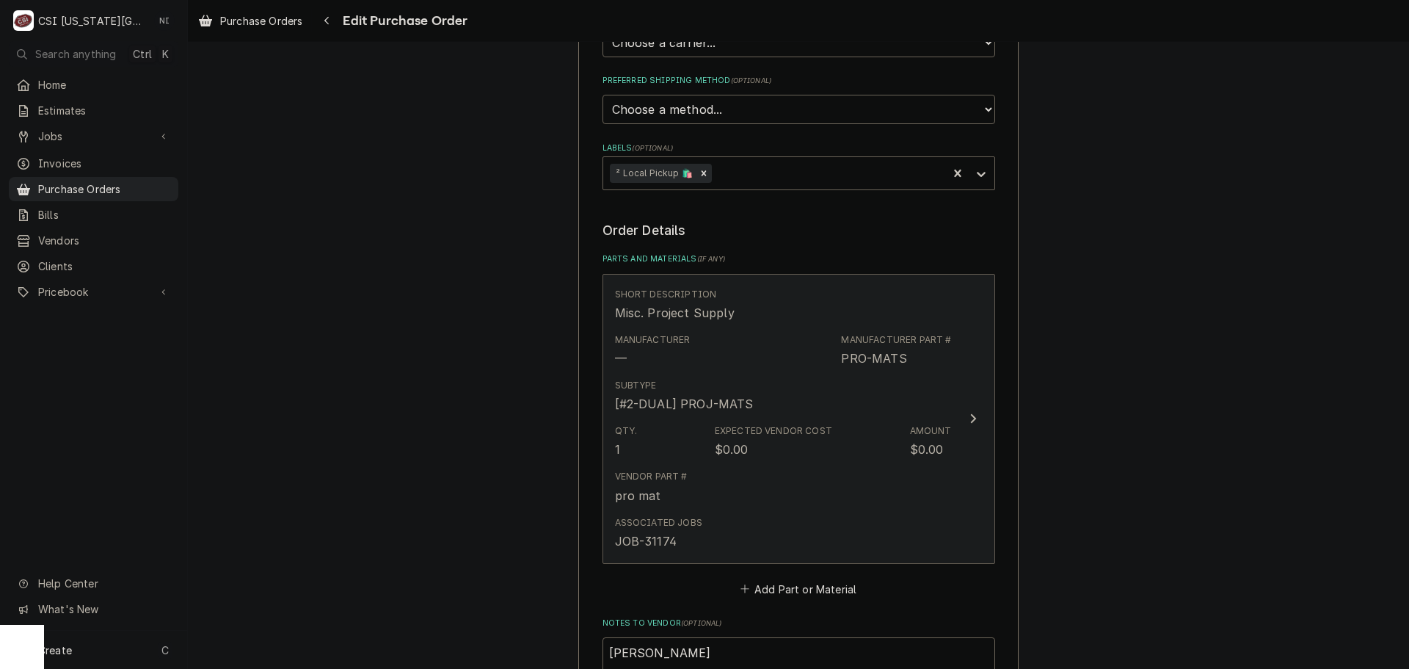
scroll to position [661, 0]
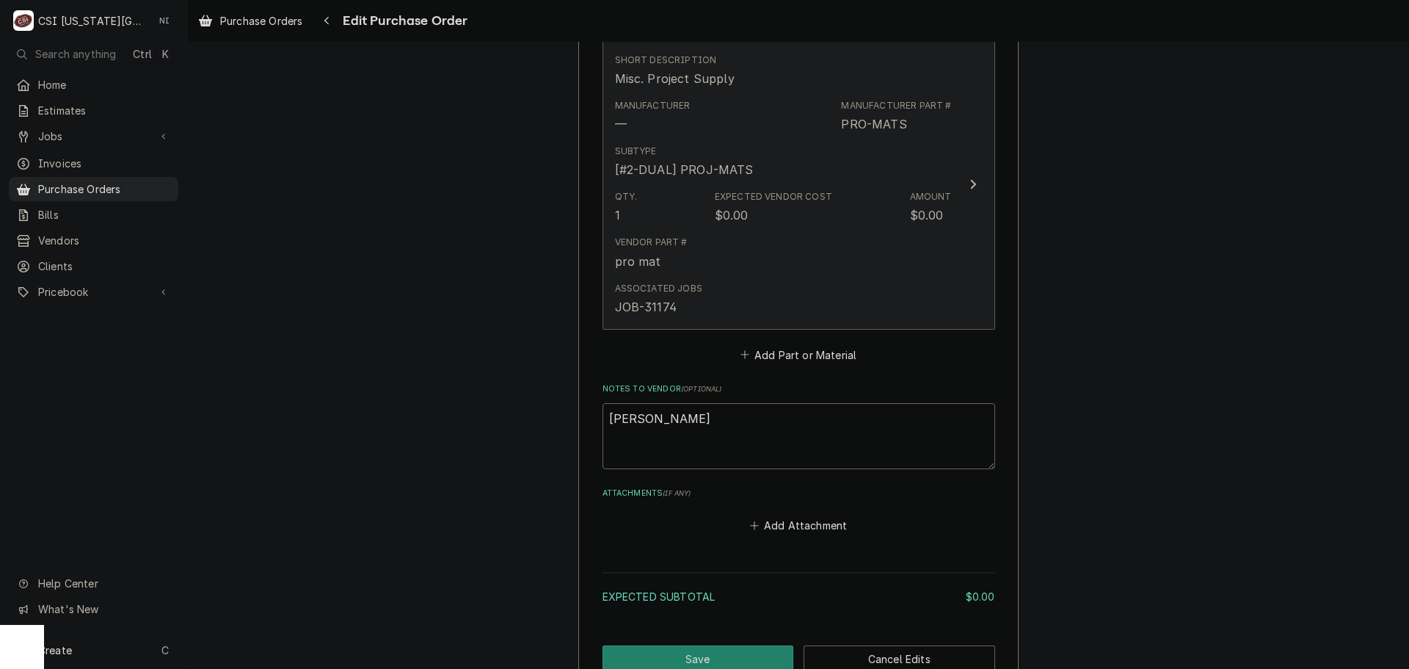
click at [783, 301] on div "Associated Jobs JOB-31174" at bounding box center [783, 299] width 337 height 46
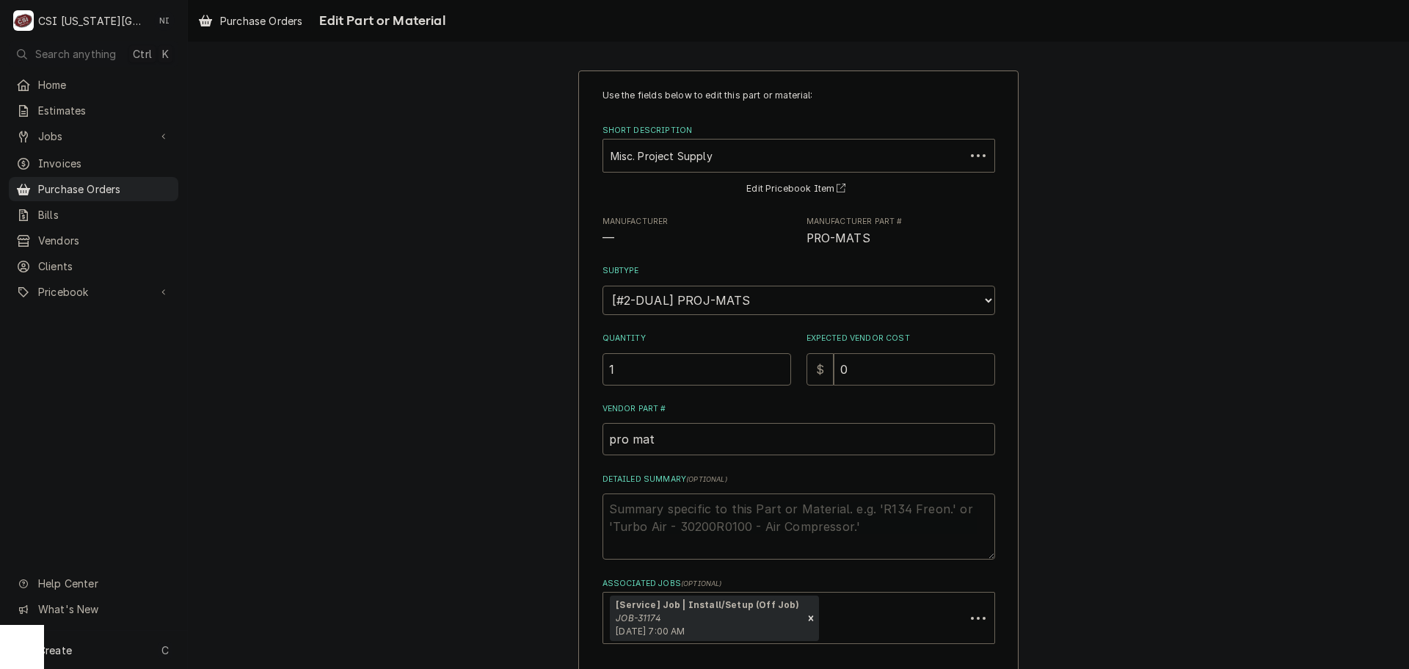
drag, startPoint x: 843, startPoint y: 366, endPoint x: 804, endPoint y: 371, distance: 40.1
click at [807, 371] on div "$ 0" at bounding box center [901, 369] width 189 height 32
type textarea "x"
type input "1"
type textarea "x"
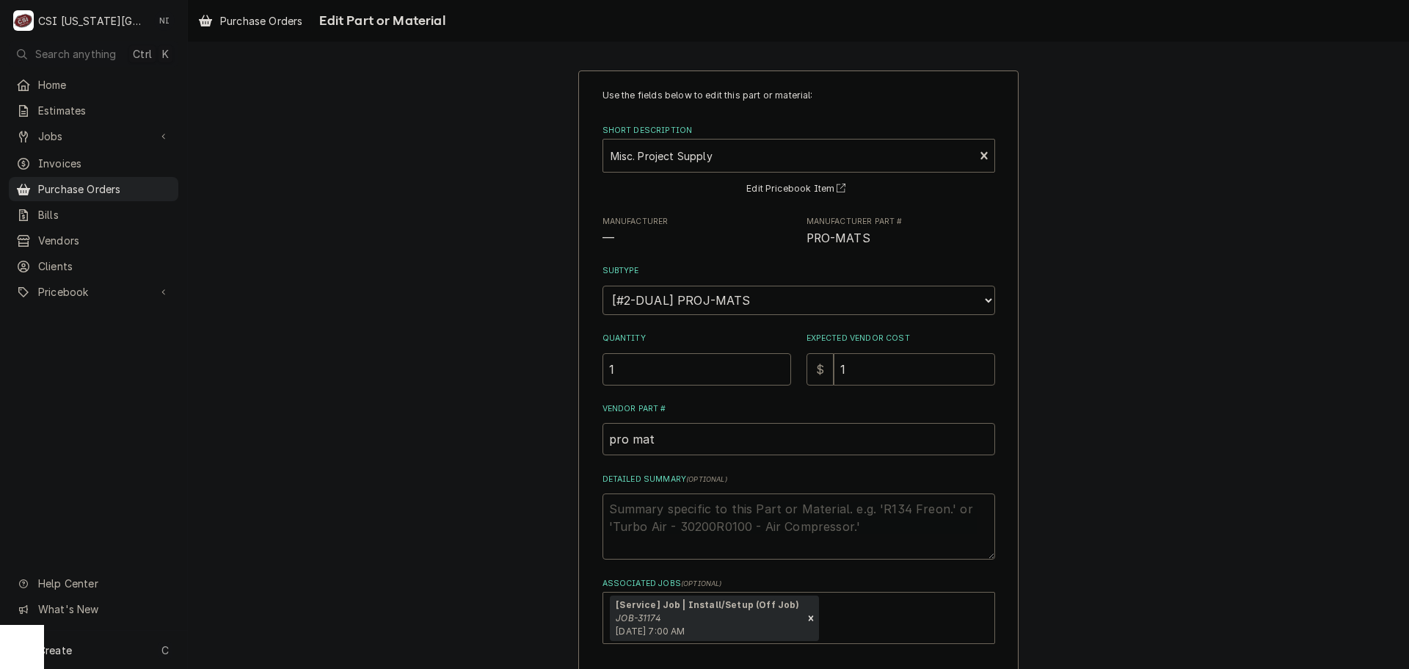
type input "19"
type textarea "x"
type input "196"
type textarea "x"
type input "196.3"
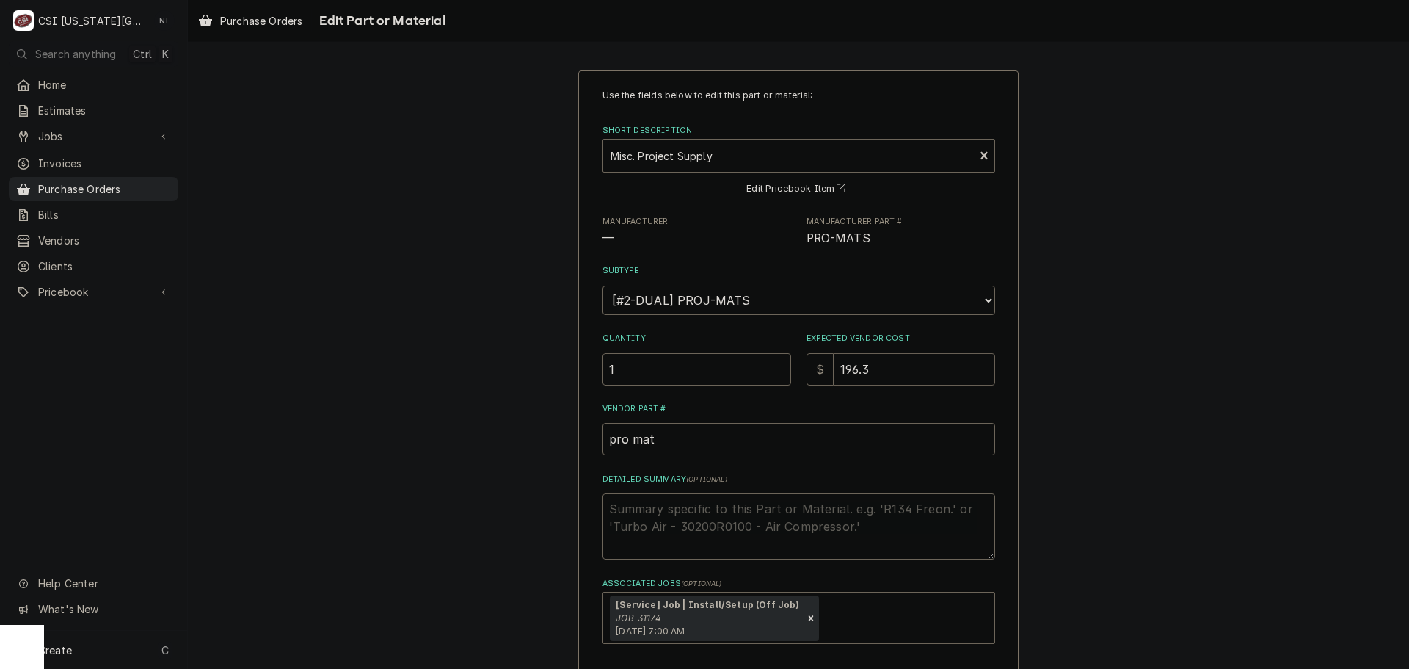
type textarea "x"
type input "196.38"
click at [719, 519] on textarea "Detailed Summary ( optional )" at bounding box center [799, 526] width 393 height 66
type textarea "x"
type textarea "c"
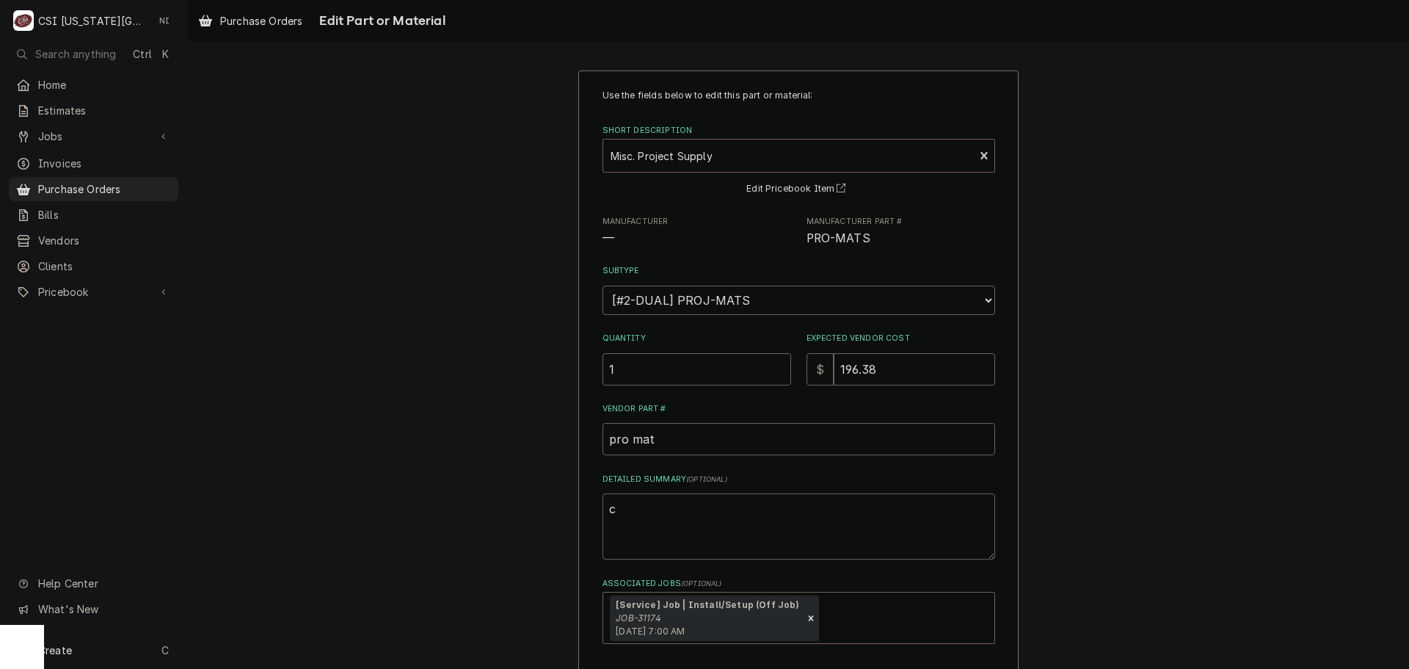
type textarea "x"
type textarea "cj"
type textarea "x"
type textarea "cjo"
type textarea "x"
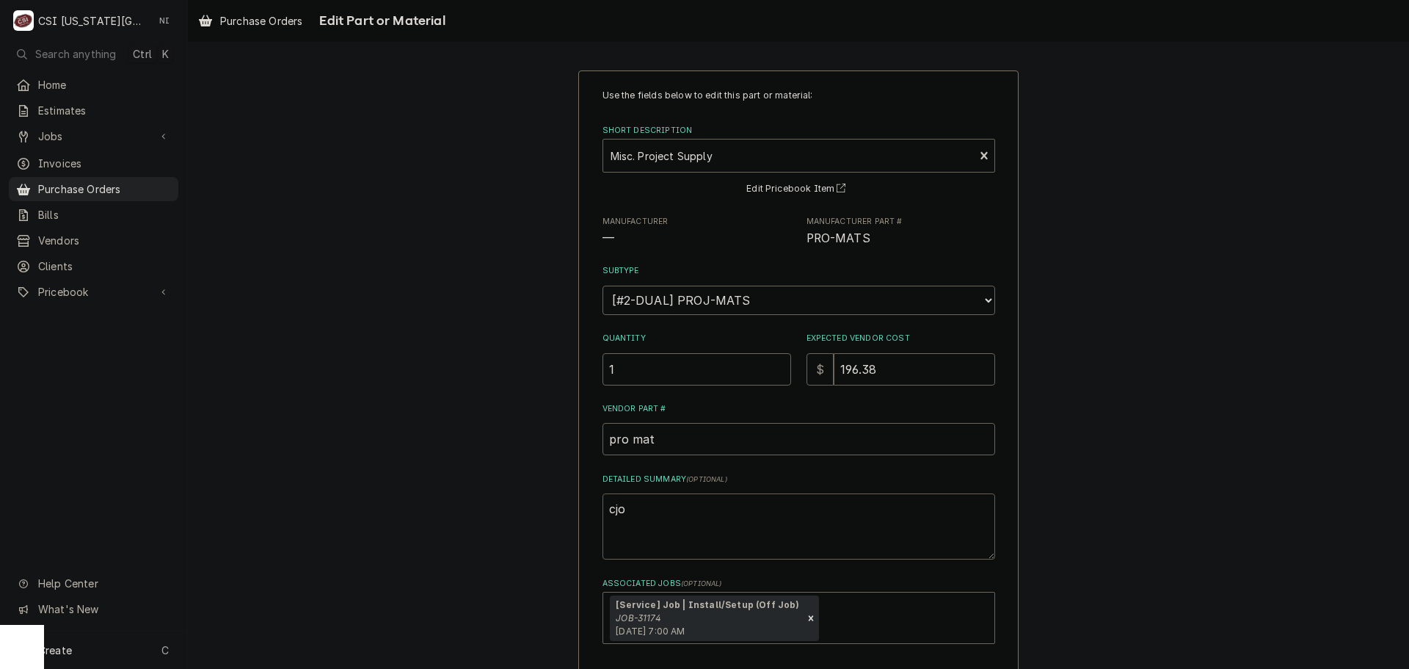
type textarea "cj"
type textarea "x"
type textarea "c"
type textarea "x"
type textarea "co"
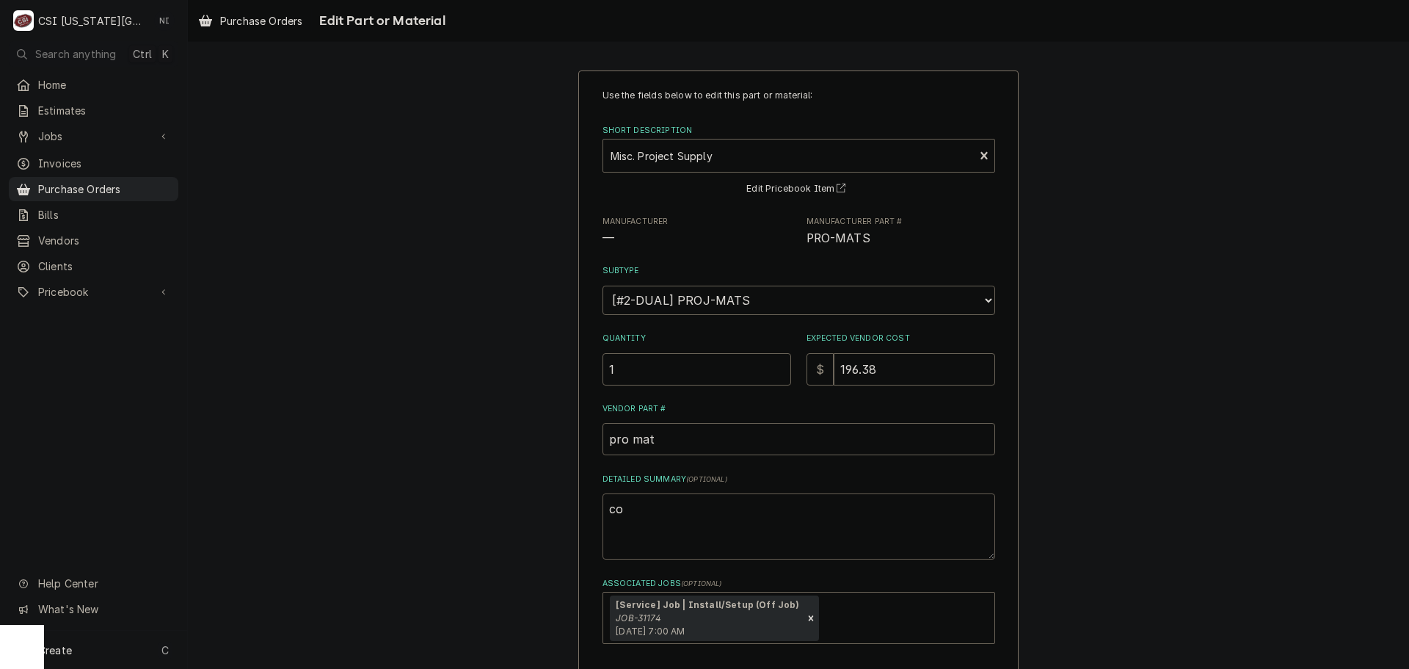
type textarea "x"
type textarea "coo"
type textarea "x"
type textarea "co"
type textarea "x"
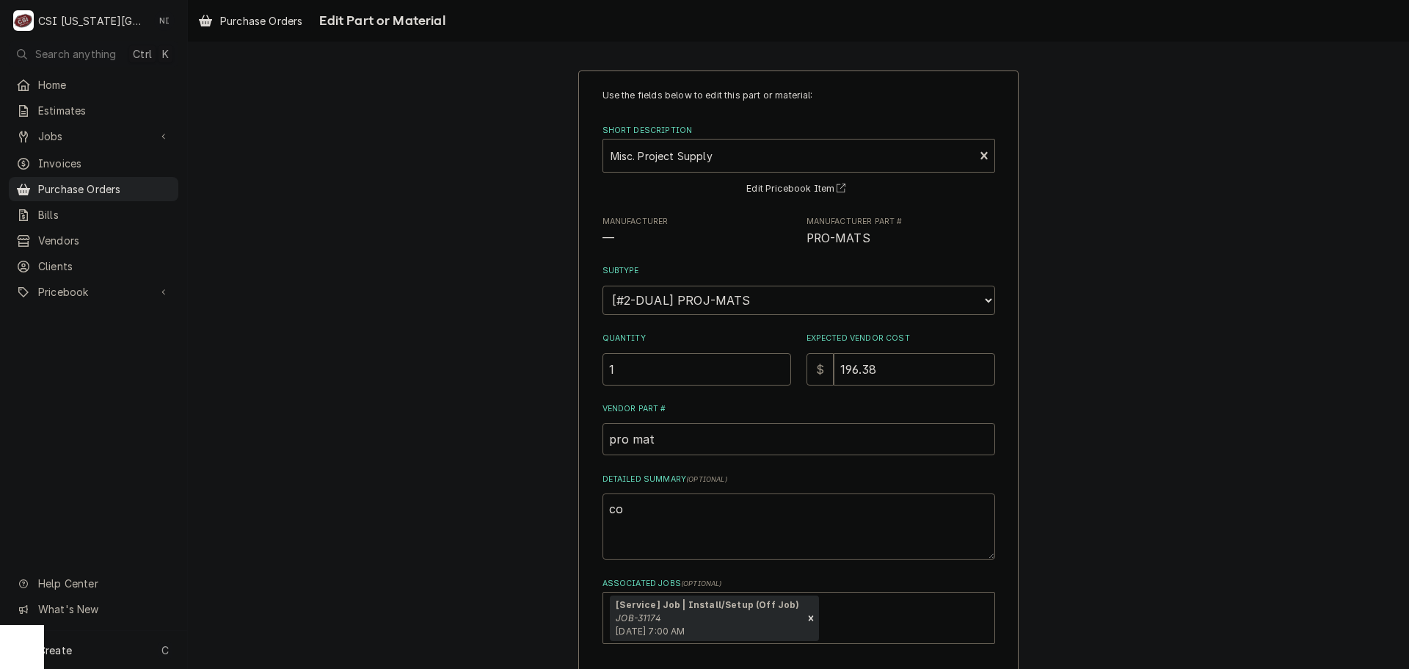
type textarea "cop"
type textarea "x"
type textarea "copp"
type textarea "x"
type textarea "coppe"
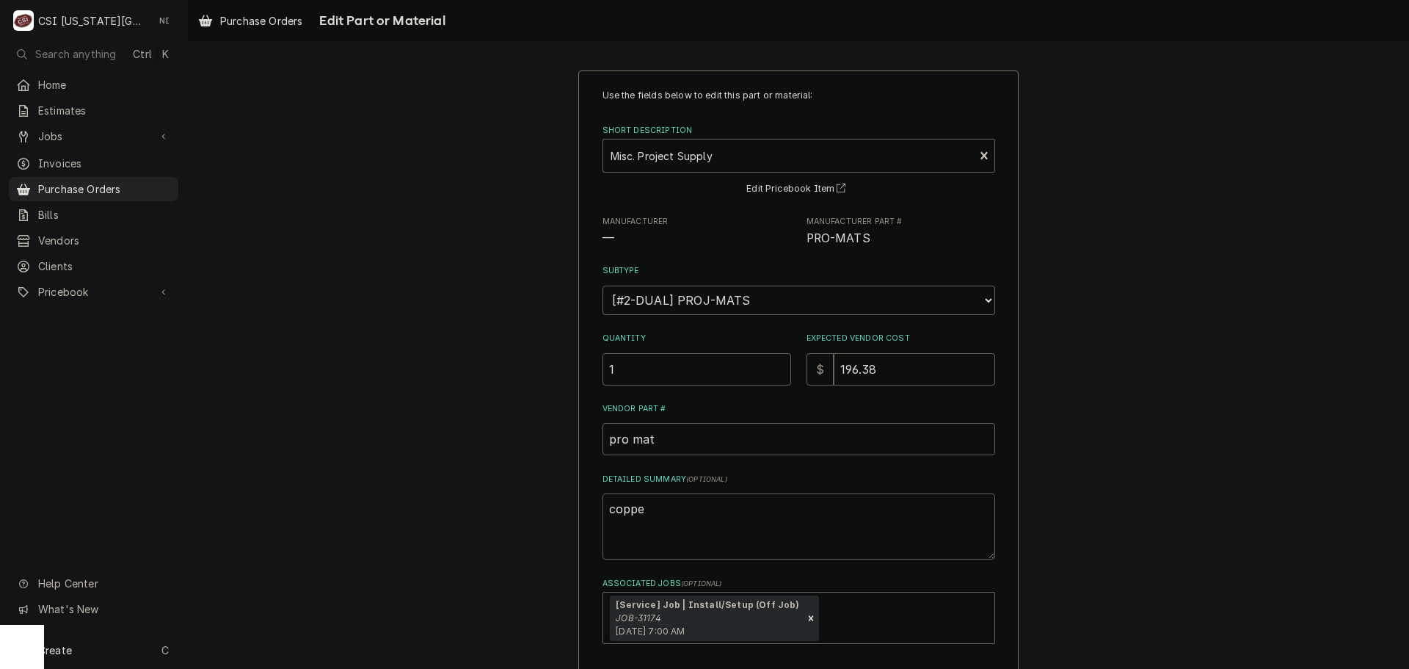
type textarea "x"
type textarea "copper"
type textarea "x"
type textarea "copper"
type textarea "x"
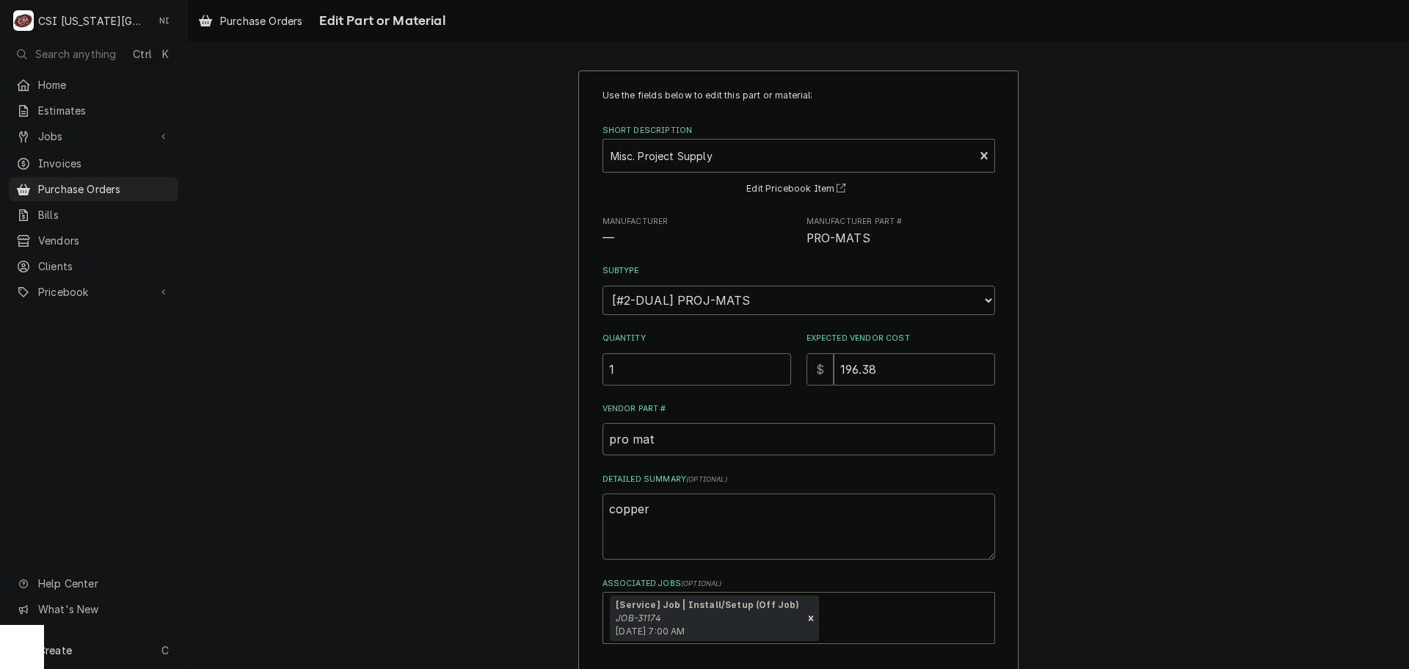
type textarea "copper p"
type textarea "x"
type textarea "copper pi"
type textarea "x"
type textarea "copper pip"
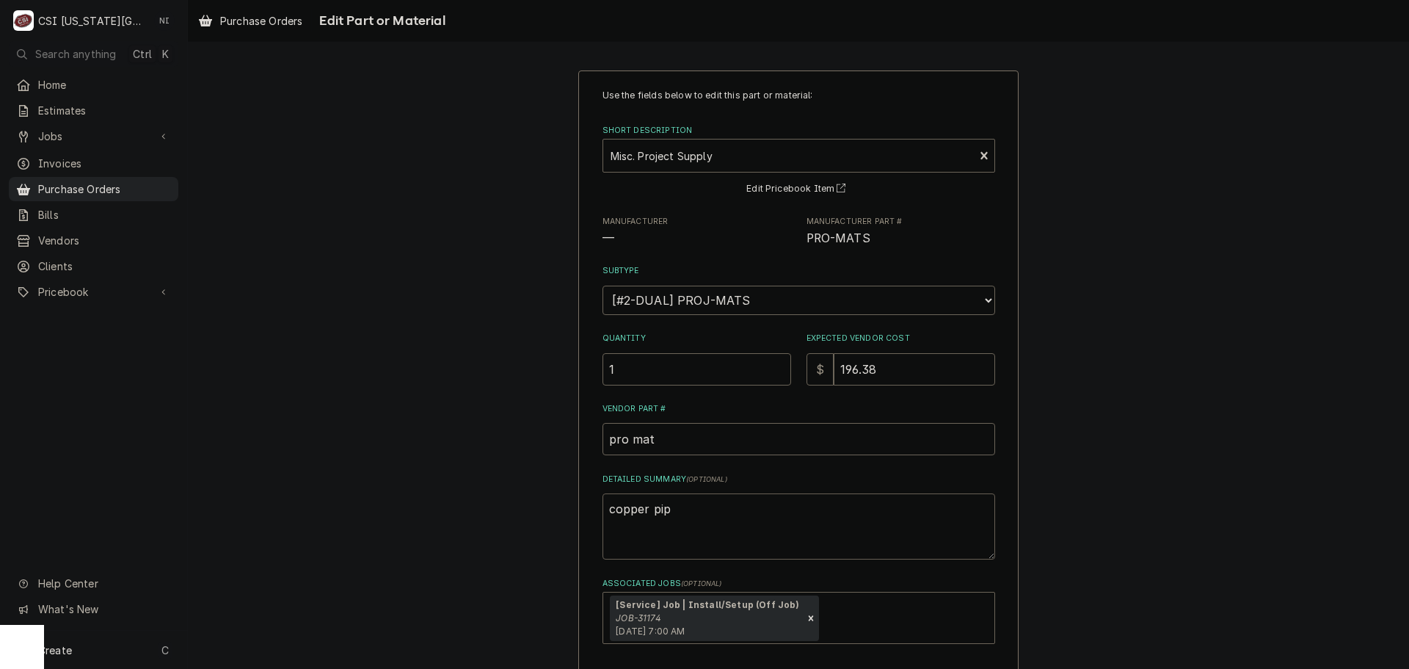
type textarea "x"
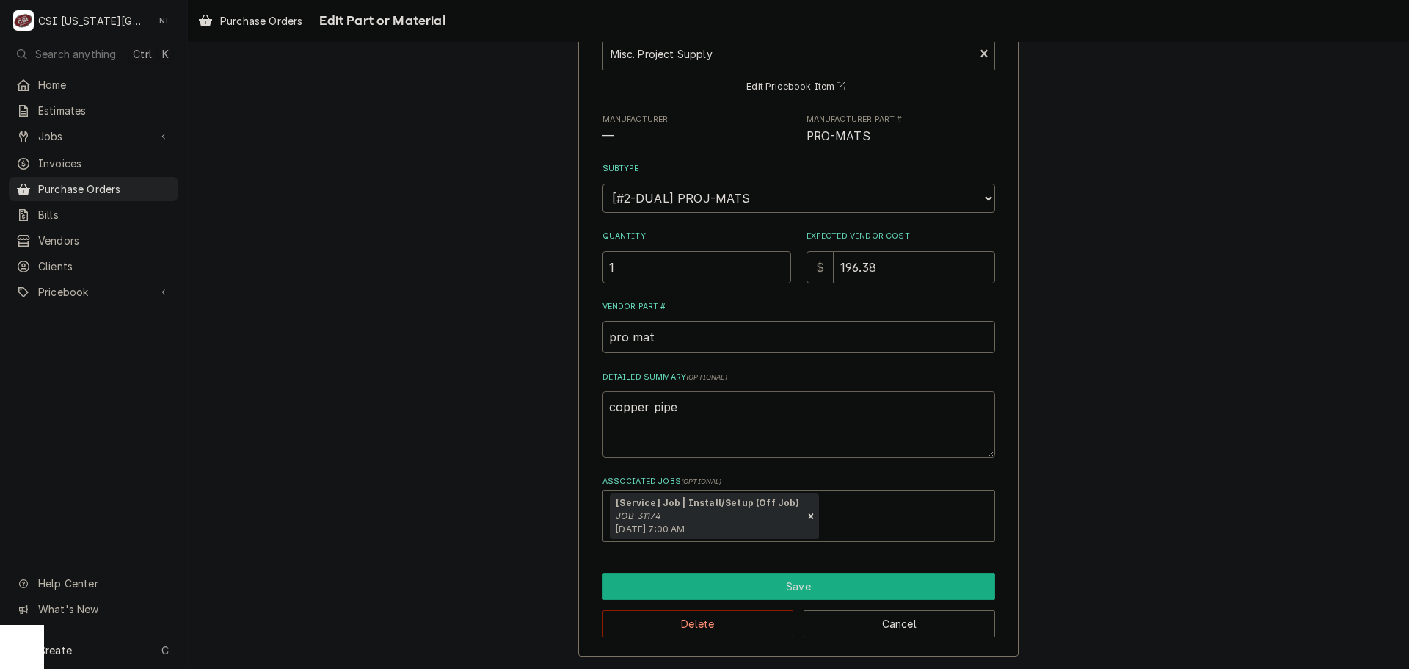
type textarea "copper pipe"
click at [762, 586] on button "Save" at bounding box center [799, 586] width 393 height 27
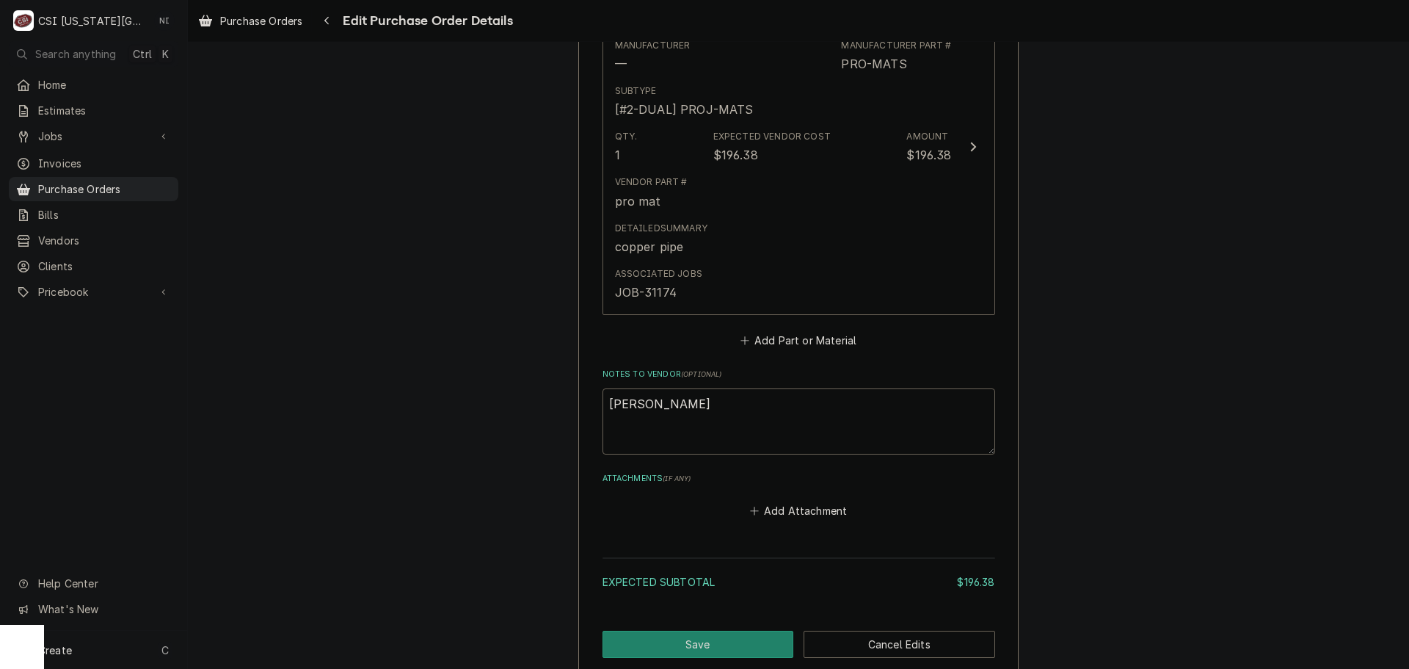
scroll to position [810, 0]
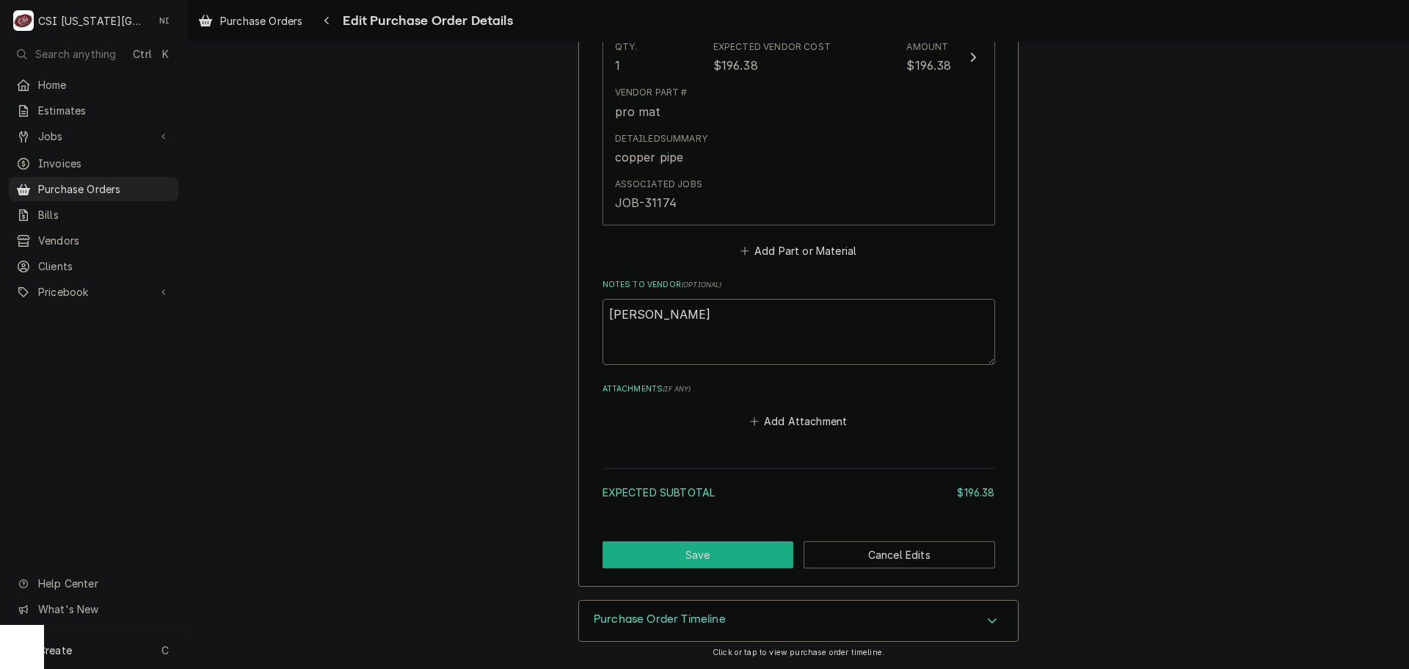
click at [729, 548] on button "Save" at bounding box center [699, 554] width 192 height 27
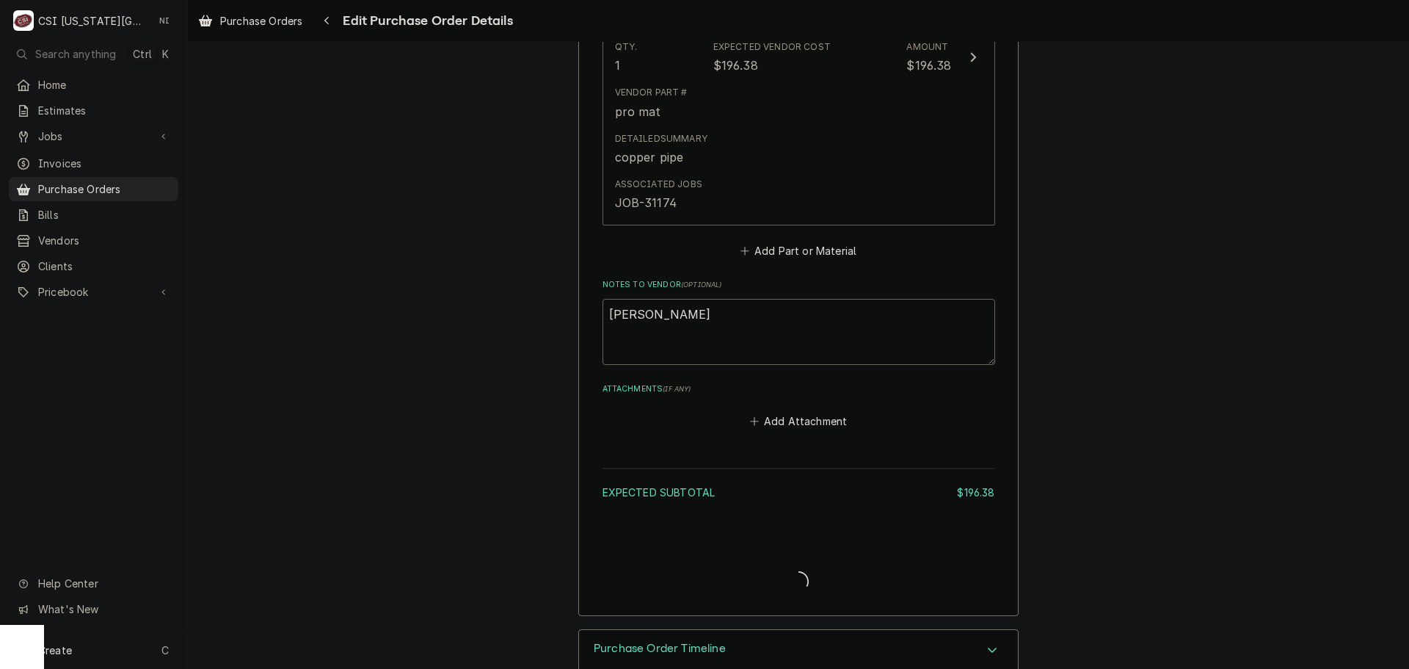
type textarea "x"
